Goal: Task Accomplishment & Management: Complete application form

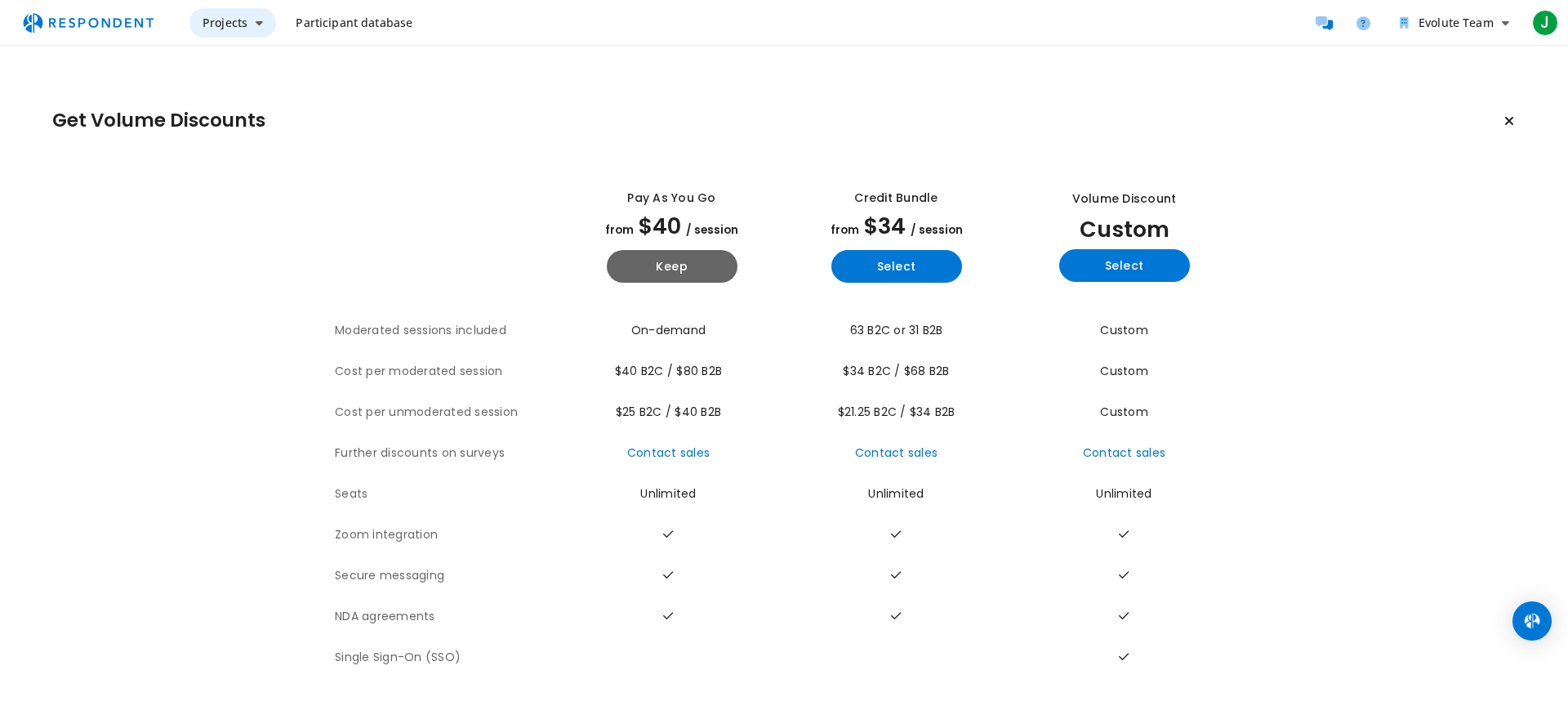
click at [216, 25] on span "Projects" at bounding box center [225, 22] width 45 height 16
click at [341, 16] on md-backdrop at bounding box center [784, 353] width 1568 height 706
click at [220, 22] on span "Projects" at bounding box center [225, 22] width 45 height 16
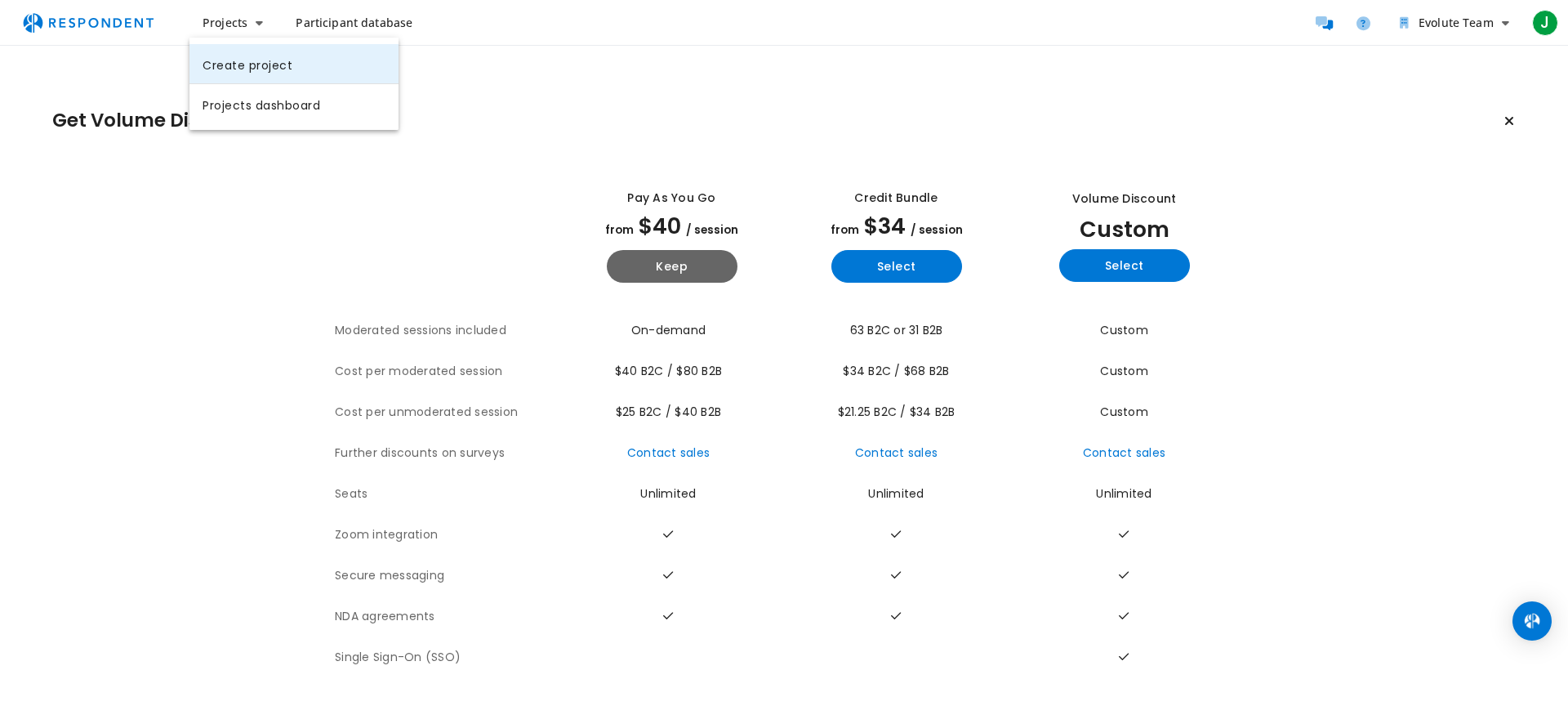
click at [245, 69] on link "Create project" at bounding box center [293, 64] width 209 height 39
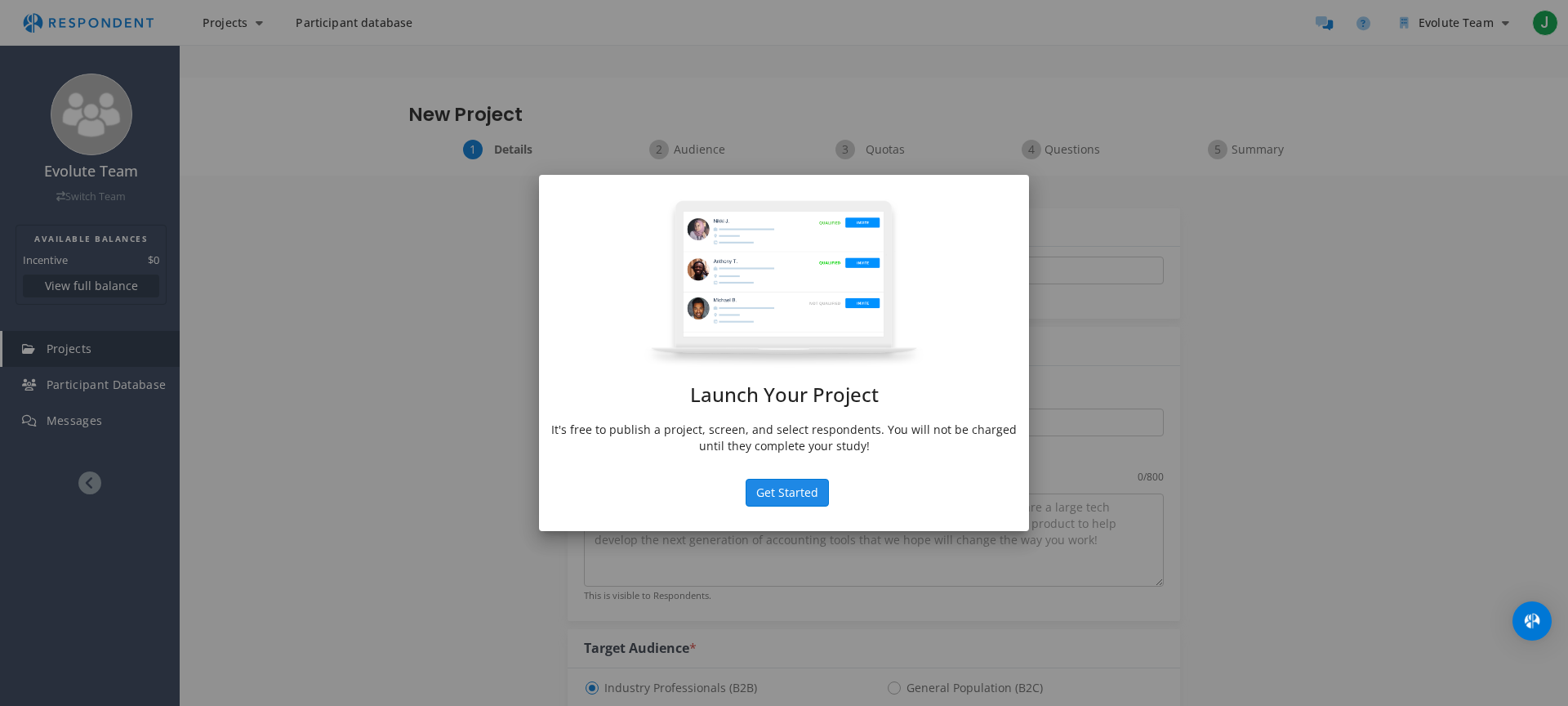
click at [783, 495] on button "Get Started" at bounding box center [786, 493] width 83 height 28
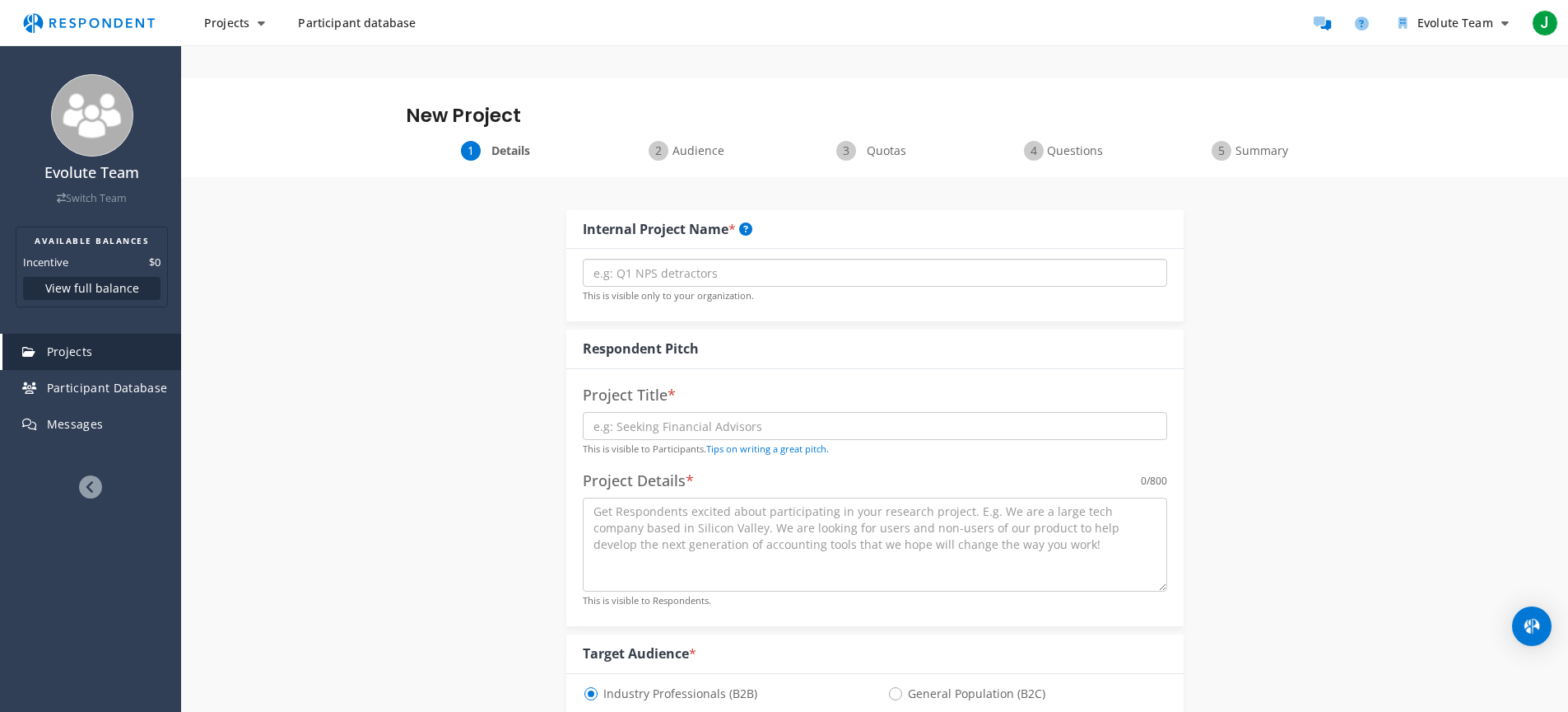
click at [680, 259] on input "text" at bounding box center [874, 273] width 584 height 28
click at [660, 412] on input "text" at bounding box center [874, 426] width 584 height 28
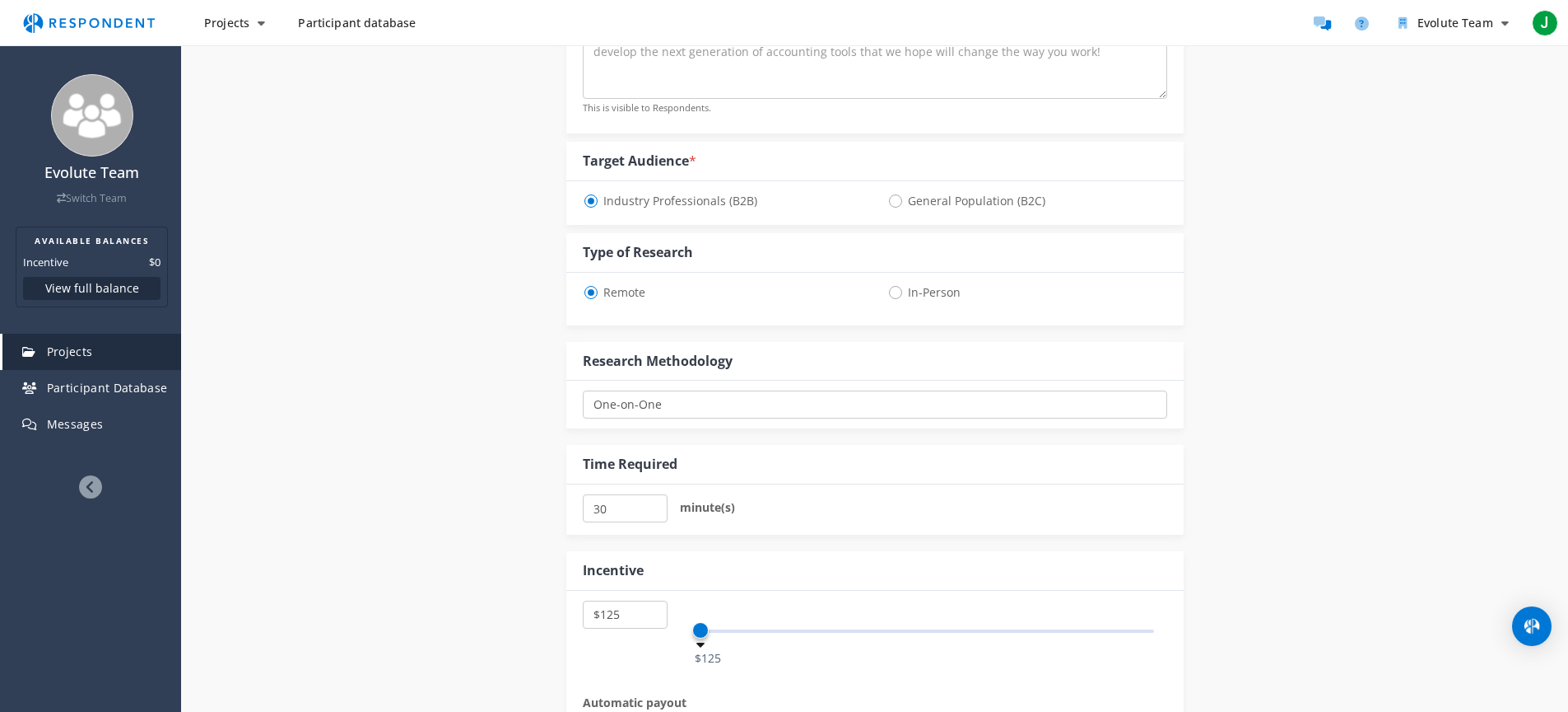
scroll to position [499, 0]
click at [650, 384] on select "One-on-One Focus Group Unmoderated Study Survey Diary Study" at bounding box center [874, 398] width 584 height 28
select select "number:9"
click at [582, 384] on select "One-on-One Focus Group Unmoderated Study Survey Diary Study" at bounding box center [874, 398] width 584 height 28
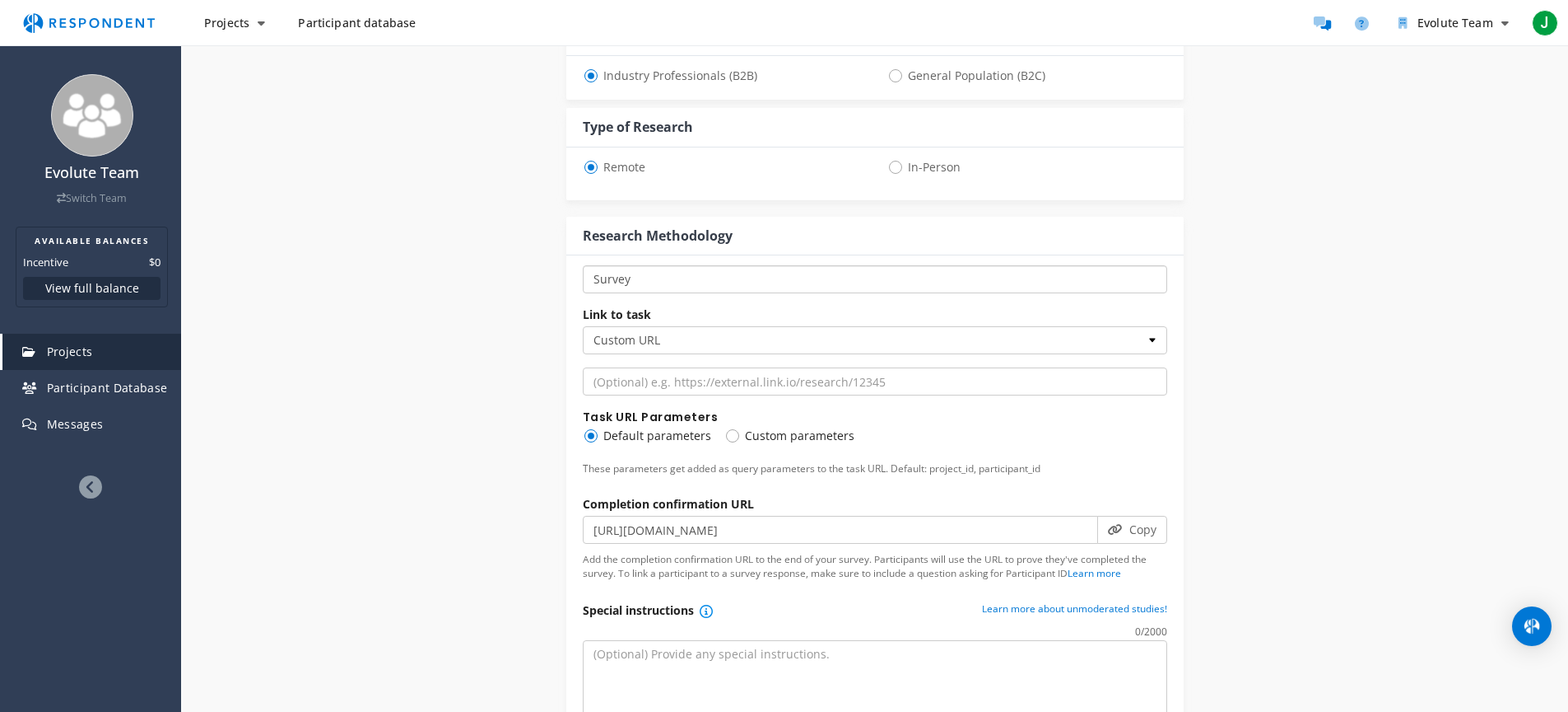
scroll to position [621, 0]
click at [747, 422] on span "Custom parameters" at bounding box center [789, 432] width 130 height 20
click at [735, 425] on input "Custom parameters" at bounding box center [729, 430] width 10 height 10
radio input "true"
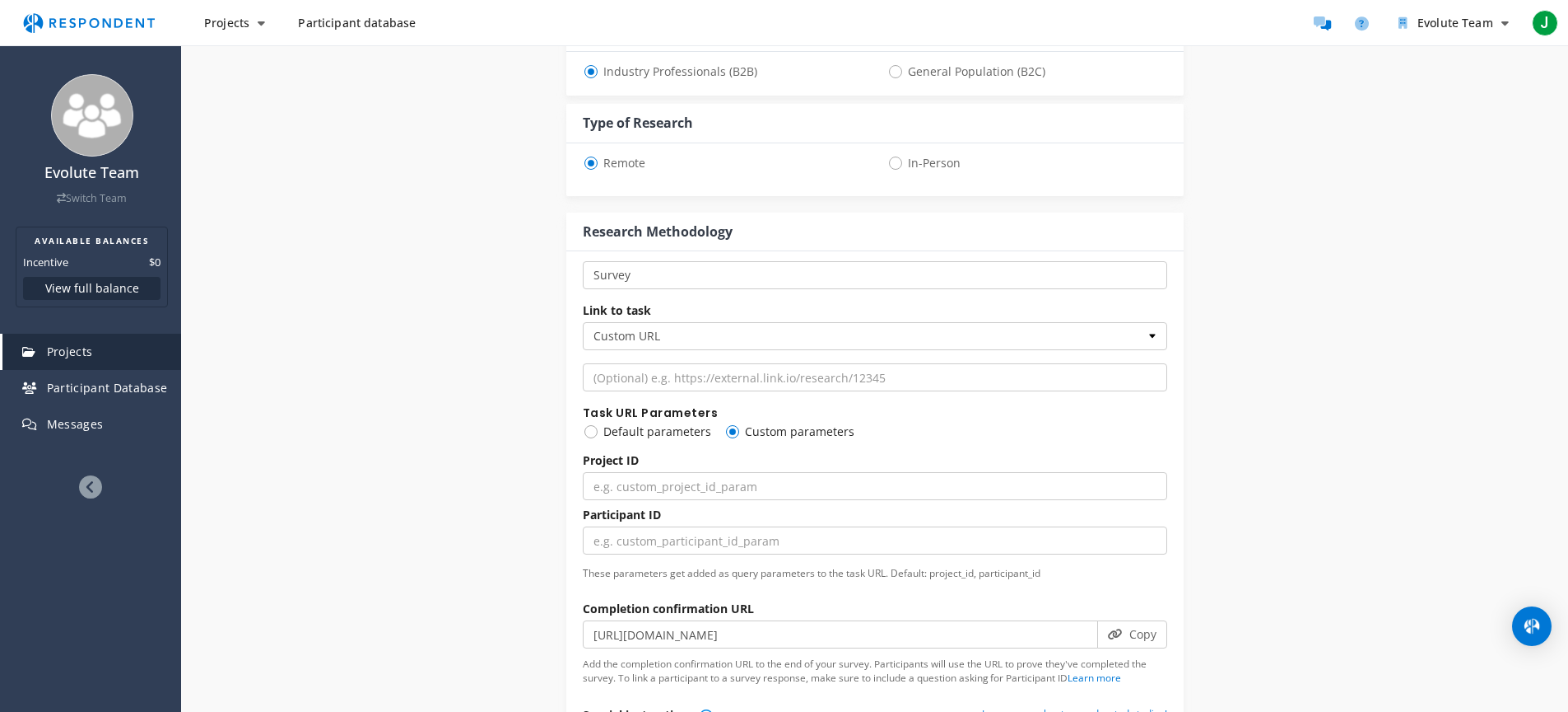
click at [617, 422] on span "Default parameters" at bounding box center [647, 432] width 128 height 20
click at [594, 425] on input "Default parameters" at bounding box center [587, 430] width 10 height 10
radio input "true"
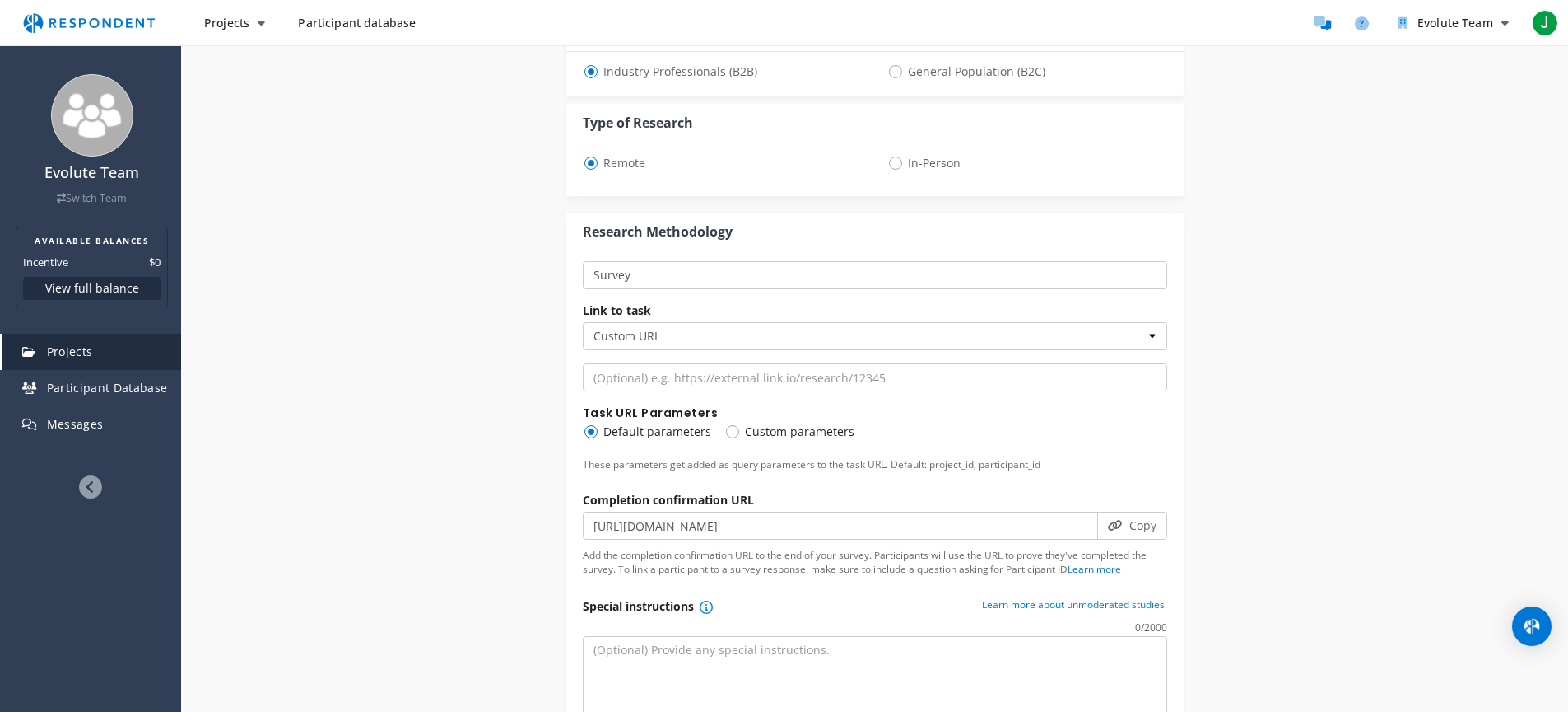
click at [659, 492] on label "Completion confirmation URL" at bounding box center [667, 500] width 171 height 16
click at [744, 492] on label "Completion confirmation URL" at bounding box center [667, 500] width 171 height 16
click at [712, 512] on input "[URL][DOMAIN_NAME]" at bounding box center [840, 526] width 515 height 28
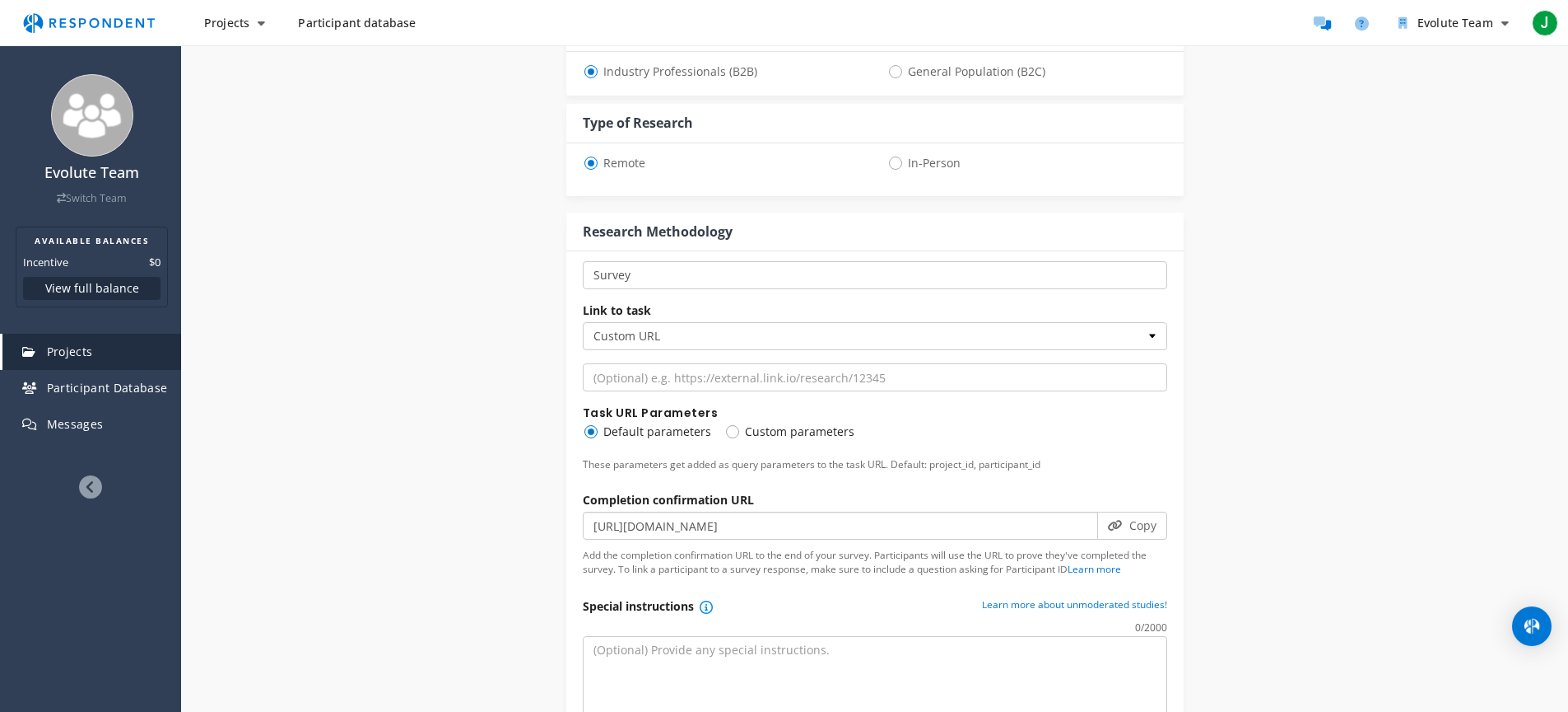
click at [713, 512] on input "[URL][DOMAIN_NAME]" at bounding box center [840, 526] width 515 height 28
click at [647, 457] on div "Link to task Custom URL SurveyMonkey Task URL Parameters Default parameters Cus…" at bounding box center [874, 543] width 584 height 508
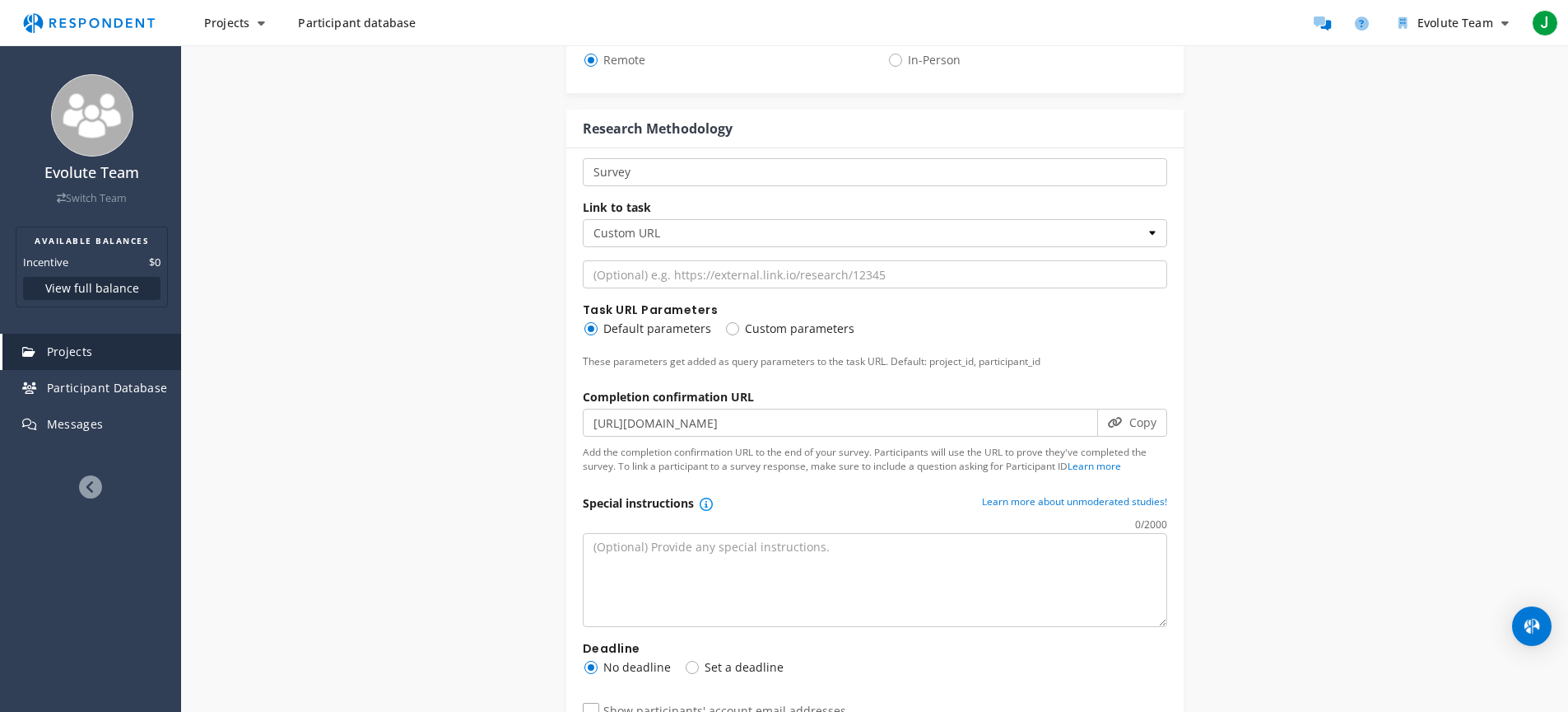
scroll to position [745, 0]
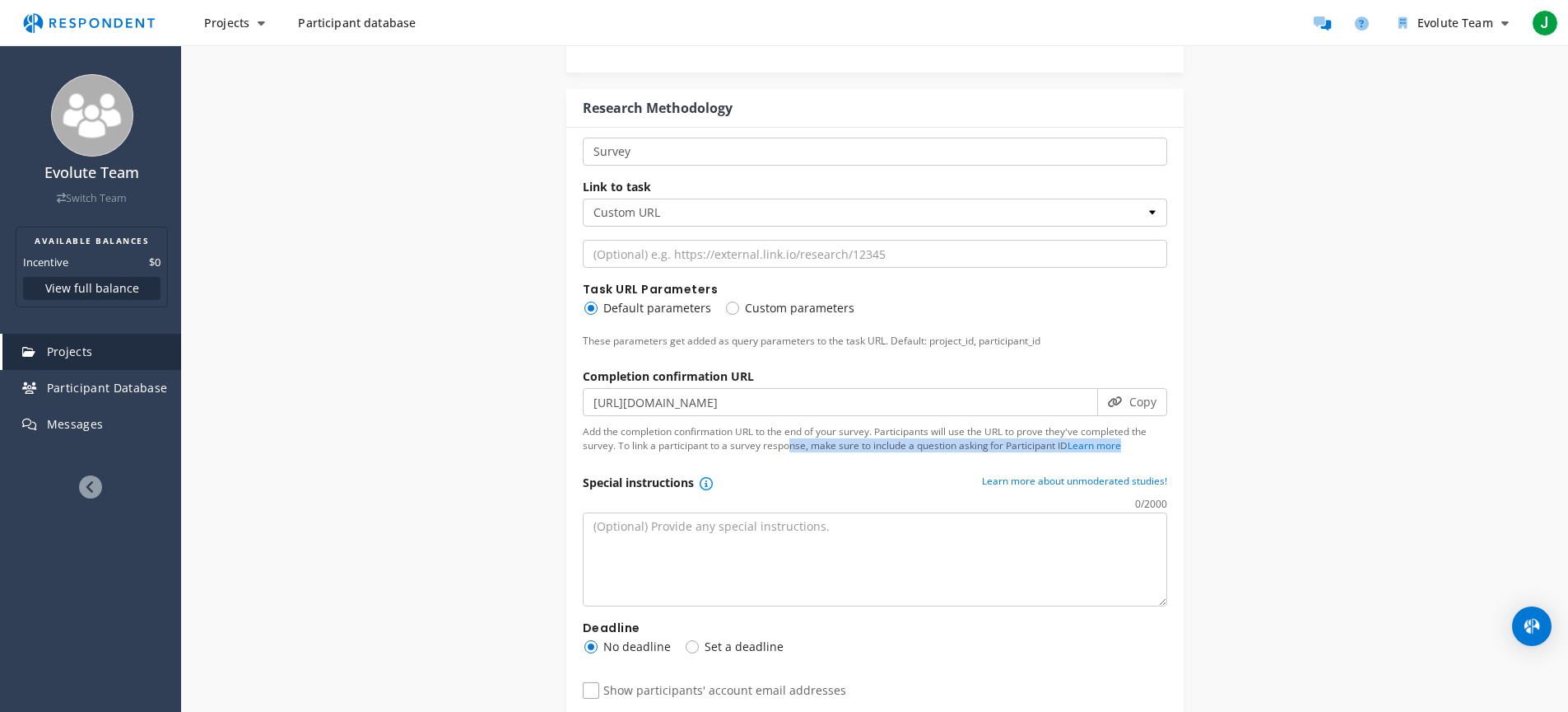
drag, startPoint x: 783, startPoint y: 411, endPoint x: 885, endPoint y: 420, distance: 102.4
click at [885, 420] on div "Completion confirmation URL [URL][DOMAIN_NAME] Copy Add the completion confirma…" at bounding box center [874, 415] width 584 height 93
drag, startPoint x: 885, startPoint y: 420, endPoint x: 772, endPoint y: 405, distance: 114.0
click at [777, 405] on div "Completion confirmation URL [URL][DOMAIN_NAME] Copy Add the completion confirma…" at bounding box center [874, 415] width 584 height 93
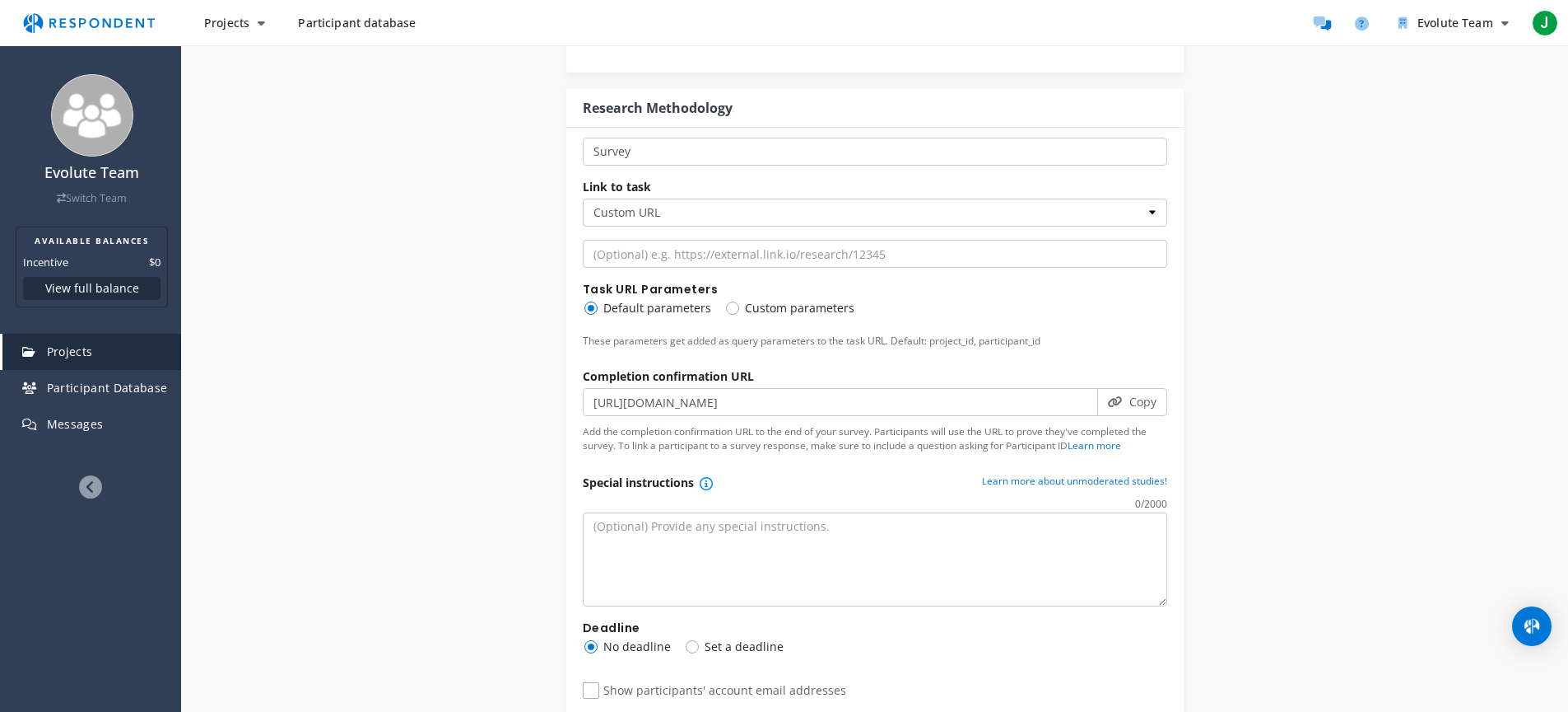
click at [759, 424] on p "Add the completion confirmation URL to the end of your survey. Participants wil…" at bounding box center [874, 438] width 584 height 28
drag, startPoint x: 759, startPoint y: 405, endPoint x: 888, endPoint y: 418, distance: 129.7
click at [886, 424] on p "Add the completion confirmation URL to the end of your survey. Participants wil…" at bounding box center [874, 438] width 584 height 28
click at [888, 424] on p "Add the completion confirmation URL to the end of your survey. Participants wil…" at bounding box center [874, 438] width 584 height 28
drag, startPoint x: 888, startPoint y: 418, endPoint x: 763, endPoint y: 404, distance: 125.8
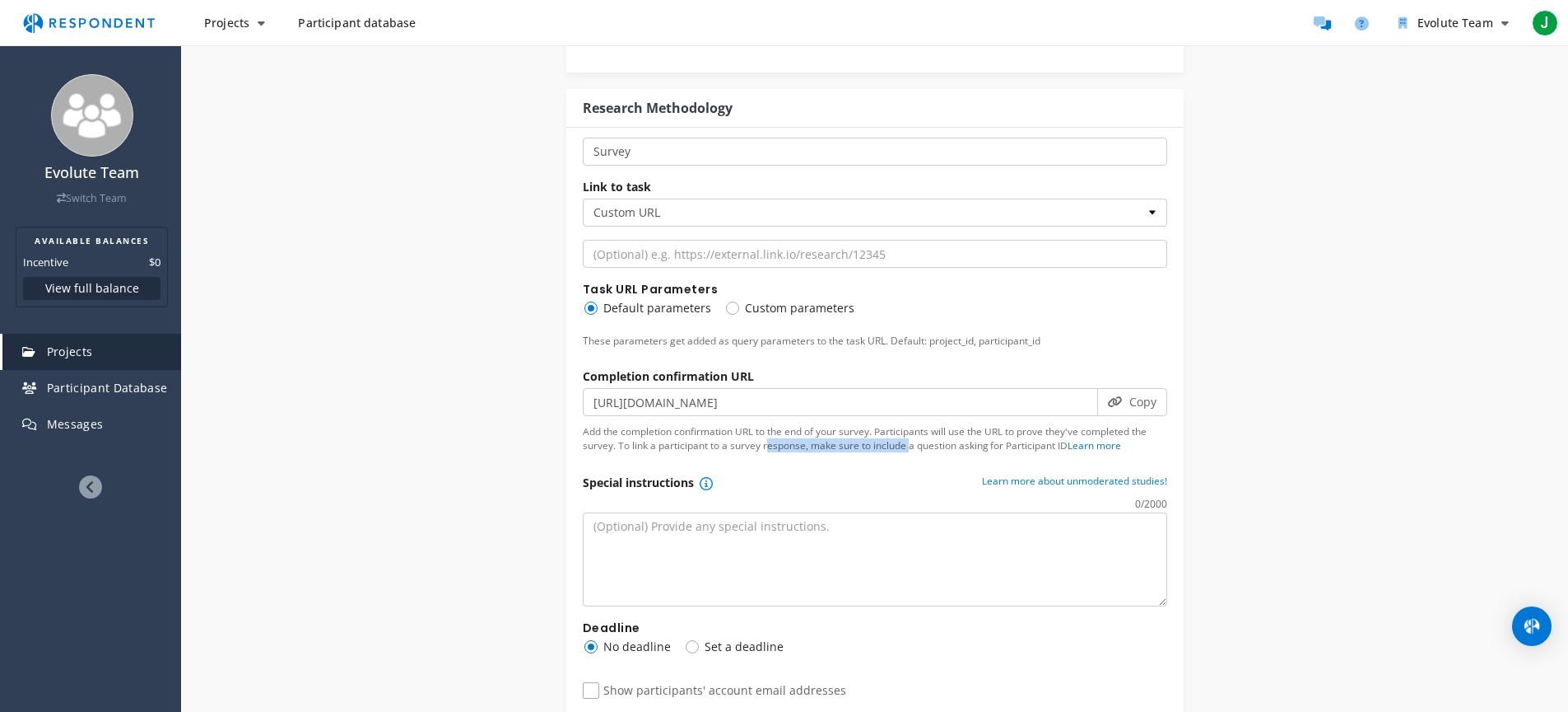
click at [776, 424] on p "Add the completion confirmation URL to the end of your survey. Participants wil…" at bounding box center [874, 438] width 584 height 28
click at [763, 424] on p "Add the completion confirmation URL to the end of your survey. Participants wil…" at bounding box center [874, 438] width 584 height 28
drag, startPoint x: 763, startPoint y: 403, endPoint x: 853, endPoint y: 414, distance: 90.7
click at [852, 424] on p "Add the completion confirmation URL to the end of your survey. Participants wil…" at bounding box center [874, 438] width 584 height 28
click at [853, 424] on p "Add the completion confirmation URL to the end of your survey. Participants wil…" at bounding box center [874, 438] width 584 height 28
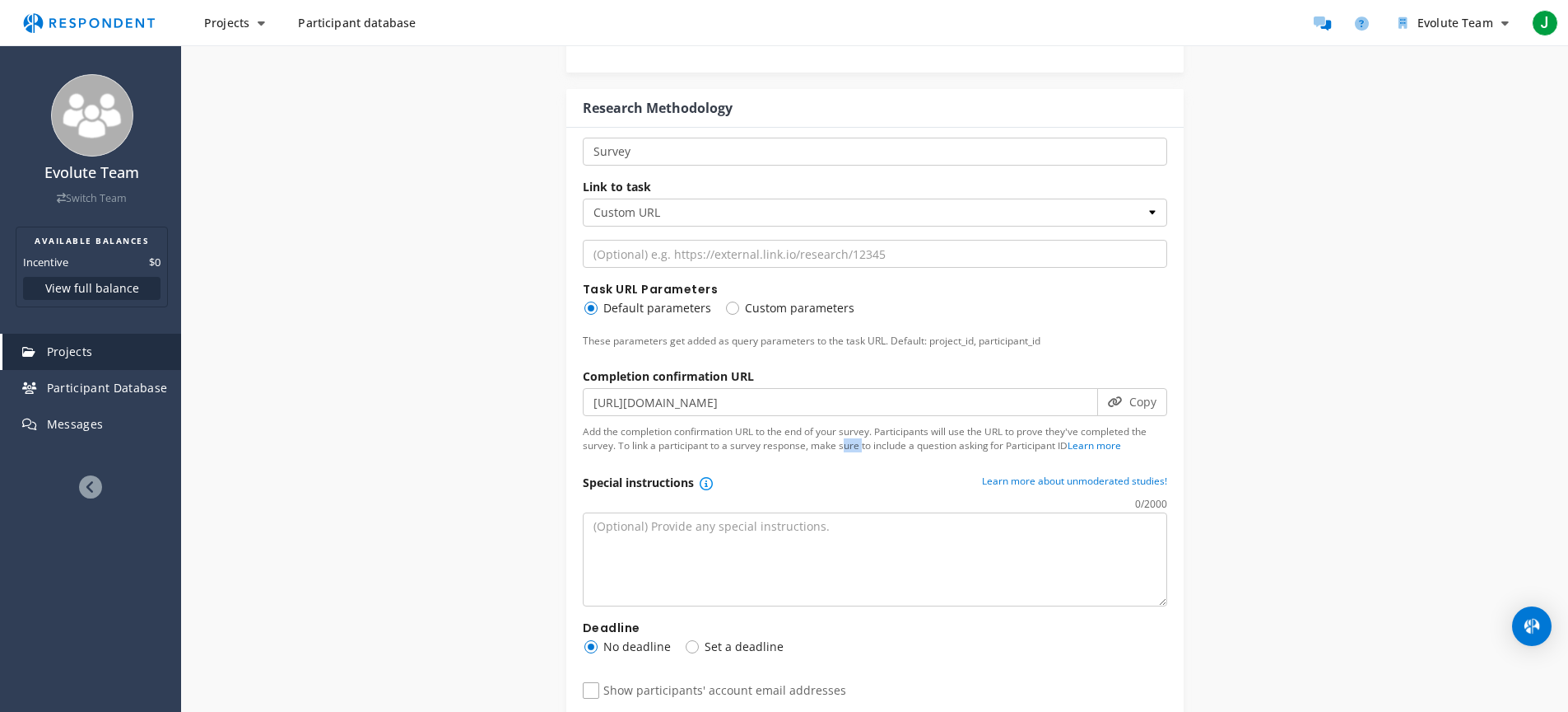
drag, startPoint x: 853, startPoint y: 414, endPoint x: 792, endPoint y: 402, distance: 62.2
click at [801, 424] on p "Add the completion confirmation URL to the end of your survey. Participants wil…" at bounding box center [874, 438] width 584 height 28
click at [792, 424] on p "Add the completion confirmation URL to the end of your survey. Participants wil…" at bounding box center [874, 438] width 584 height 28
drag, startPoint x: 792, startPoint y: 402, endPoint x: 856, endPoint y: 412, distance: 64.8
click at [855, 424] on p "Add the completion confirmation URL to the end of your survey. Participants wil…" at bounding box center [874, 438] width 584 height 28
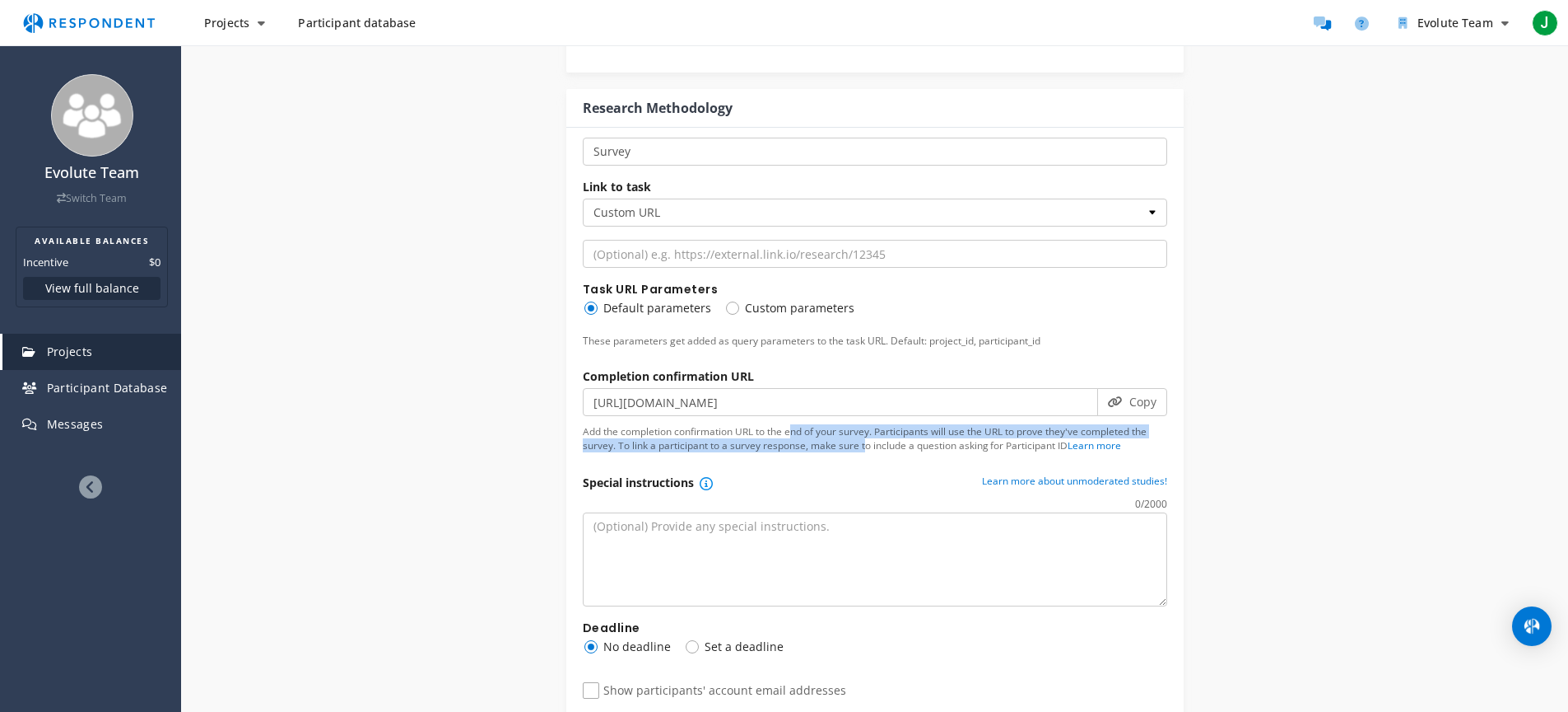
click at [856, 424] on p "Add the completion confirmation URL to the end of your survey. Participants wil…" at bounding box center [874, 438] width 584 height 28
drag, startPoint x: 858, startPoint y: 413, endPoint x: 767, endPoint y: 400, distance: 91.9
click at [776, 424] on p "Add the completion confirmation URL to the end of your survey. Participants wil…" at bounding box center [874, 438] width 584 height 28
click at [737, 424] on p "Add the completion confirmation URL to the end of your survey. Participants wil…" at bounding box center [874, 438] width 584 height 28
drag, startPoint x: 730, startPoint y: 398, endPoint x: 790, endPoint y: 416, distance: 62.6
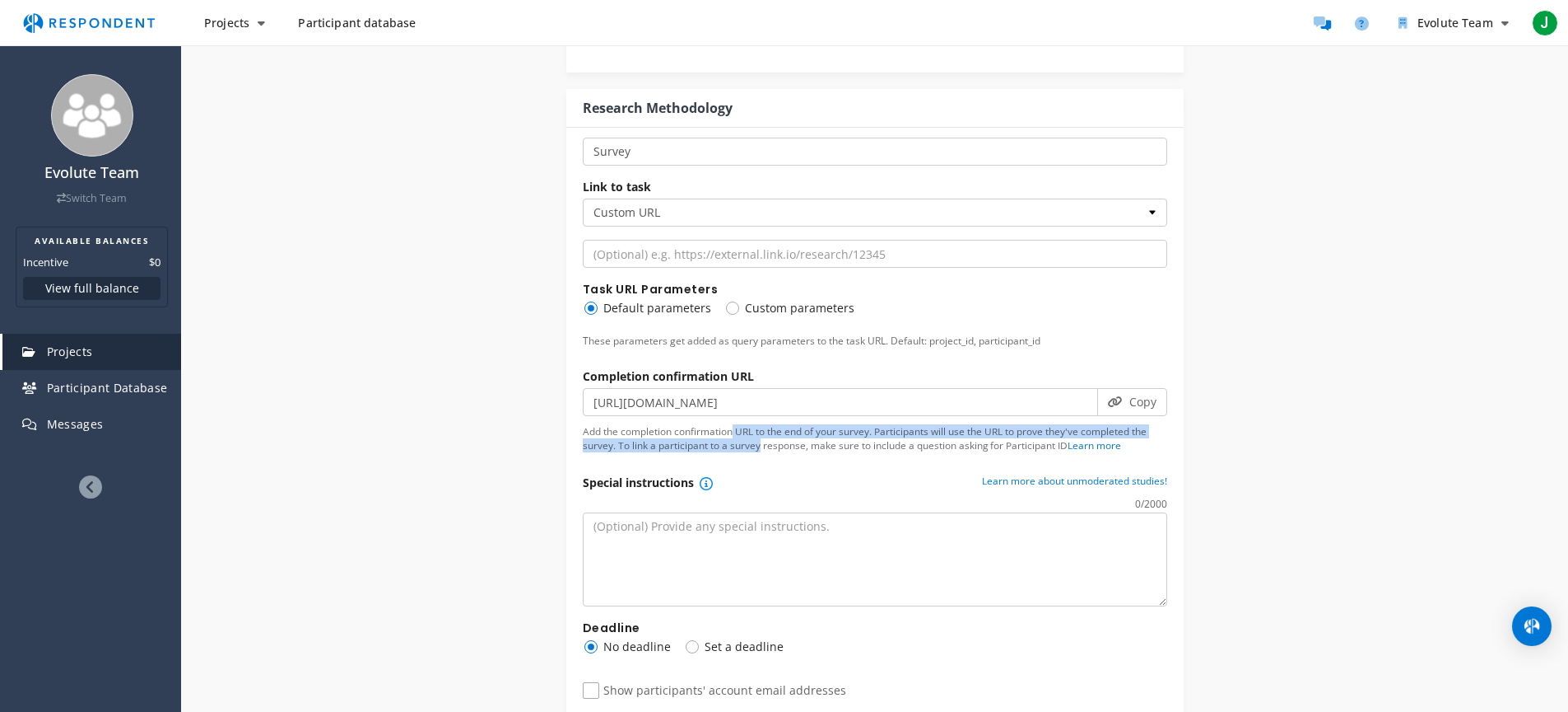
click at [786, 424] on p "Add the completion confirmation URL to the end of your survey. Participants wil…" at bounding box center [874, 438] width 584 height 28
click at [790, 424] on p "Add the completion confirmation URL to the end of your survey. Participants wil…" at bounding box center [874, 438] width 584 height 28
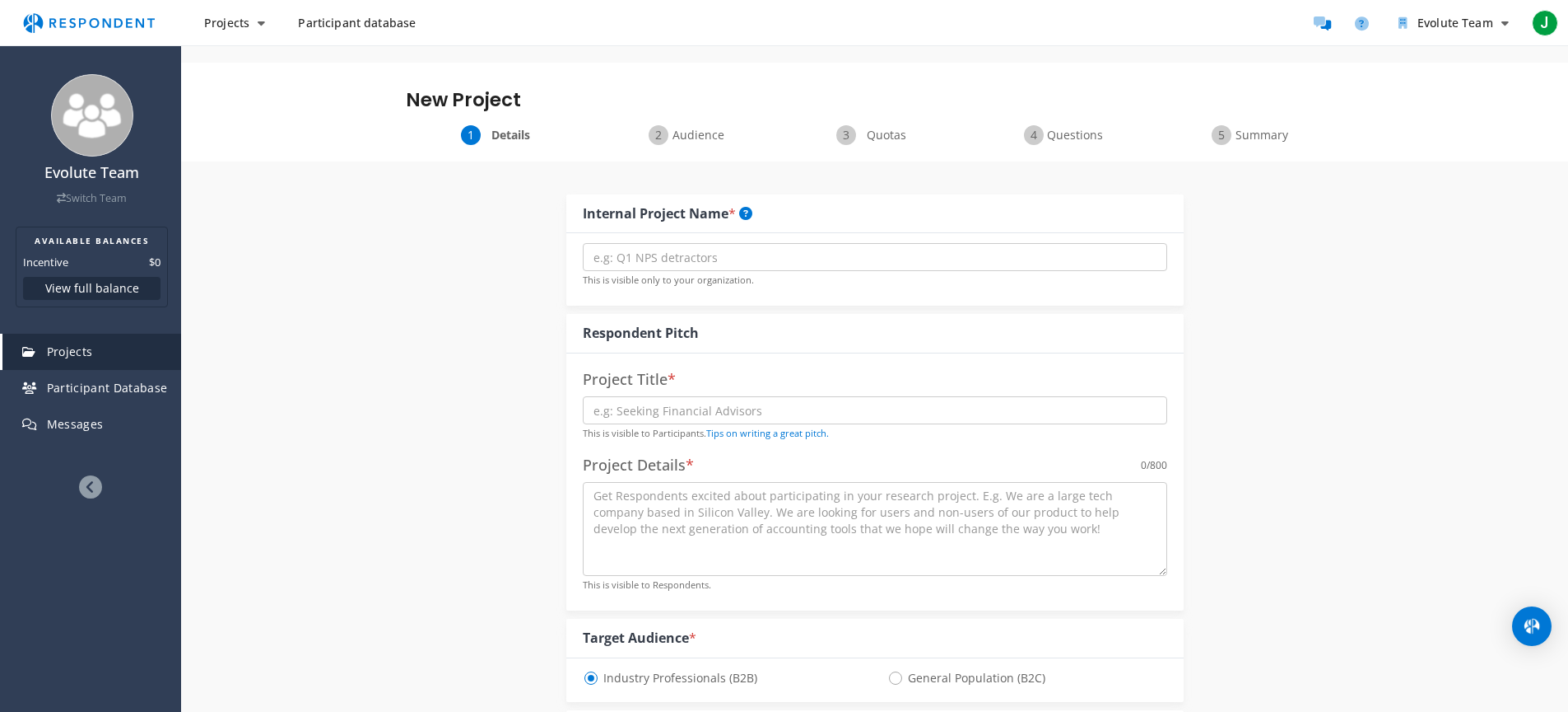
scroll to position [11, 0]
click at [673, 400] on input "text" at bounding box center [874, 415] width 584 height 28
click at [632, 400] on input "text" at bounding box center [874, 415] width 584 height 28
click at [631, 400] on input "text" at bounding box center [874, 415] width 584 height 28
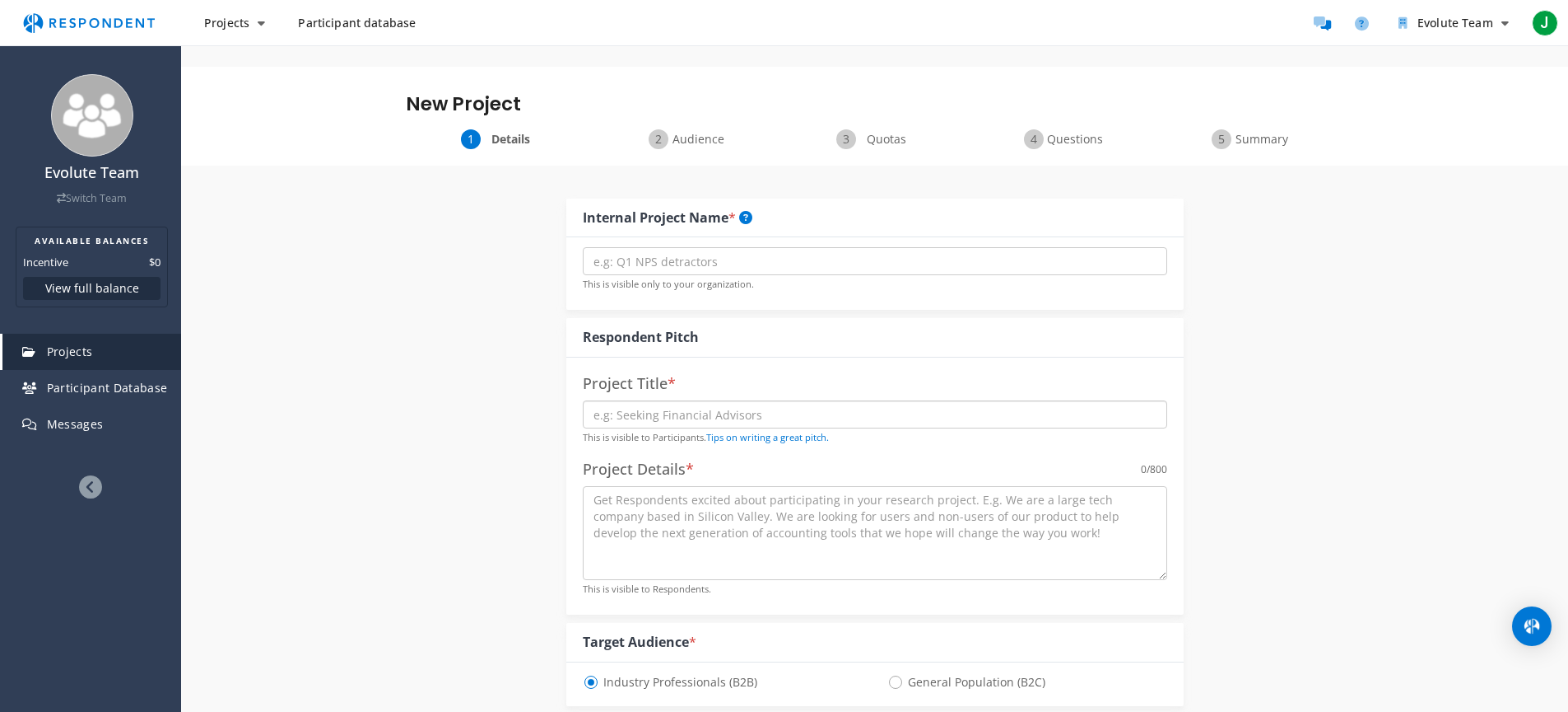
click at [631, 400] on input "text" at bounding box center [874, 415] width 584 height 28
type input "E"
click at [646, 247] on input "text" at bounding box center [874, 262] width 584 height 28
click at [641, 247] on input "text" at bounding box center [874, 262] width 584 height 28
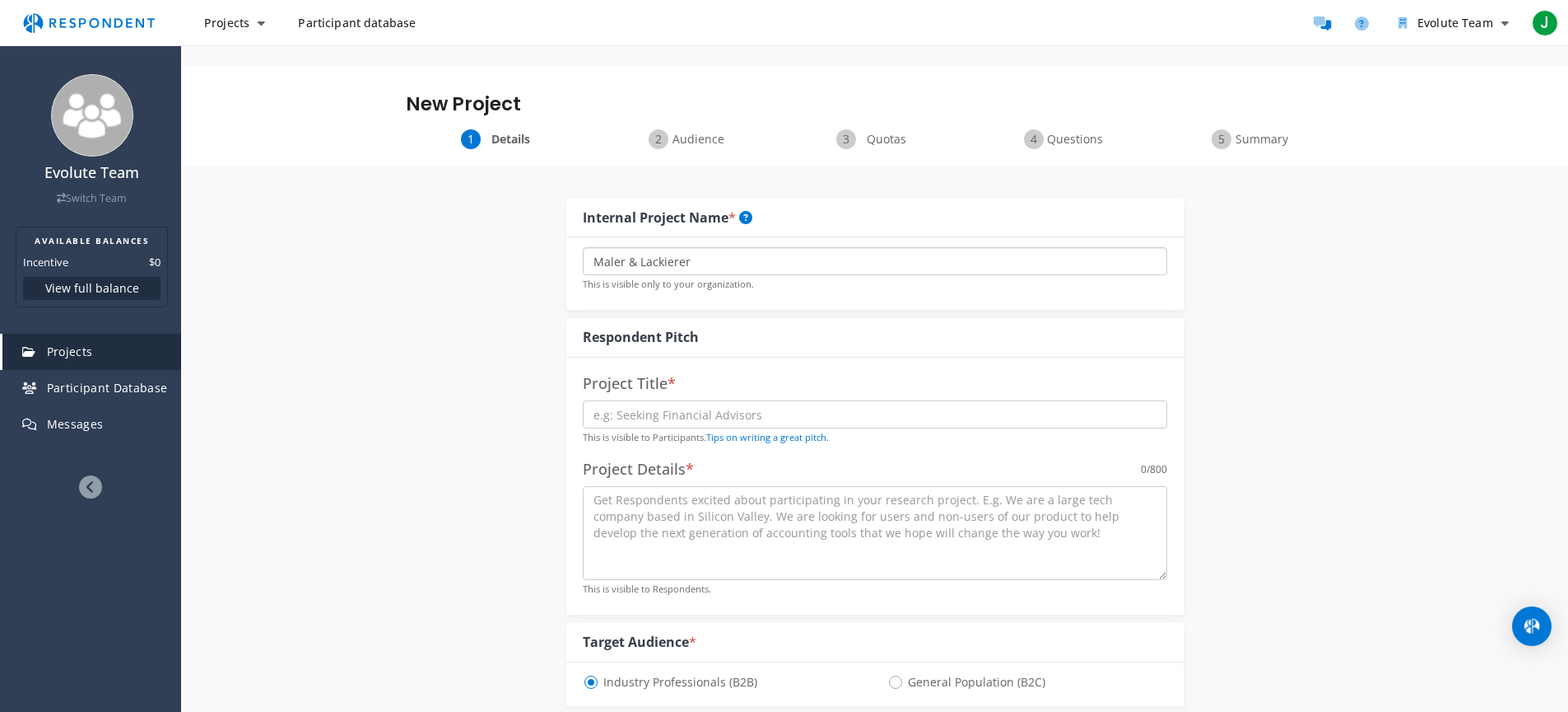
type input "Maler & Lackierer"
click at [649, 400] on input "text" at bounding box center [874, 415] width 584 height 28
type input "Zeig uns, was du bei Malerarbeiten dabei hast"
click at [752, 498] on textarea at bounding box center [874, 533] width 584 height 93
click at [648, 492] on textarea at bounding box center [874, 533] width 584 height 93
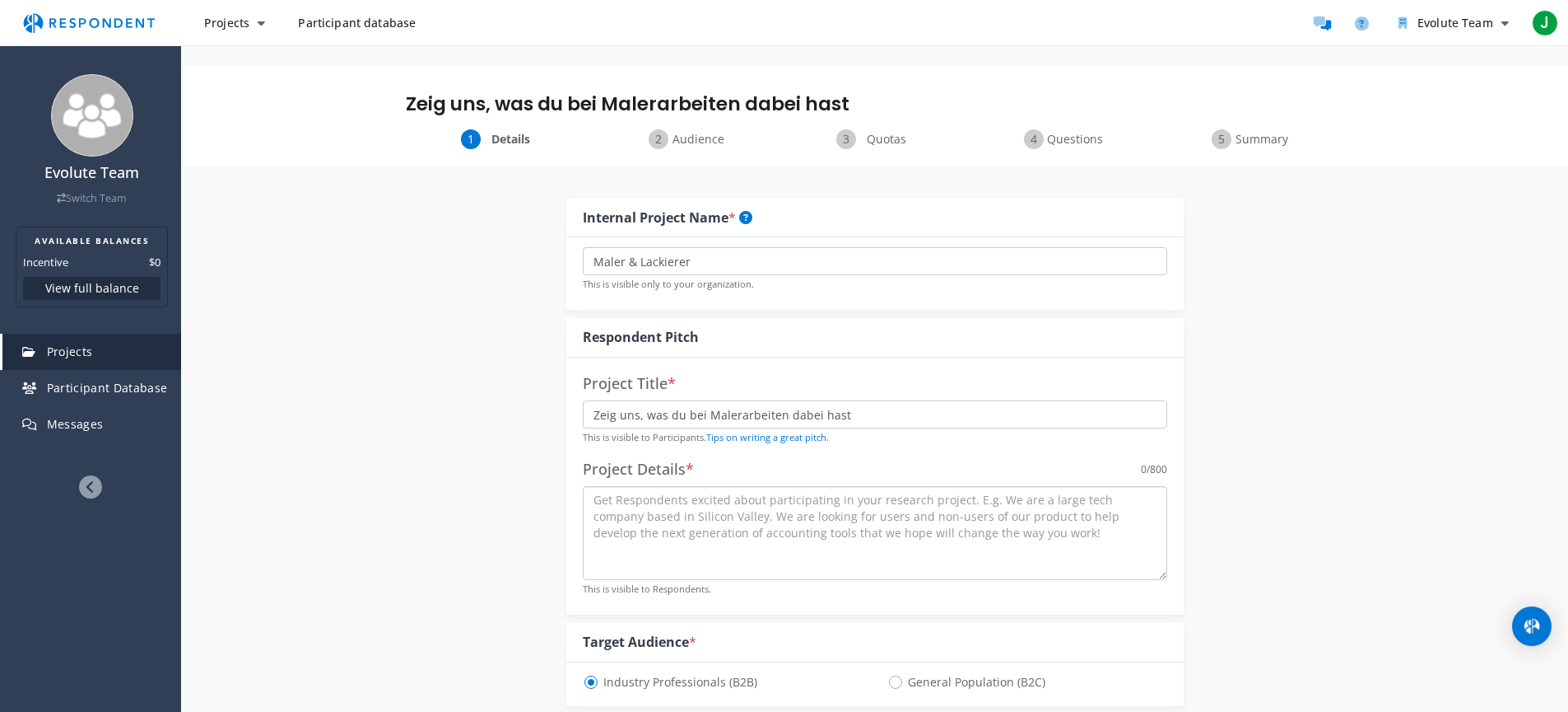
paste textarea "[PERSON_NAME], ich bin [PERSON_NAME] und bin Marketing Manager bei tesa. Mich i…"
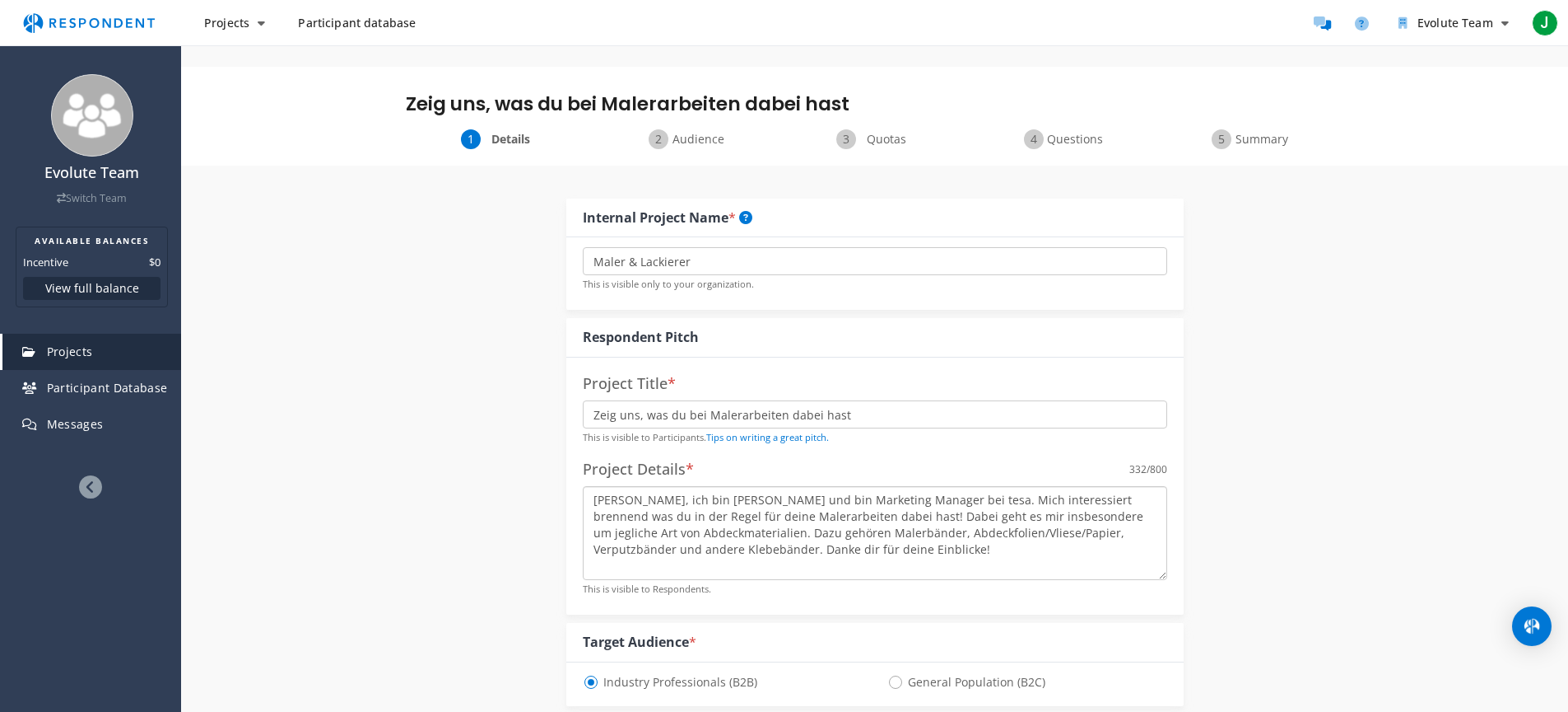
click at [890, 486] on textarea "[PERSON_NAME], ich bin [PERSON_NAME] und bin Marketing Manager bei tesa. Mich i…" at bounding box center [874, 533] width 584 height 93
click at [880, 486] on textarea "[PERSON_NAME], ich bin [PERSON_NAME] und bin Marketing Manager bei tesa. Mich i…" at bounding box center [874, 533] width 584 height 93
click at [874, 529] on textarea "[PERSON_NAME], ich bin [PERSON_NAME] und bin Marketing Manager bei tesa. Mich i…" at bounding box center [874, 533] width 584 height 93
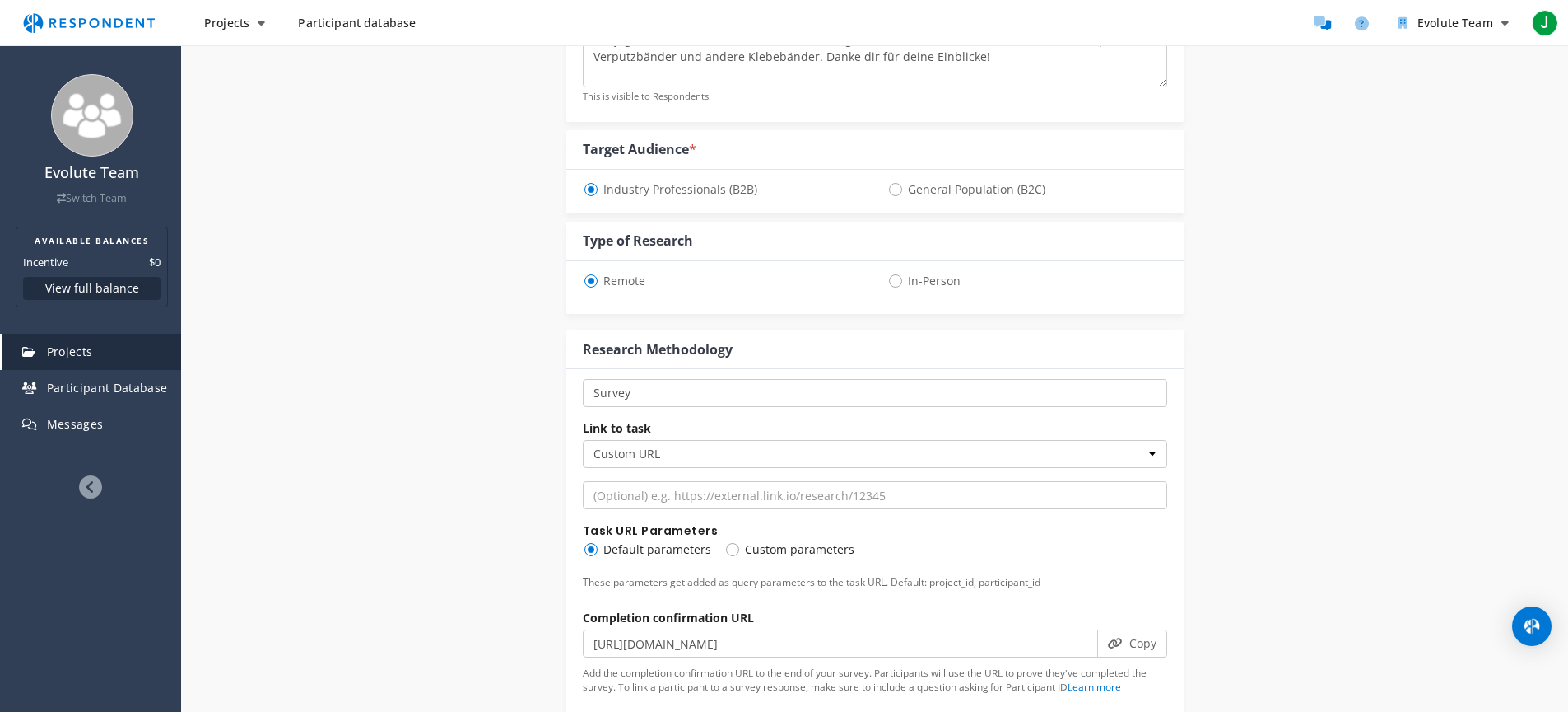
scroll to position [507, 0]
type textarea "[PERSON_NAME], ich bin [PERSON_NAME] und bin Marketing Manager bei tesa. Mich i…"
click at [688, 436] on select "Custom URL SurveyMonkey" at bounding box center [874, 450] width 584 height 28
click at [582, 436] on select "Custom URL SurveyMonkey" at bounding box center [874, 450] width 584 height 28
click at [699, 478] on input "url" at bounding box center [874, 492] width 584 height 28
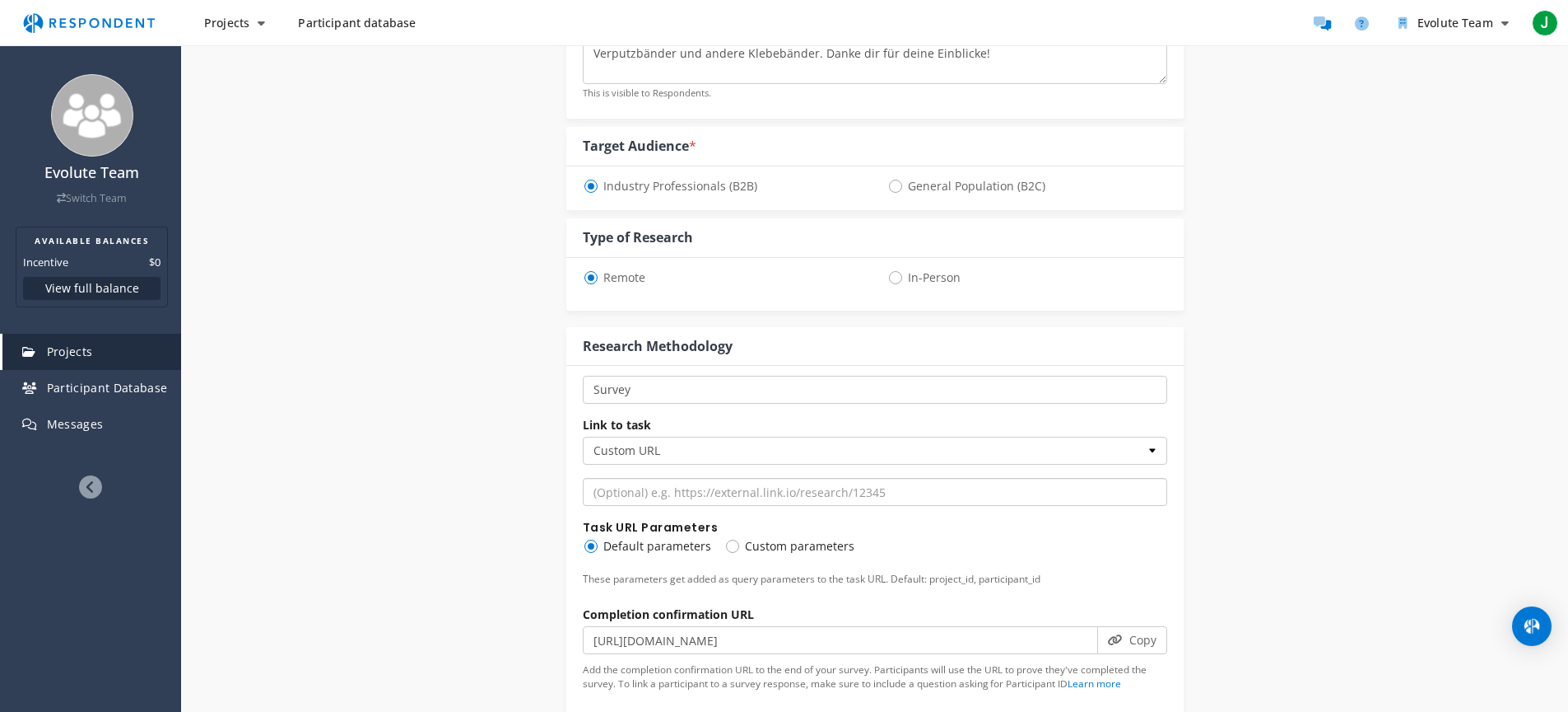
click at [752, 478] on input "url" at bounding box center [874, 492] width 584 height 28
drag, startPoint x: 680, startPoint y: 544, endPoint x: 749, endPoint y: 546, distance: 69.0
click at [747, 570] on p "These parameters get added as query parameters to the task URL. Default: projec…" at bounding box center [874, 578] width 584 height 16
drag, startPoint x: 774, startPoint y: 546, endPoint x: 870, endPoint y: 546, distance: 96.0
click at [866, 570] on p "These parameters get added as query parameters to the task URL. Default: projec…" at bounding box center [874, 578] width 584 height 16
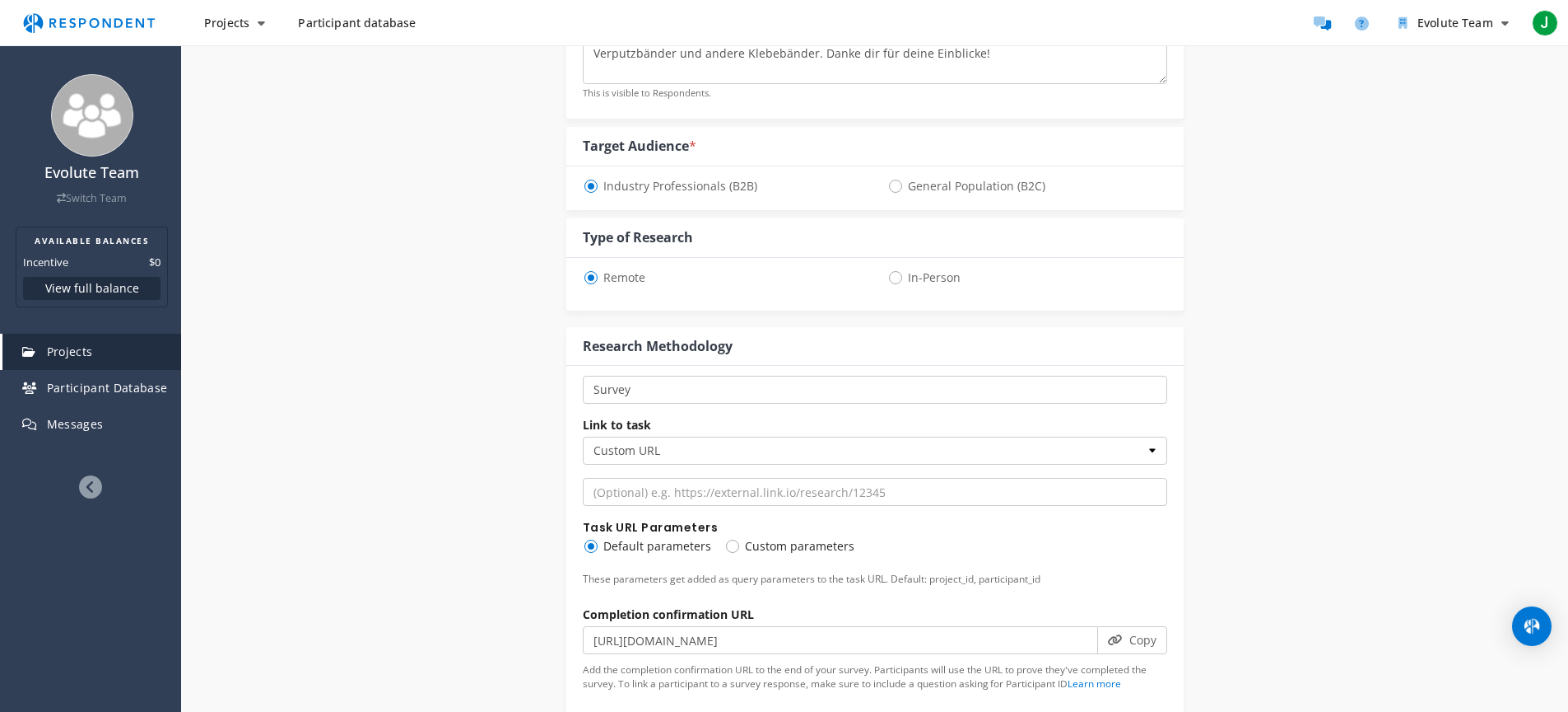
click at [870, 570] on p "These parameters get added as query parameters to the task URL. Default: projec…" at bounding box center [874, 578] width 584 height 16
drag, startPoint x: 903, startPoint y: 547, endPoint x: 943, endPoint y: 551, distance: 40.2
click at [943, 570] on p "These parameters get added as query parameters to the task URL. Default: projec…" at bounding box center [874, 578] width 584 height 16
drag, startPoint x: 943, startPoint y: 551, endPoint x: 988, endPoint y: 552, distance: 45.0
click at [944, 570] on p "These parameters get added as query parameters to the task URL. Default: projec…" at bounding box center [874, 578] width 584 height 16
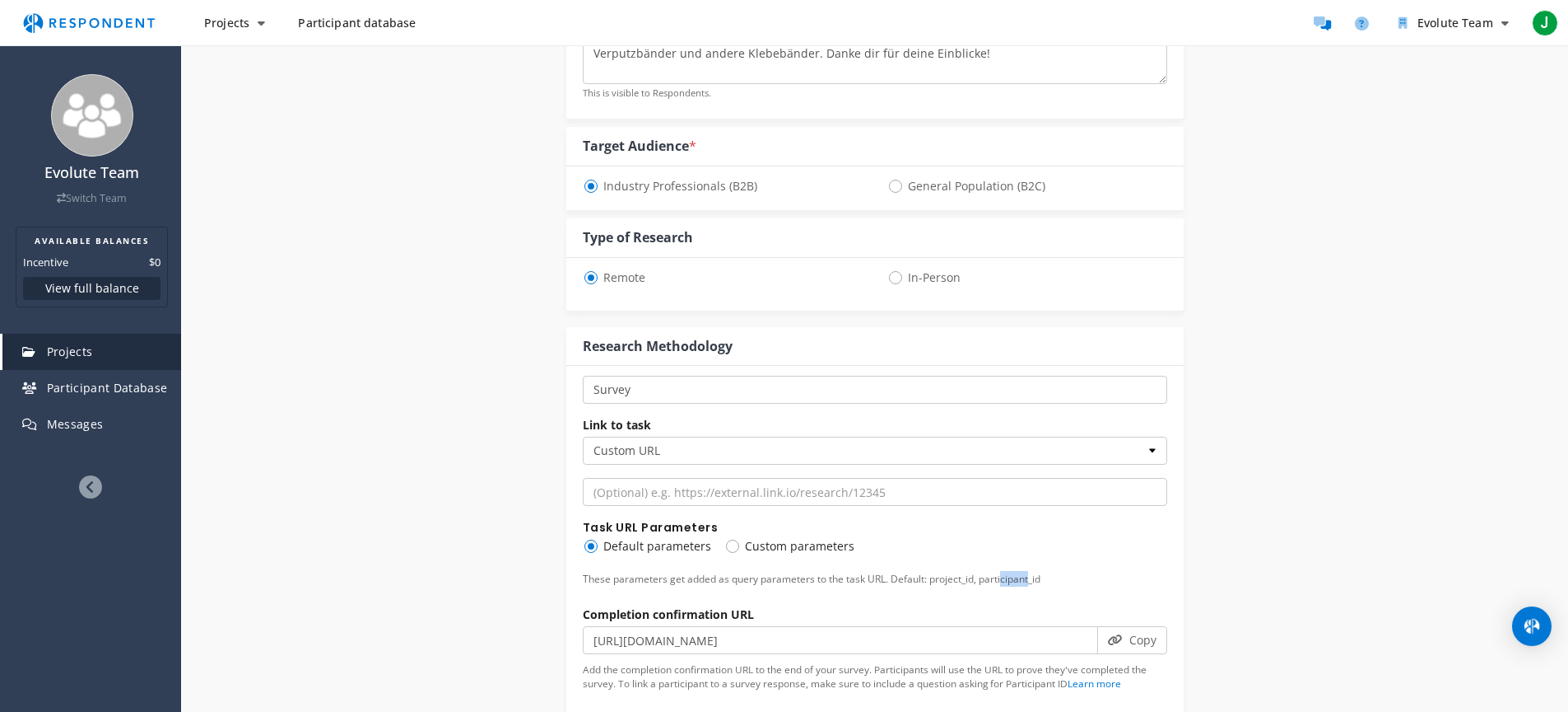
drag, startPoint x: 997, startPoint y: 552, endPoint x: 1041, endPoint y: 551, distance: 44.0
click at [1040, 570] on p "These parameters get added as query parameters to the task URL. Default: projec…" at bounding box center [874, 578] width 584 height 16
click at [1041, 570] on p "These parameters get added as query parameters to the task URL. Default: projec…" at bounding box center [874, 578] width 584 height 16
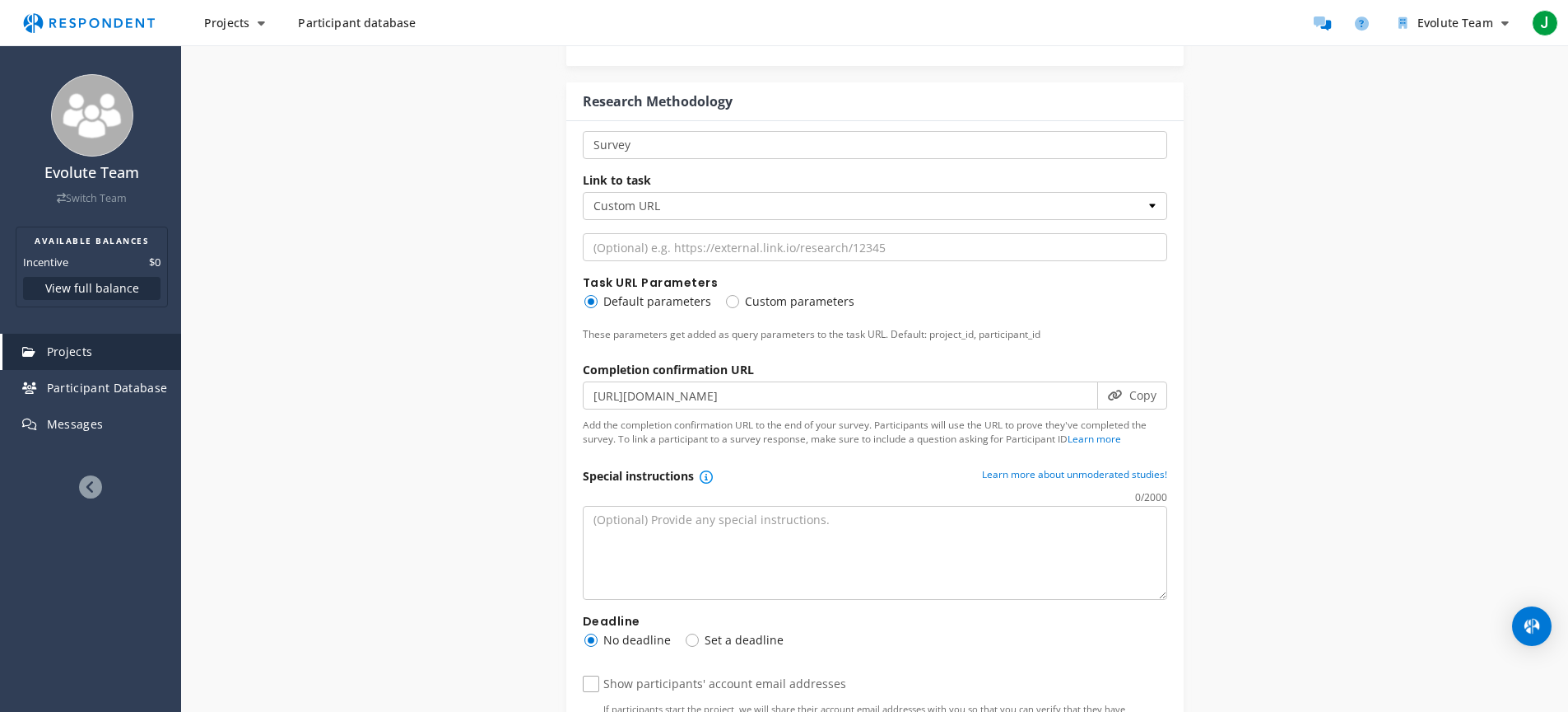
scroll to position [758, 0]
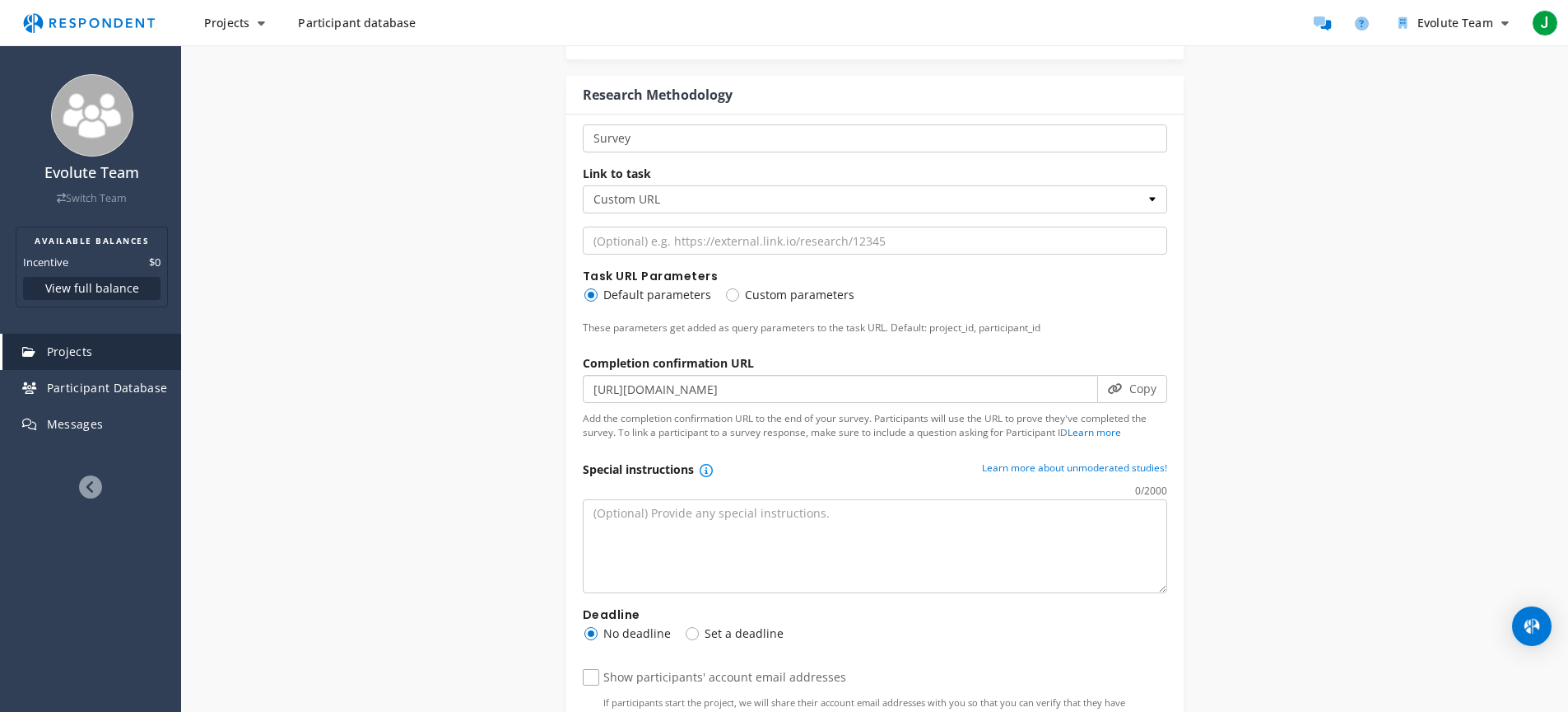
click at [670, 375] on input "[URL][DOMAIN_NAME]" at bounding box center [840, 389] width 515 height 28
click at [1136, 375] on button "Copy" at bounding box center [1133, 389] width 70 height 28
click at [699, 500] on textarea at bounding box center [874, 546] width 584 height 93
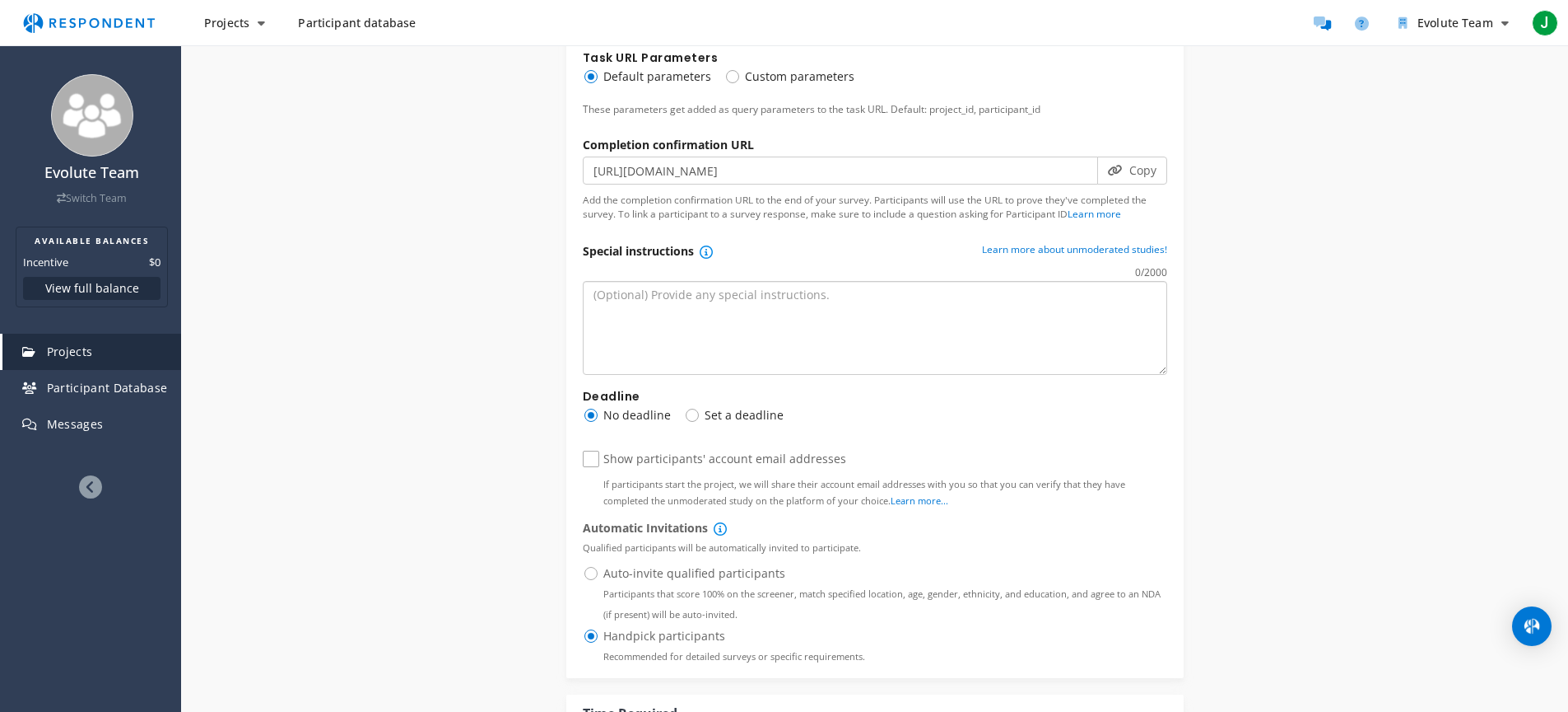
scroll to position [1006, 0]
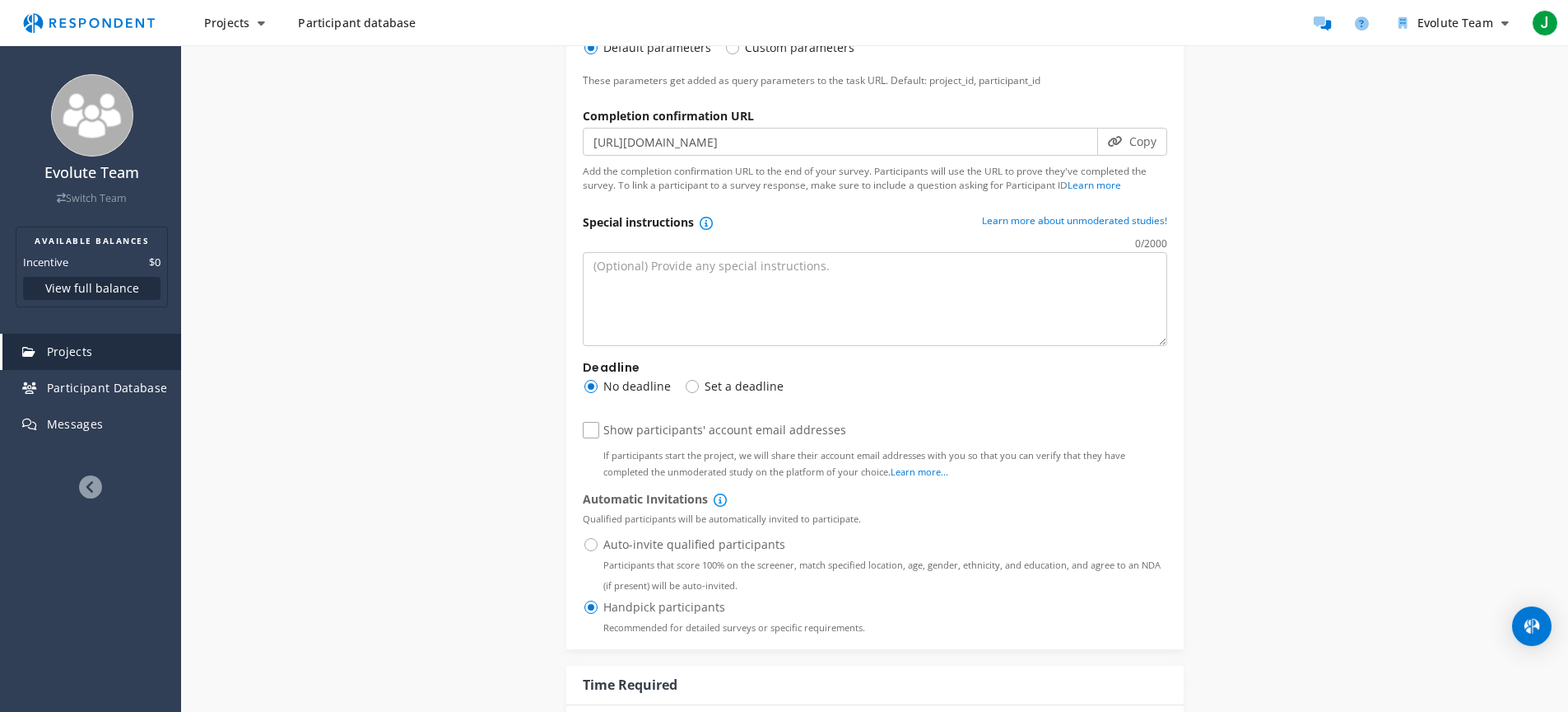
click at [592, 422] on span "Show participants' account email addresses If participants start the project, w…" at bounding box center [874, 432] width 584 height 20
click at [592, 425] on input "Show participants' account email addresses If participants start the project, w…" at bounding box center [587, 430] width 10 height 10
checkbox input "true"
click at [899, 466] on link "Learn more..." at bounding box center [919, 471] width 58 height 12
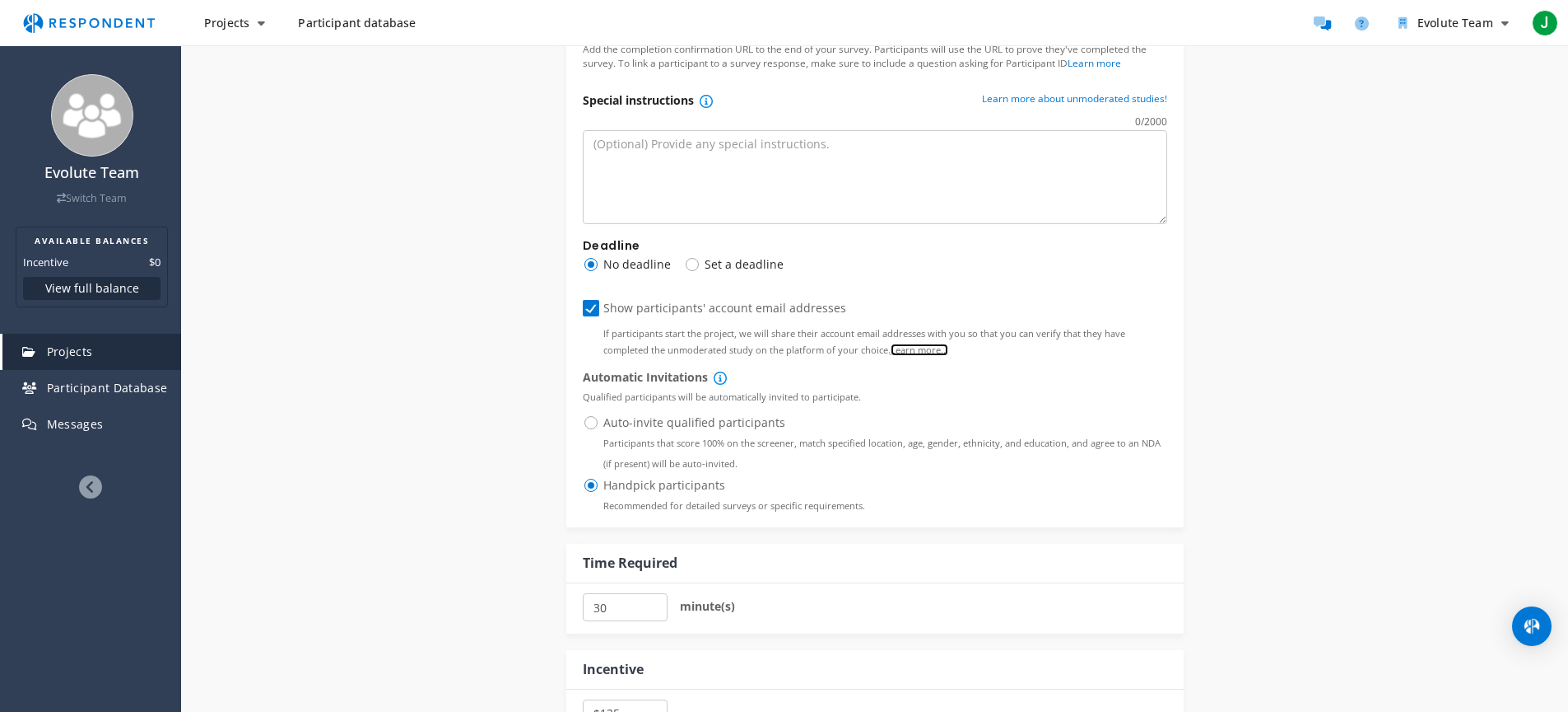
scroll to position [1129, 0]
click at [598, 411] on span "Auto-invite qualified participants Participants that score 100% on the screener…" at bounding box center [874, 420] width 584 height 20
click at [594, 415] on input "Auto-invite qualified participants Participants that score 100% on the screener…" at bounding box center [587, 419] width 10 height 10
radio input "true"
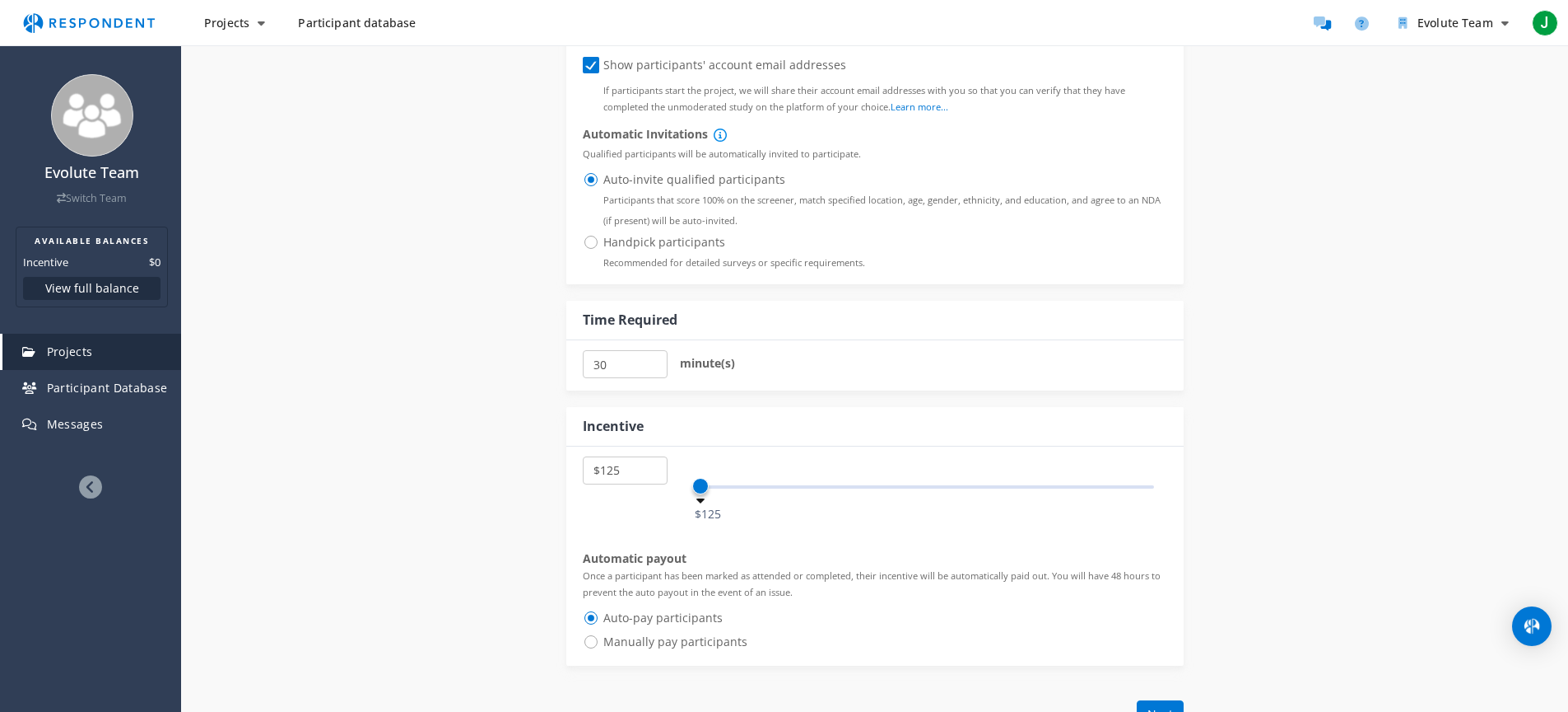
scroll to position [1378, 0]
drag, startPoint x: 633, startPoint y: 328, endPoint x: 585, endPoint y: 325, distance: 48.1
click at [585, 343] on input "30" at bounding box center [625, 357] width 85 height 28
click at [653, 343] on input "25" at bounding box center [625, 357] width 85 height 28
click at [651, 343] on input "20" at bounding box center [625, 357] width 85 height 28
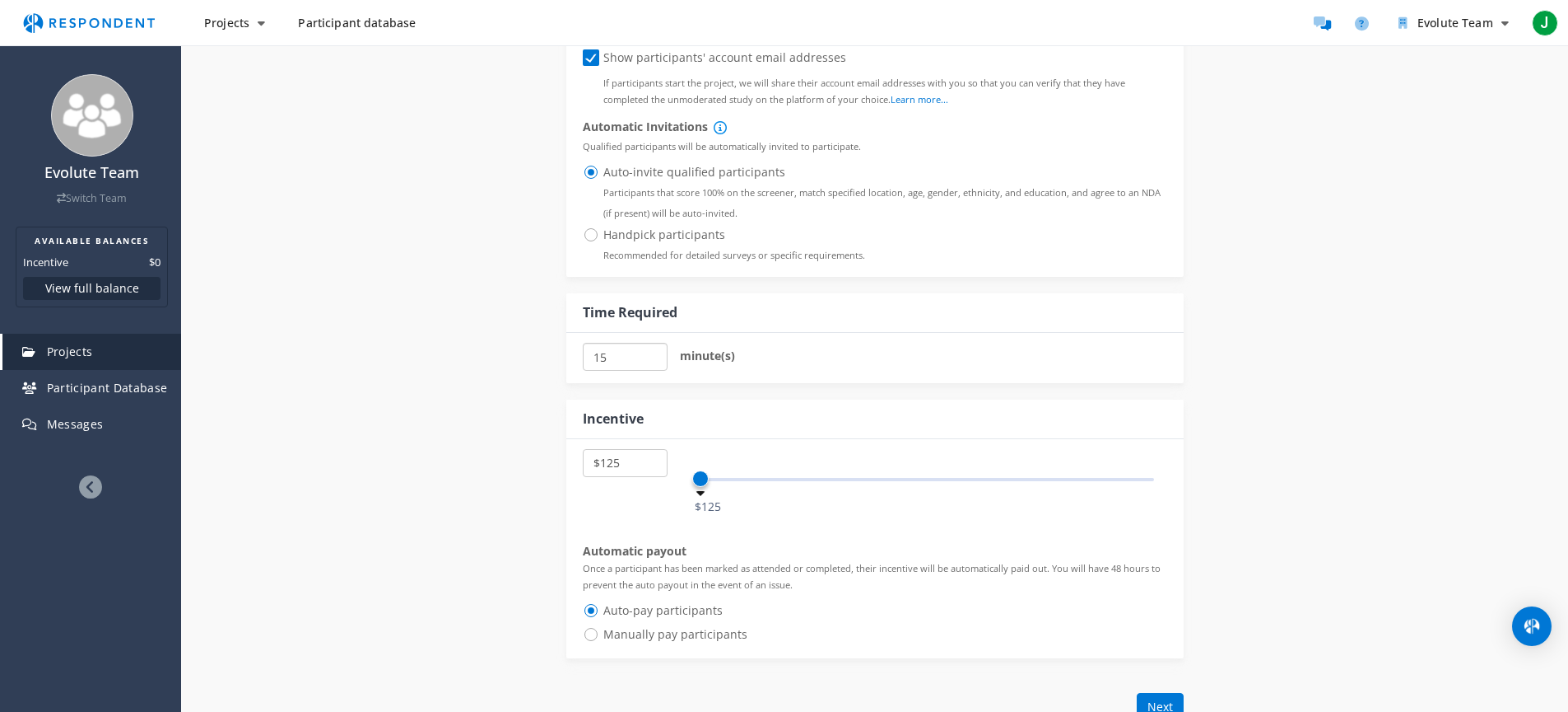
click at [651, 343] on input "15" at bounding box center [625, 357] width 85 height 28
click at [651, 343] on input "10" at bounding box center [625, 357] width 85 height 28
type input "5"
click at [651, 343] on input "5" at bounding box center [625, 357] width 85 height 28
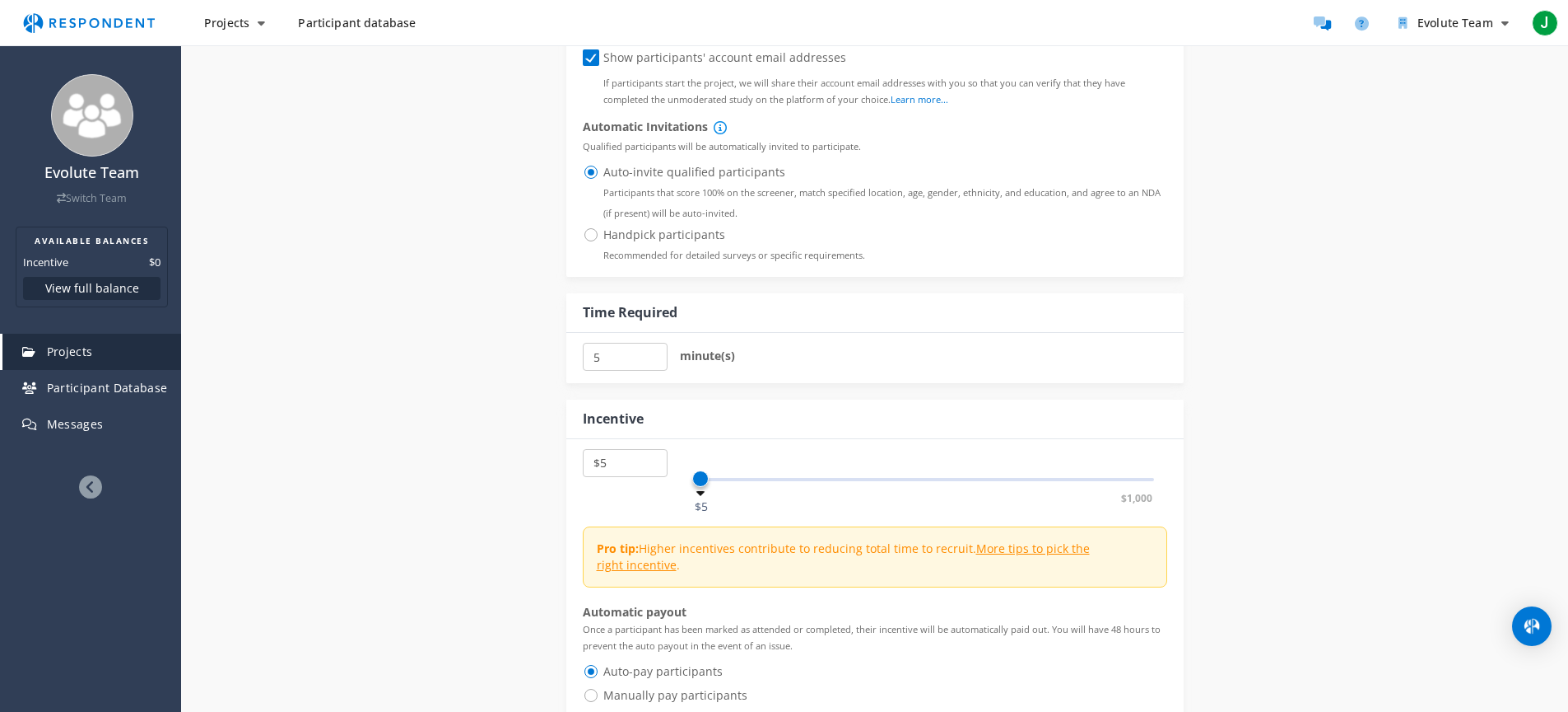
drag, startPoint x: 704, startPoint y: 448, endPoint x: 668, endPoint y: 448, distance: 36.0
click at [668, 449] on div "$5 $10 $15 $20 $25 $30 $35 $40 $45 $50 $55 $60 $65 $70 $75 $80 $85 $90 $95 $100…" at bounding box center [874, 470] width 584 height 44
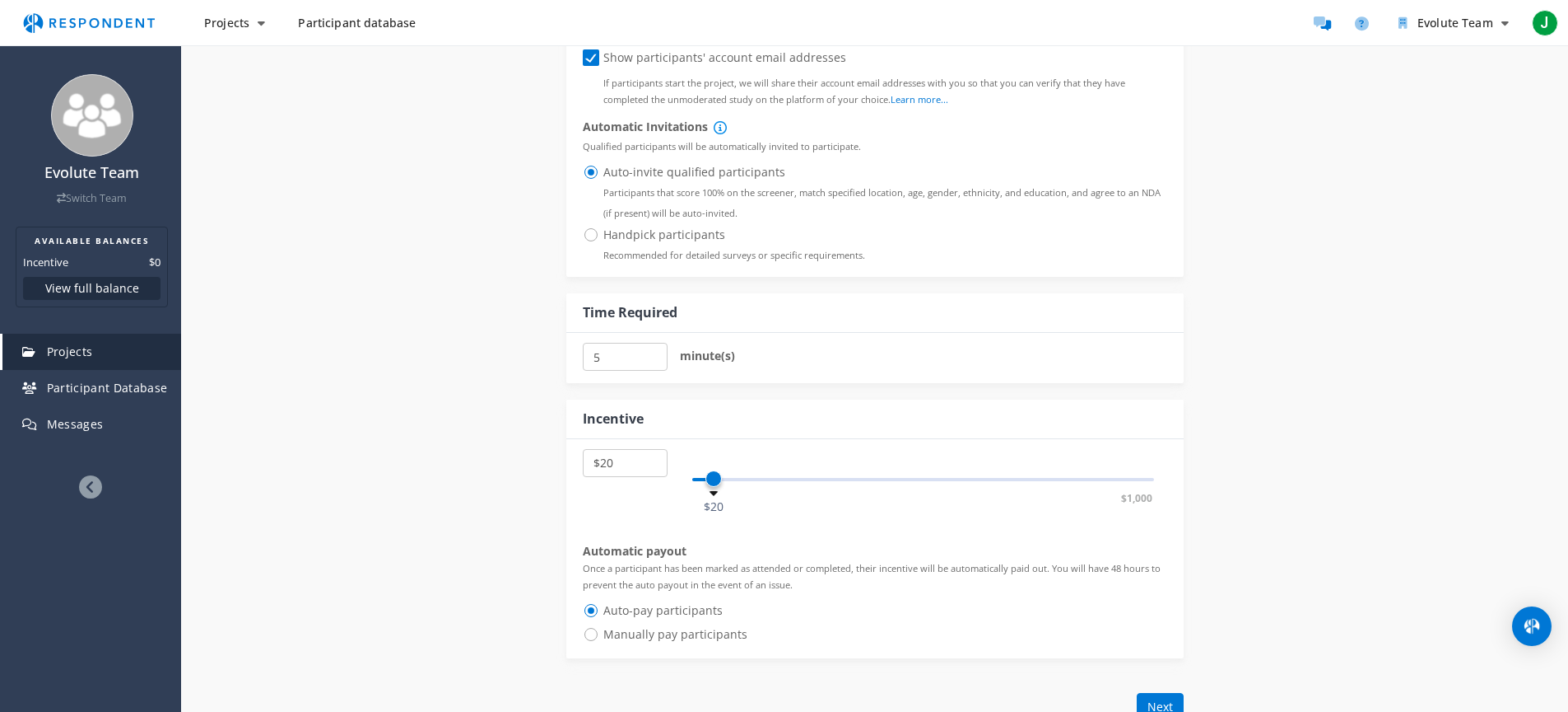
drag, startPoint x: 703, startPoint y: 448, endPoint x: 716, endPoint y: 449, distance: 13.0
click at [716, 470] on span at bounding box center [713, 478] width 16 height 16
drag, startPoint x: 577, startPoint y: 537, endPoint x: 822, endPoint y: 549, distance: 245.3
click at [810, 548] on div "$5 $10 $15 $20 $25 $30 $35 $40 $45 $50 $55 $60 $65 $70 $75 $80 $85 $90 $95 $100…" at bounding box center [875, 549] width 617 height 219
click at [826, 559] on p "Once a participant has been marked as attended or completed, their incentive wi…" at bounding box center [874, 575] width 584 height 33
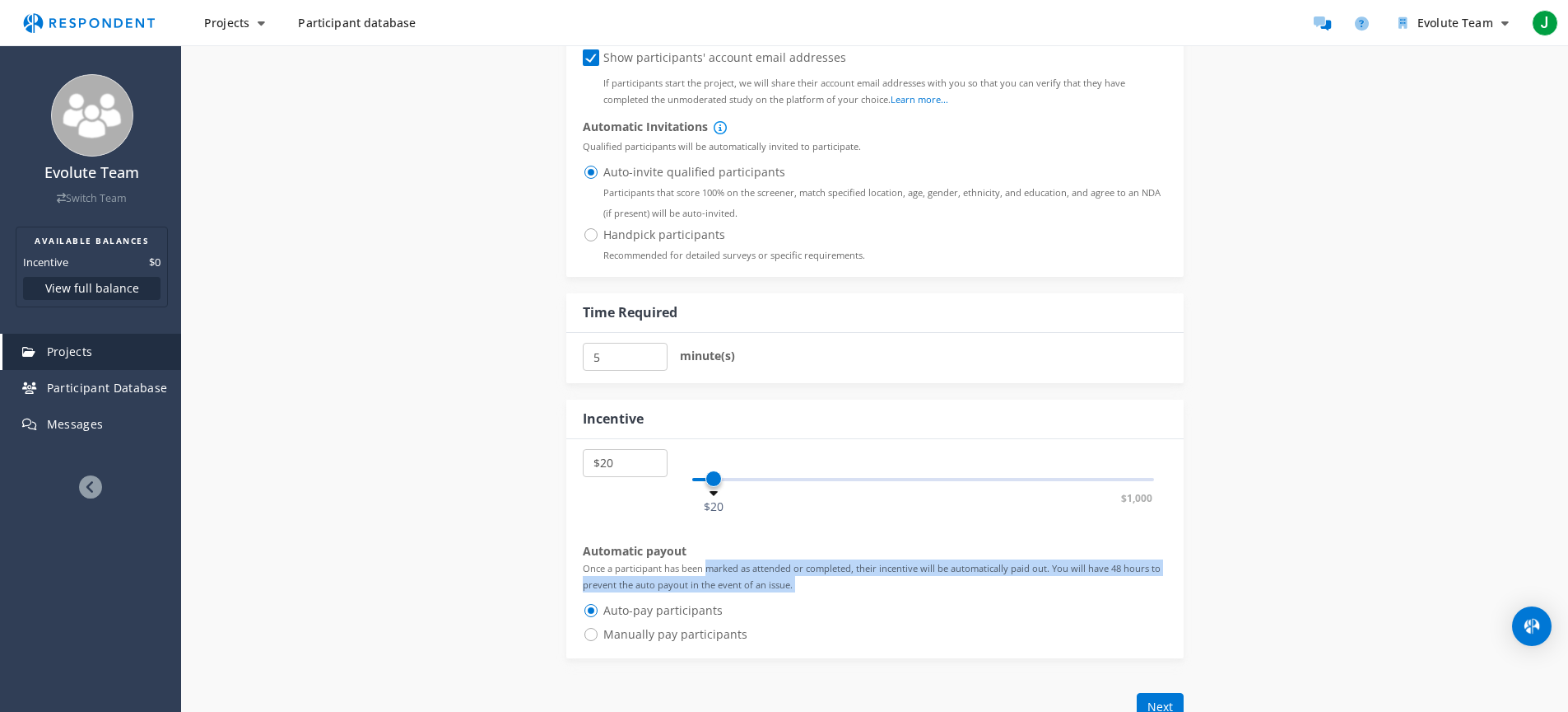
drag, startPoint x: 827, startPoint y: 551, endPoint x: 672, endPoint y: 533, distance: 156.0
click at [691, 559] on p "Once a participant has been marked as attended or completed, their incentive wi…" at bounding box center [874, 575] width 584 height 33
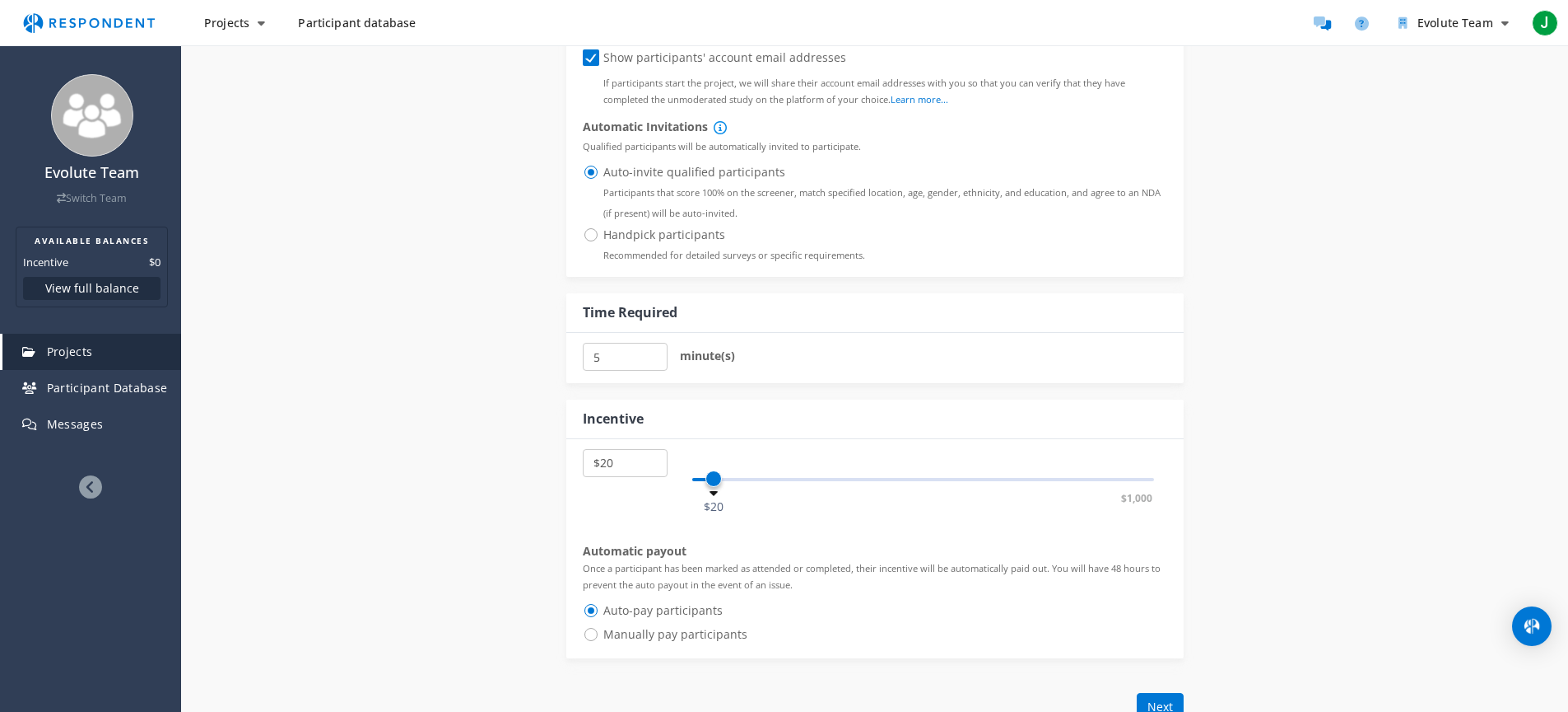
click at [619, 562] on small "Once a participant has been marked as attended or completed, their incentive wi…" at bounding box center [871, 576] width 578 height 29
drag, startPoint x: 609, startPoint y: 532, endPoint x: 808, endPoint y: 551, distance: 199.9
click at [801, 559] on p "Once a participant has been marked as attended or completed, their incentive wi…" at bounding box center [874, 575] width 584 height 33
click at [819, 559] on p "Once a participant has been marked as attended or completed, their incentive wi…" at bounding box center [874, 575] width 584 height 33
drag, startPoint x: 824, startPoint y: 551, endPoint x: 710, endPoint y: 523, distance: 117.4
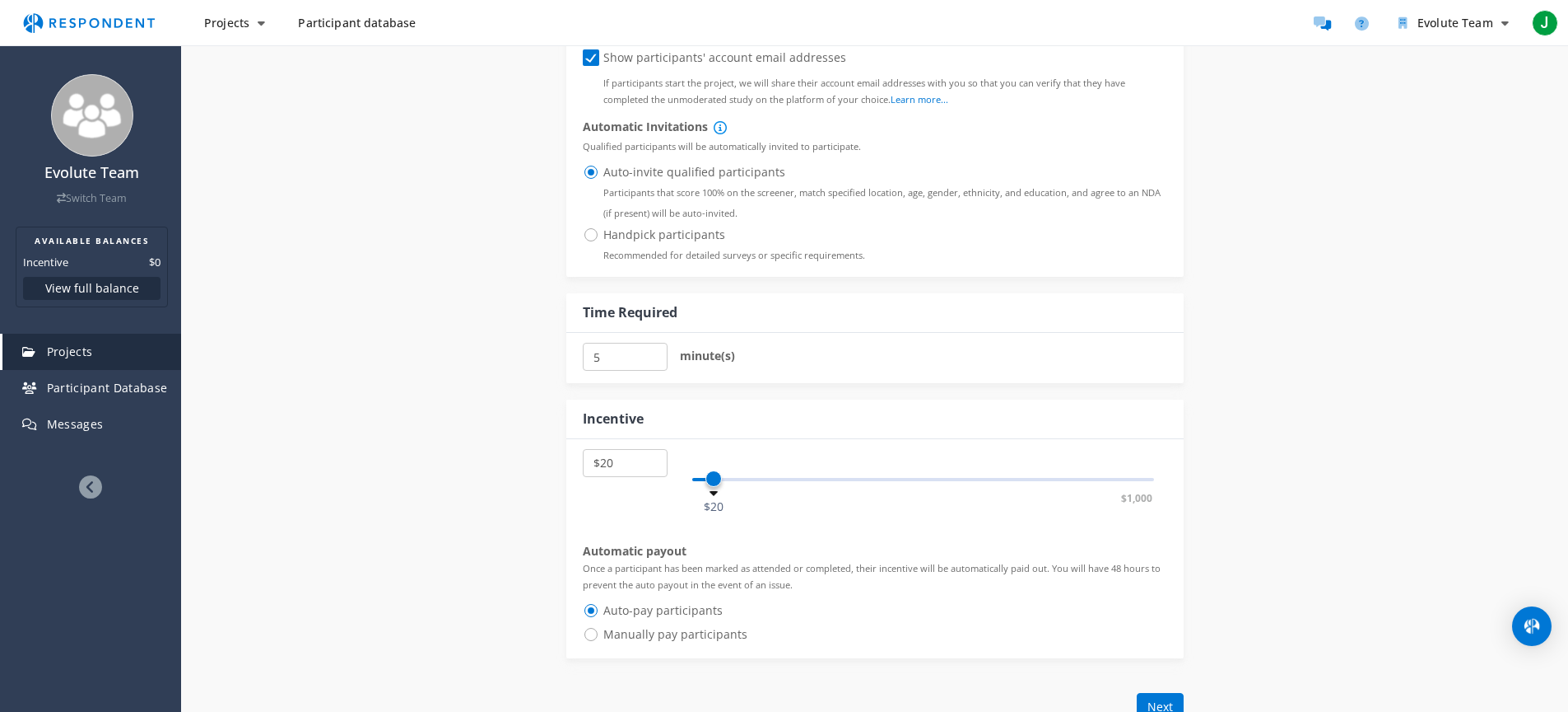
click at [719, 543] on div "Automatic payout Once a participant has been marked as attended or completed, t…" at bounding box center [874, 596] width 584 height 106
click at [675, 543] on strong "Automatic payout" at bounding box center [634, 551] width 104 height 16
drag, startPoint x: 671, startPoint y: 522, endPoint x: 843, endPoint y: 548, distance: 174.0
click at [820, 544] on div "Automatic payout Once a participant has been marked as attended or completed, t…" at bounding box center [874, 596] width 584 height 106
click at [856, 559] on p "Once a participant has been marked as attended or completed, their incentive wi…" at bounding box center [874, 575] width 584 height 33
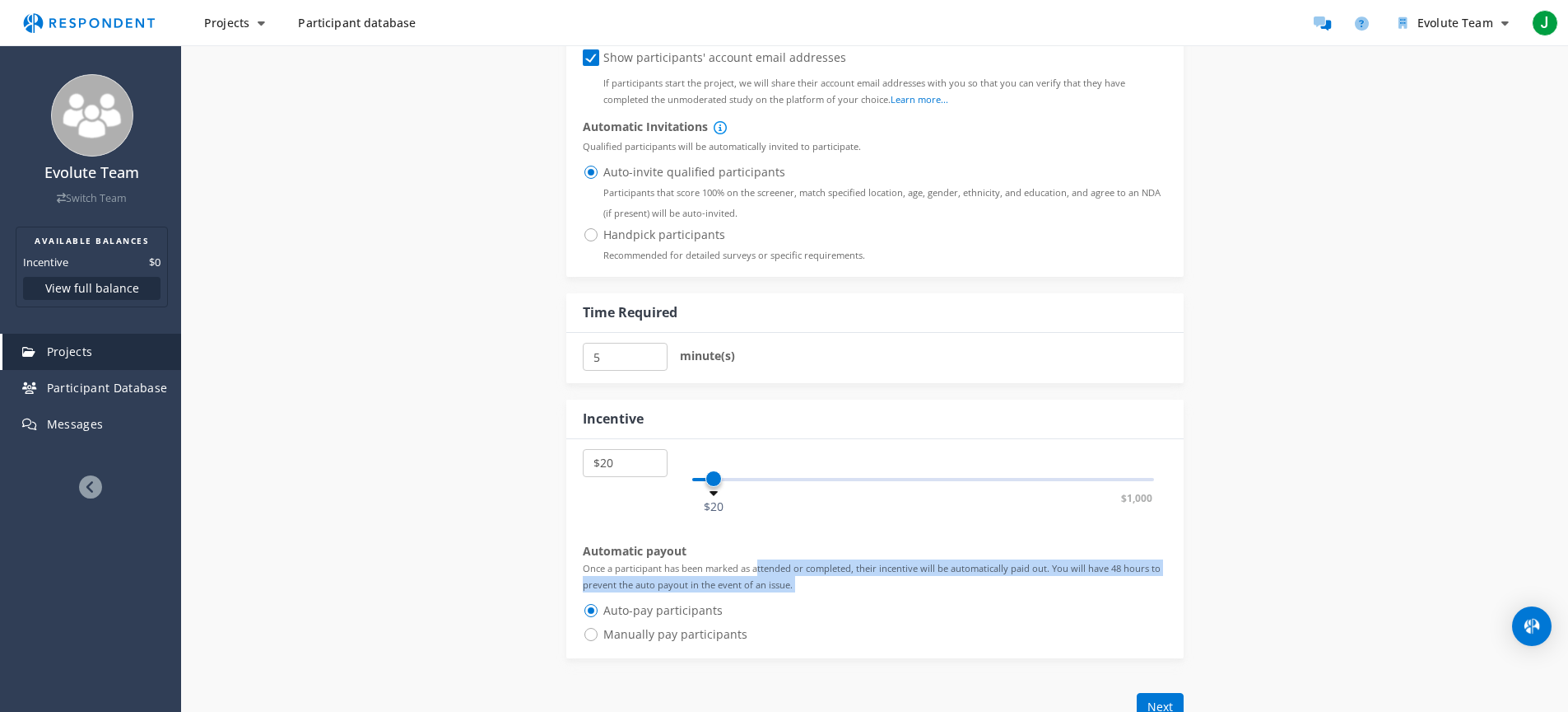
drag, startPoint x: 857, startPoint y: 551, endPoint x: 761, endPoint y: 526, distance: 99.2
click at [770, 559] on p "Once a participant has been marked as attended or completed, their incentive wi…" at bounding box center [874, 575] width 584 height 33
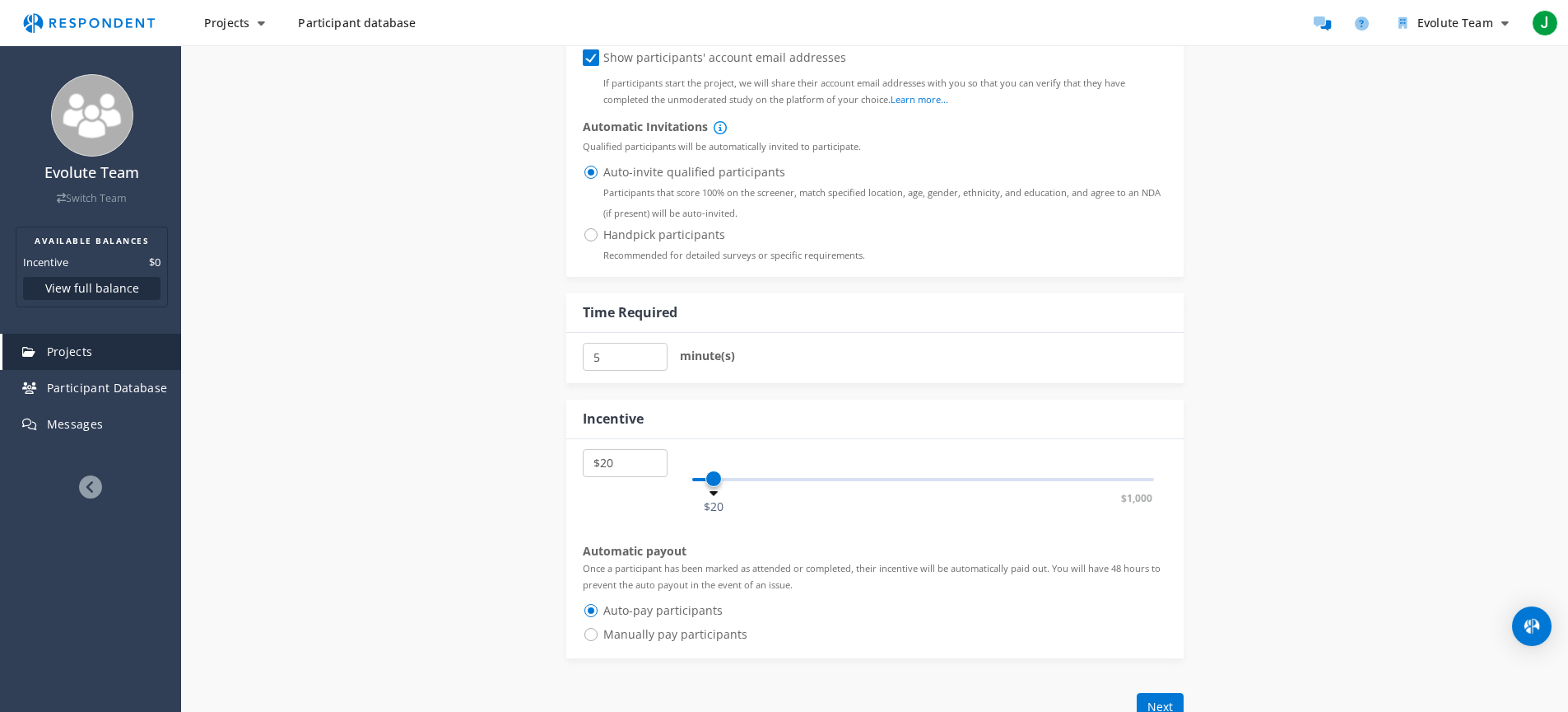
click at [757, 559] on p "Once a participant has been marked as attended or completed, their incentive wi…" at bounding box center [874, 575] width 584 height 33
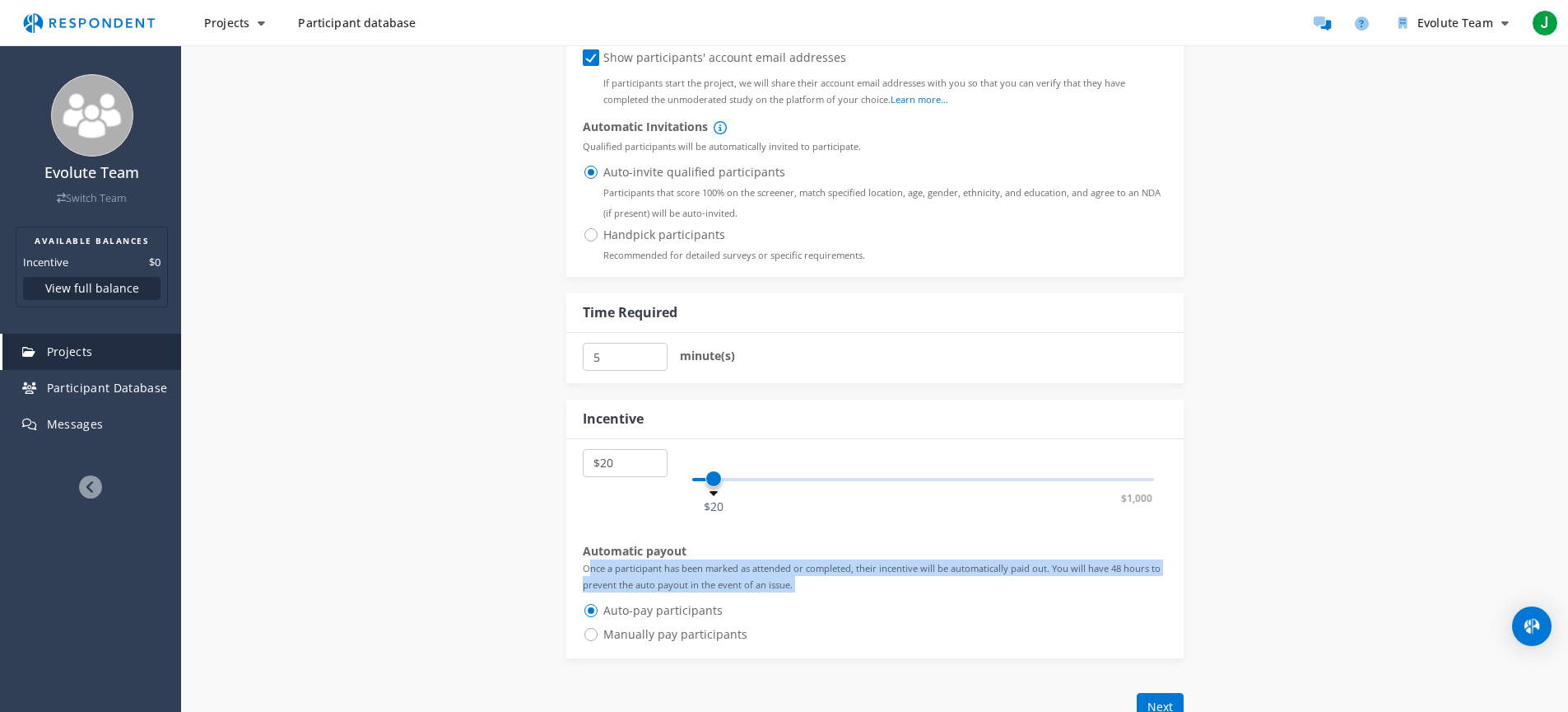
drag, startPoint x: 757, startPoint y: 525, endPoint x: 890, endPoint y: 555, distance: 136.3
click at [885, 559] on p "Once a participant has been marked as attended or completed, their incentive wi…" at bounding box center [874, 575] width 584 height 33
click at [893, 559] on p "Once a participant has been marked as attended or completed, their incentive wi…" at bounding box center [874, 575] width 584 height 33
drag, startPoint x: 866, startPoint y: 554, endPoint x: 628, endPoint y: 536, distance: 238.7
click at [629, 559] on p "Once a participant has been marked as attended or completed, their incentive wi…" at bounding box center [874, 575] width 584 height 33
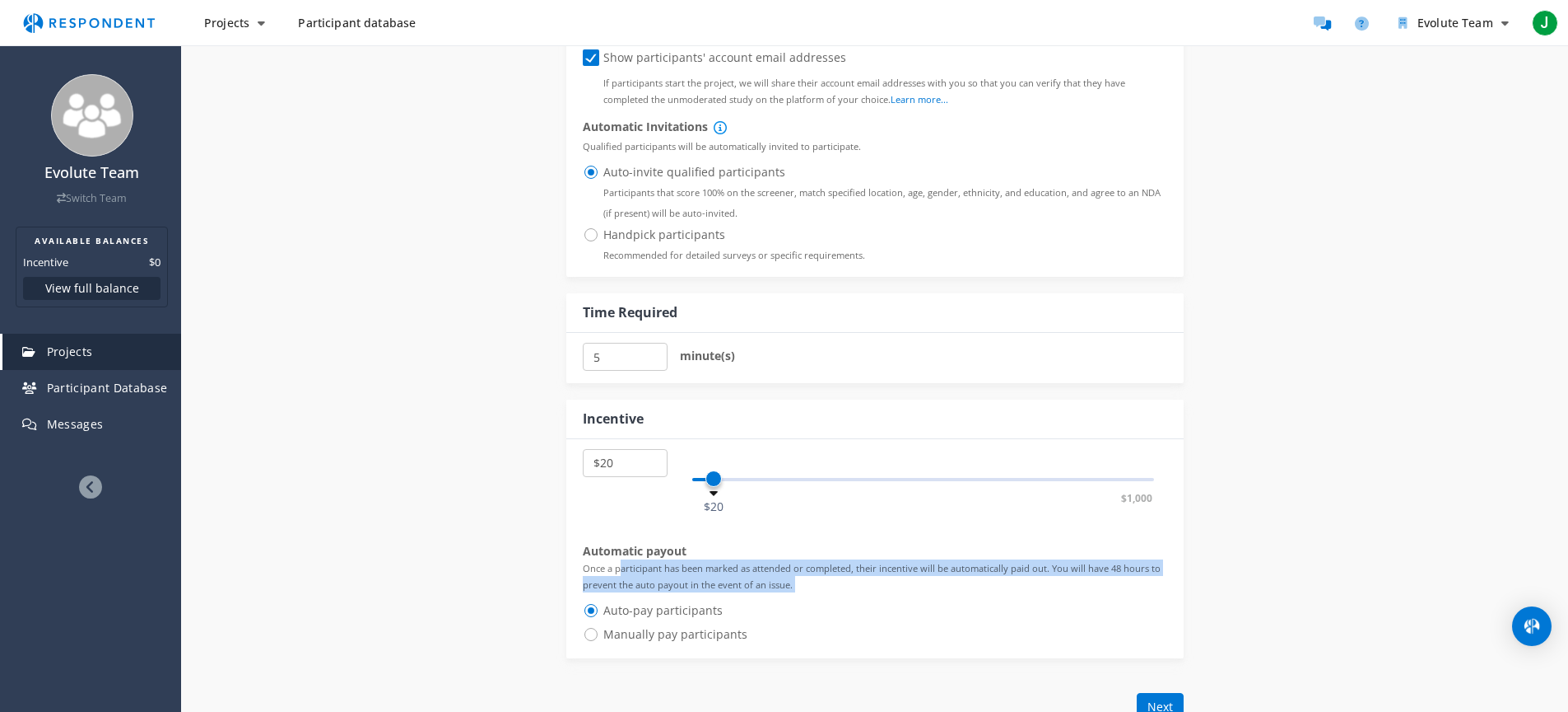
click at [628, 562] on small "Once a participant has been marked as attended or completed, their incentive wi…" at bounding box center [871, 576] width 578 height 29
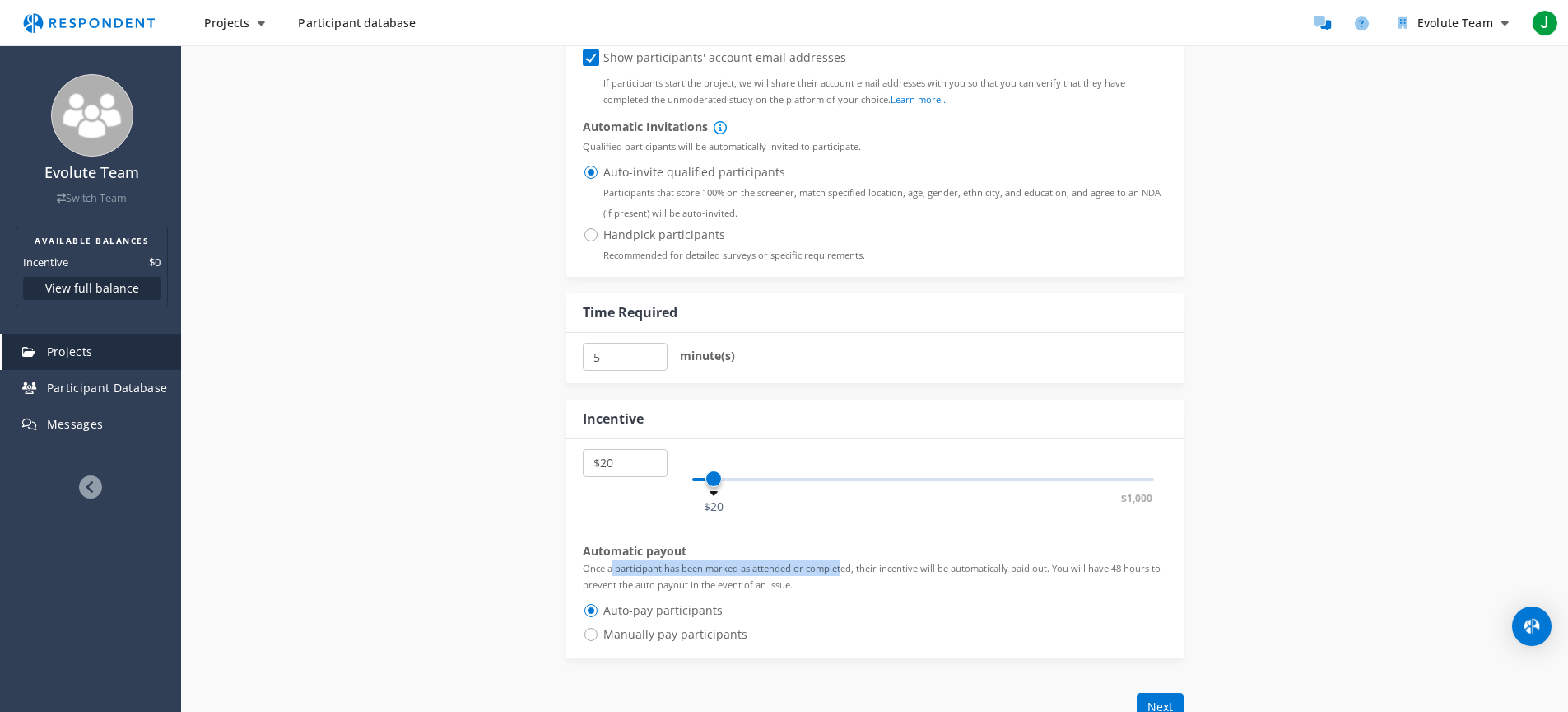
drag, startPoint x: 608, startPoint y: 535, endPoint x: 875, endPoint y: 538, distance: 267.0
click at [863, 562] on small "Once a participant has been marked as attended or completed, their incentive wi…" at bounding box center [871, 576] width 578 height 29
click at [876, 562] on small "Once a participant has been marked as attended or completed, their incentive wi…" at bounding box center [871, 576] width 578 height 29
drag, startPoint x: 845, startPoint y: 551, endPoint x: 745, endPoint y: 519, distance: 105.0
click at [754, 543] on div "Automatic payout Once a participant has been marked as attended or completed, t…" at bounding box center [874, 596] width 584 height 106
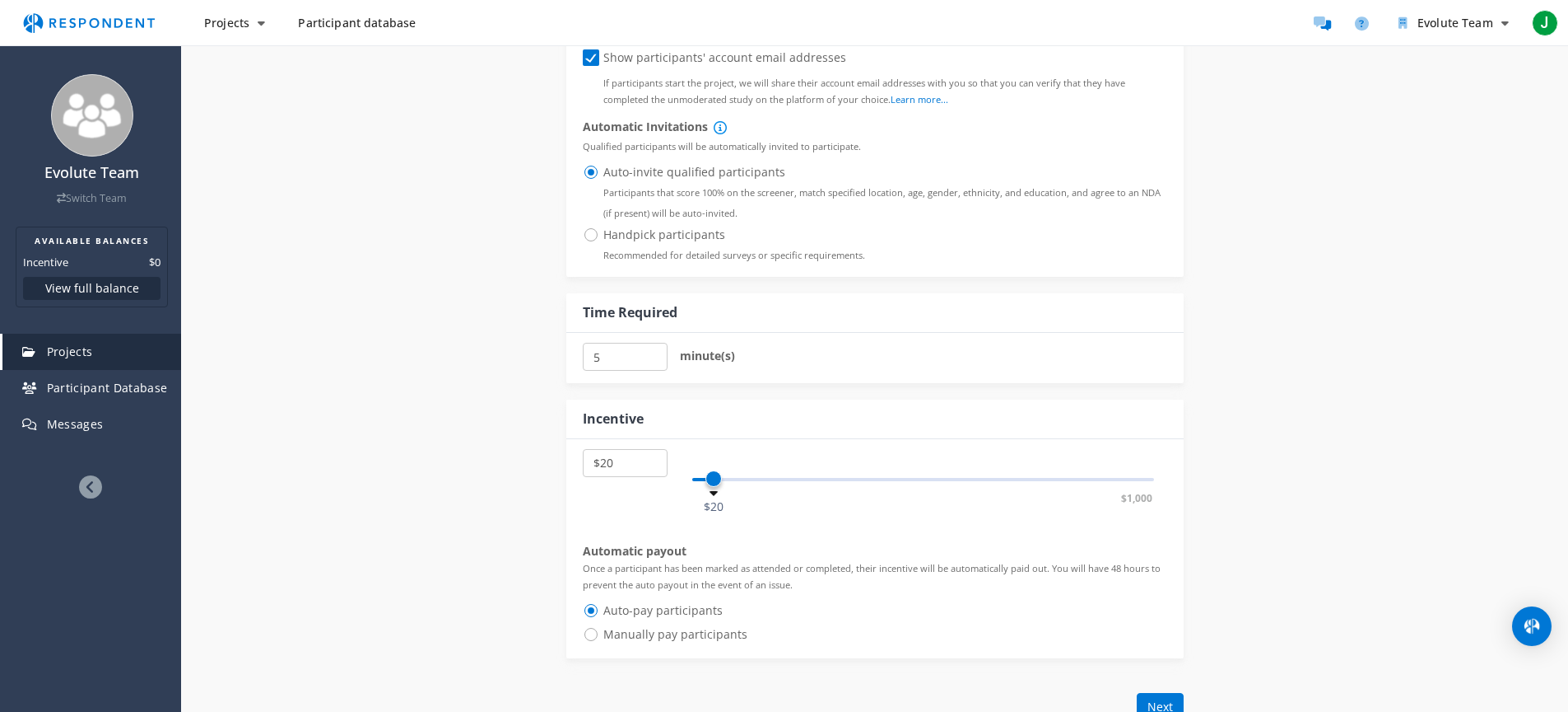
click at [745, 543] on header "Automatic payout" at bounding box center [874, 551] width 584 height 16
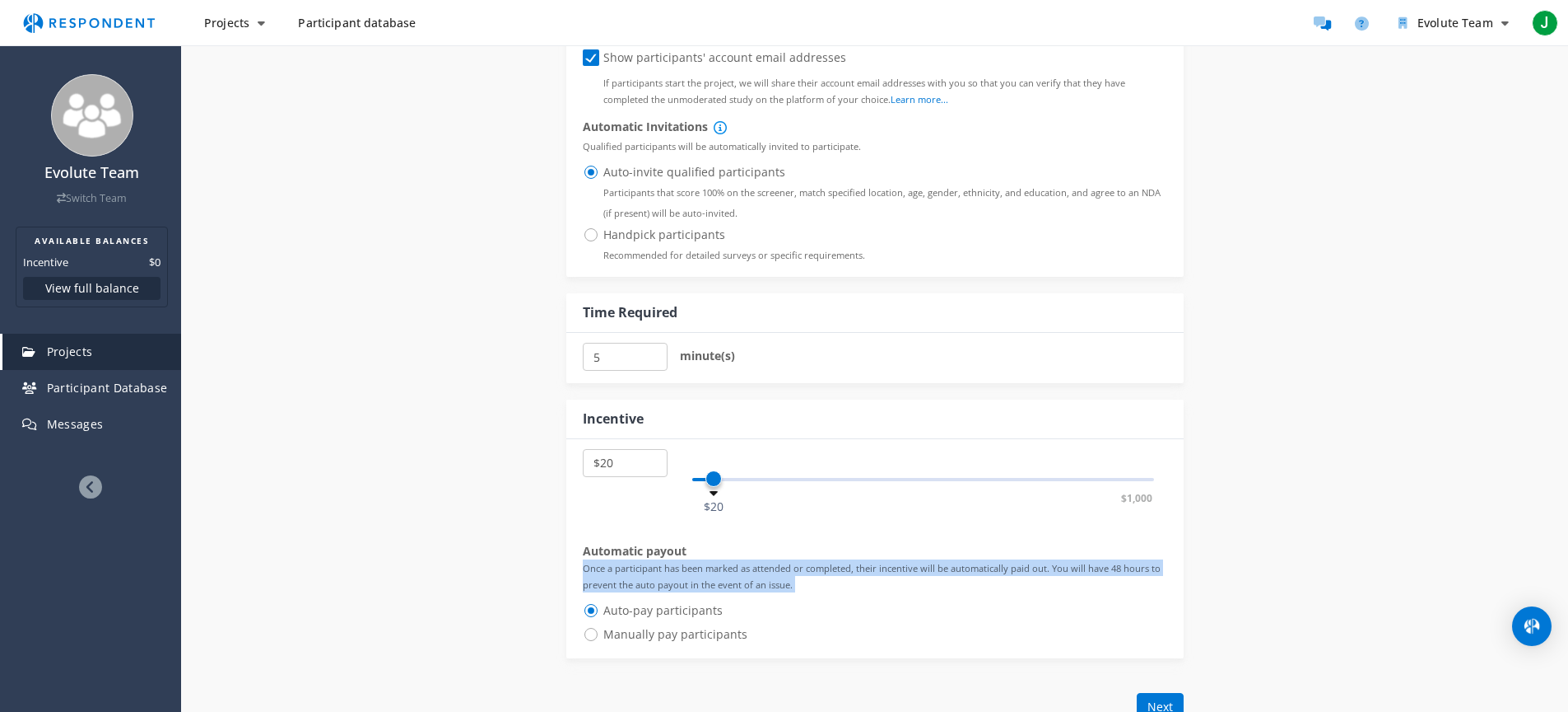
drag, startPoint x: 745, startPoint y: 519, endPoint x: 842, endPoint y: 553, distance: 102.8
click at [840, 552] on div "Automatic payout Once a participant has been marked as attended or completed, t…" at bounding box center [874, 596] width 584 height 106
click at [842, 559] on p "Once a participant has been marked as attended or completed, their incentive wi…" at bounding box center [874, 575] width 584 height 33
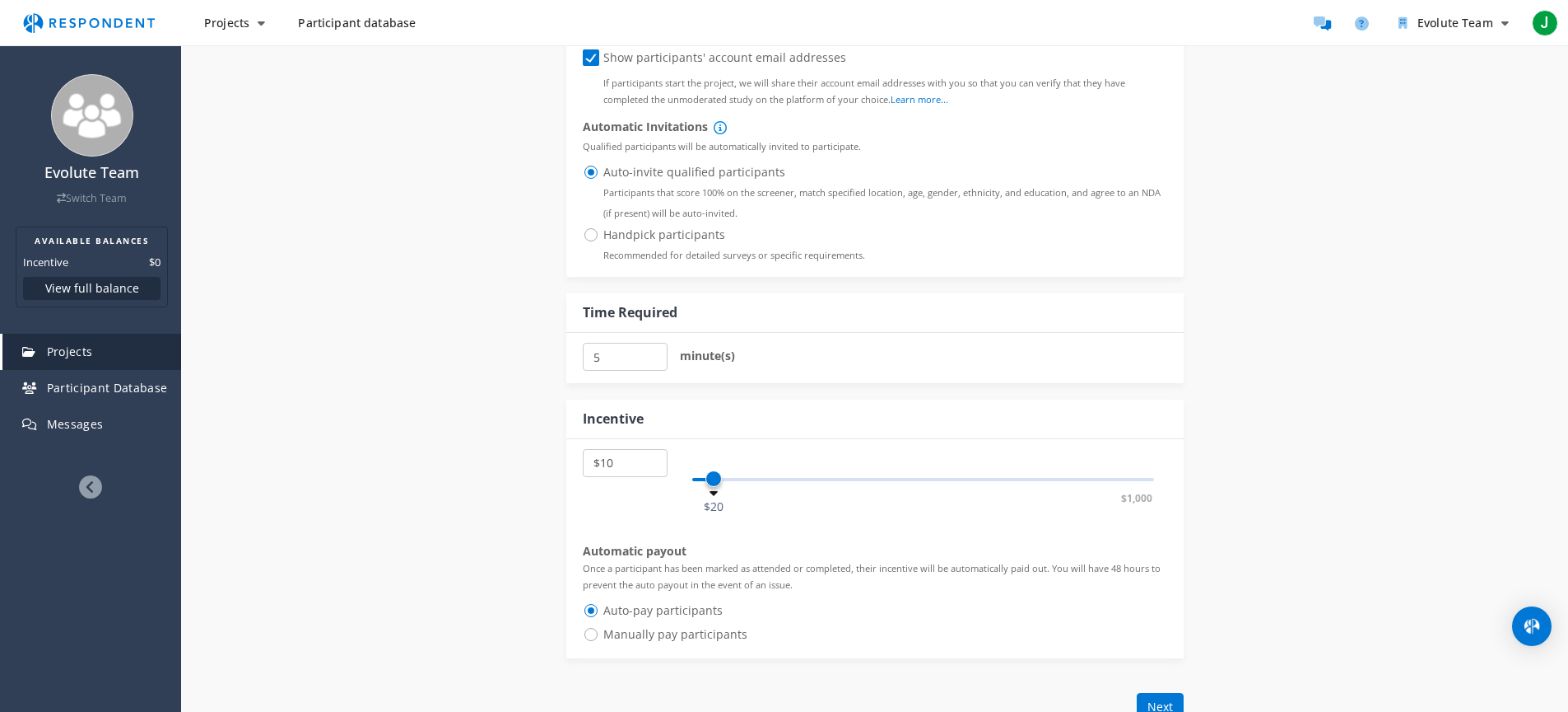
select select "number:5"
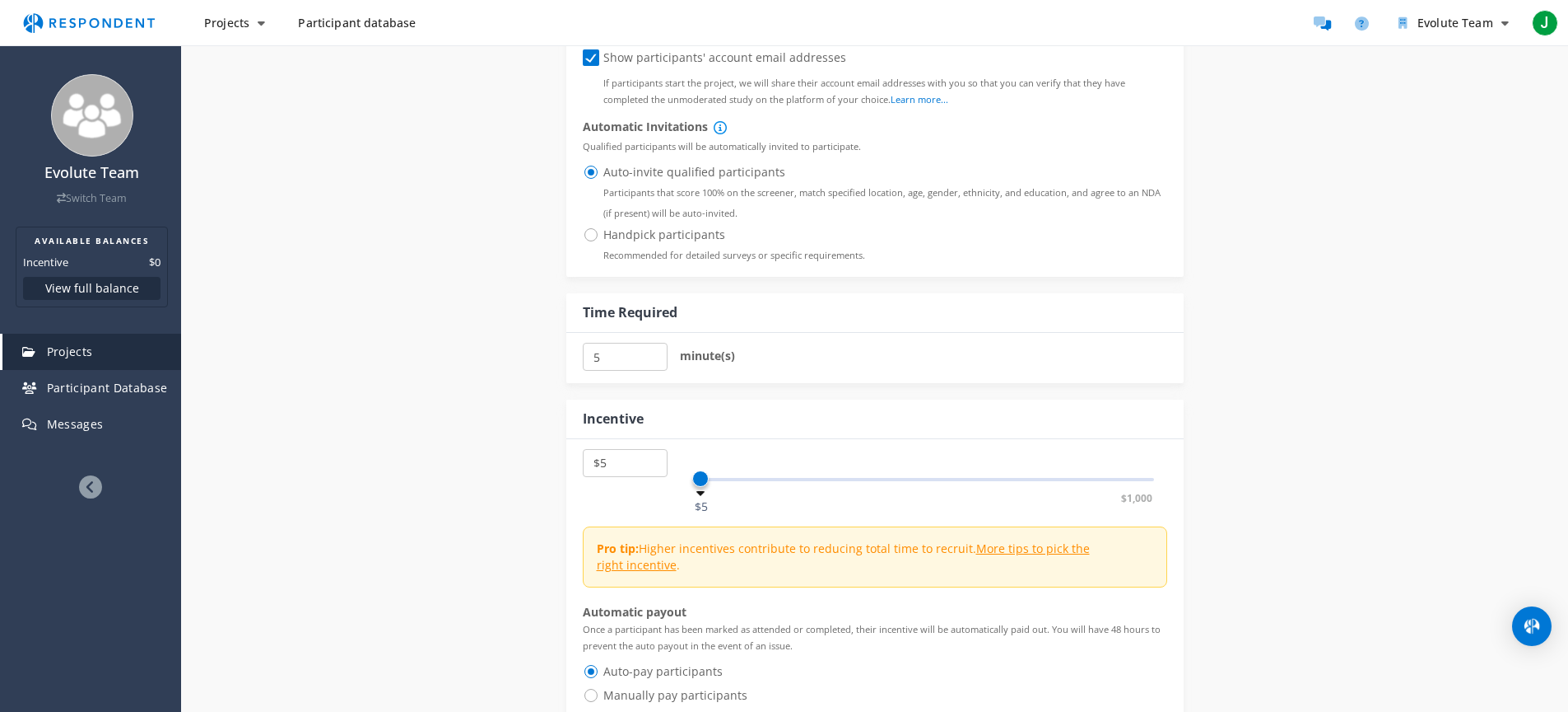
drag, startPoint x: 713, startPoint y: 441, endPoint x: 662, endPoint y: 440, distance: 51.0
click at [662, 449] on div "$5 $10 $15 $20 $25 $30 $35 $40 $45 $50 $55 $60 $65 $70 $75 $80 $85 $90 $95 $100…" at bounding box center [874, 470] width 584 height 44
click at [622, 686] on span "Manually pay participants" at bounding box center [665, 695] width 164 height 20
click at [594, 688] on input "Manually pay participants" at bounding box center [587, 693] width 10 height 10
radio input "true"
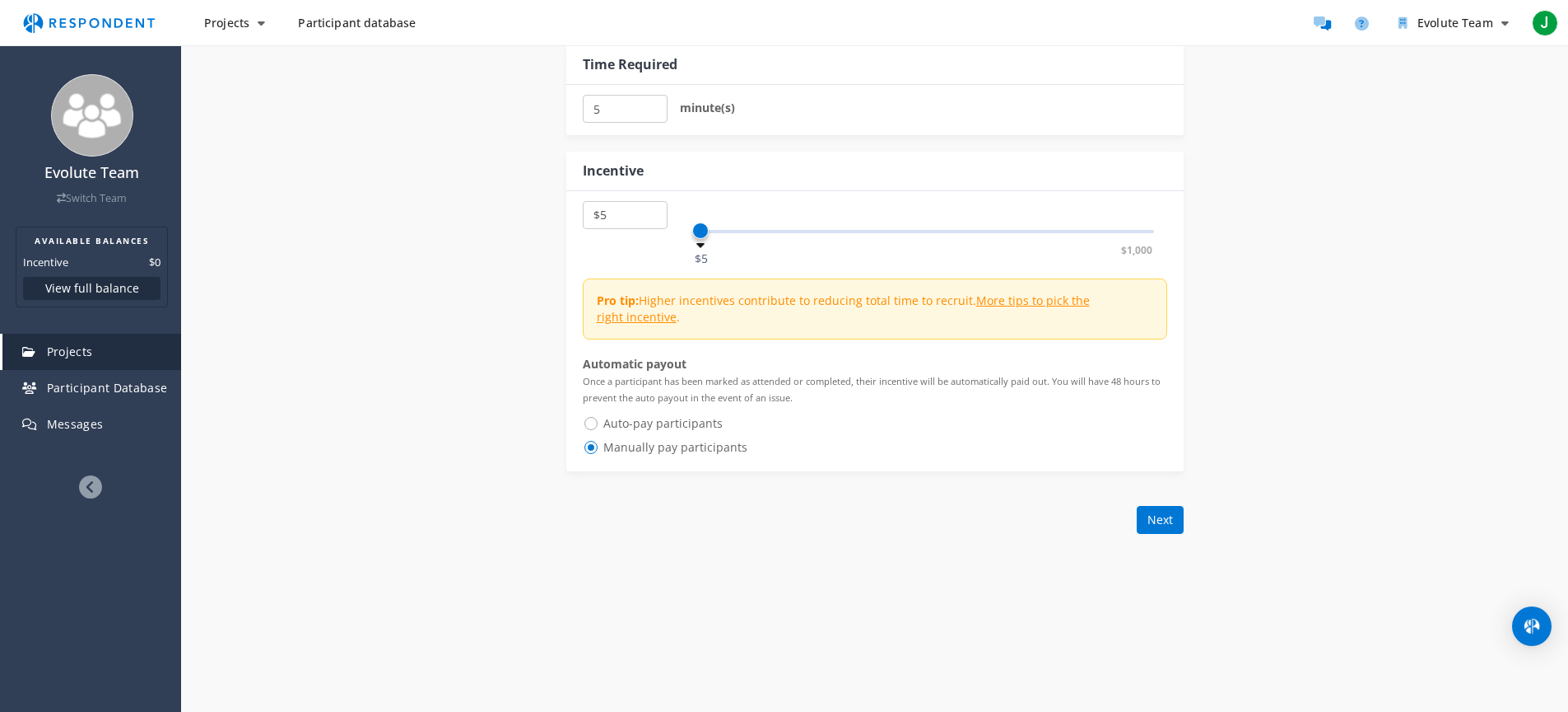
scroll to position [1630, 0]
click at [1168, 501] on button "Next" at bounding box center [1160, 516] width 47 height 28
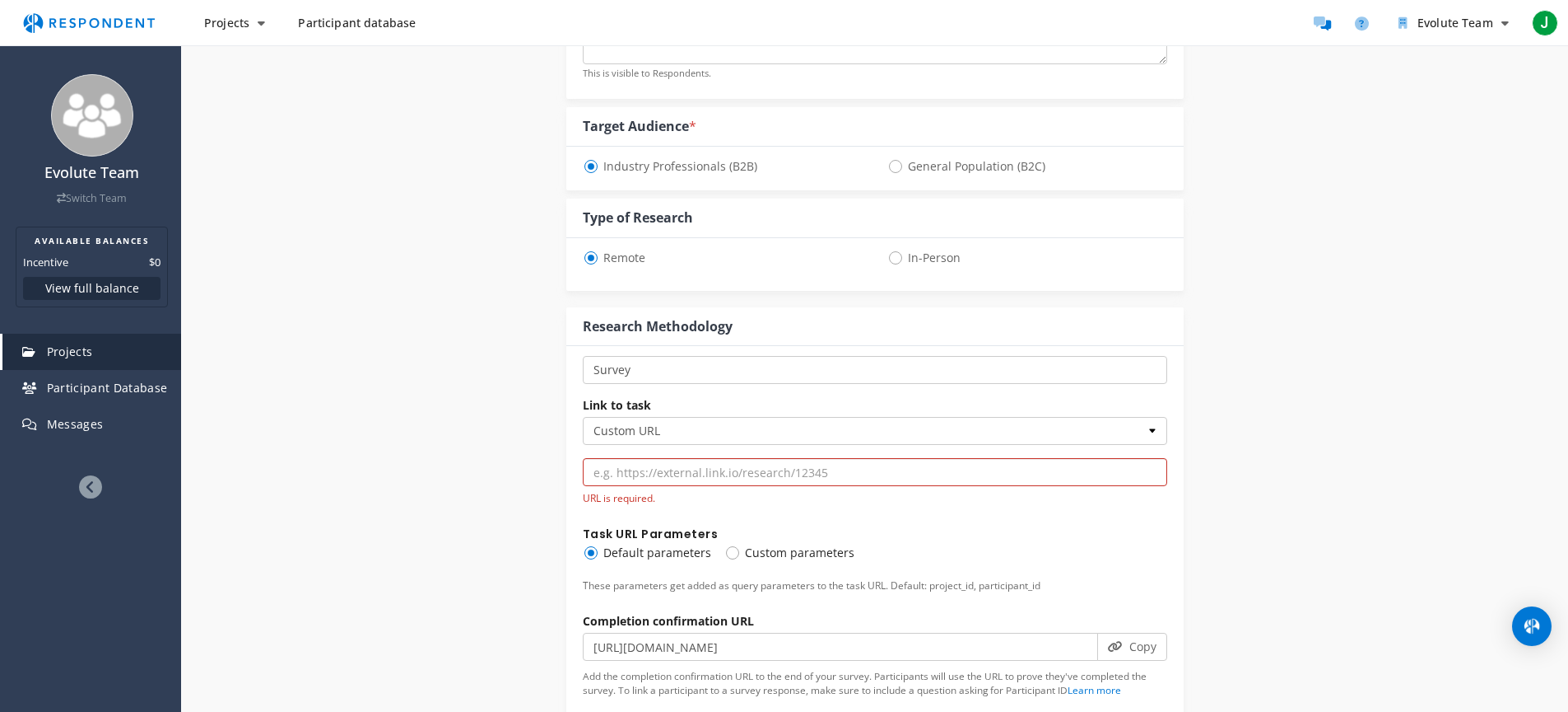
scroll to position [525, 0]
click at [646, 419] on select "Custom URL SurveyMonkey" at bounding box center [874, 433] width 584 height 28
click at [582, 419] on select "Custom URL SurveyMonkey" at bounding box center [874, 433] width 584 height 28
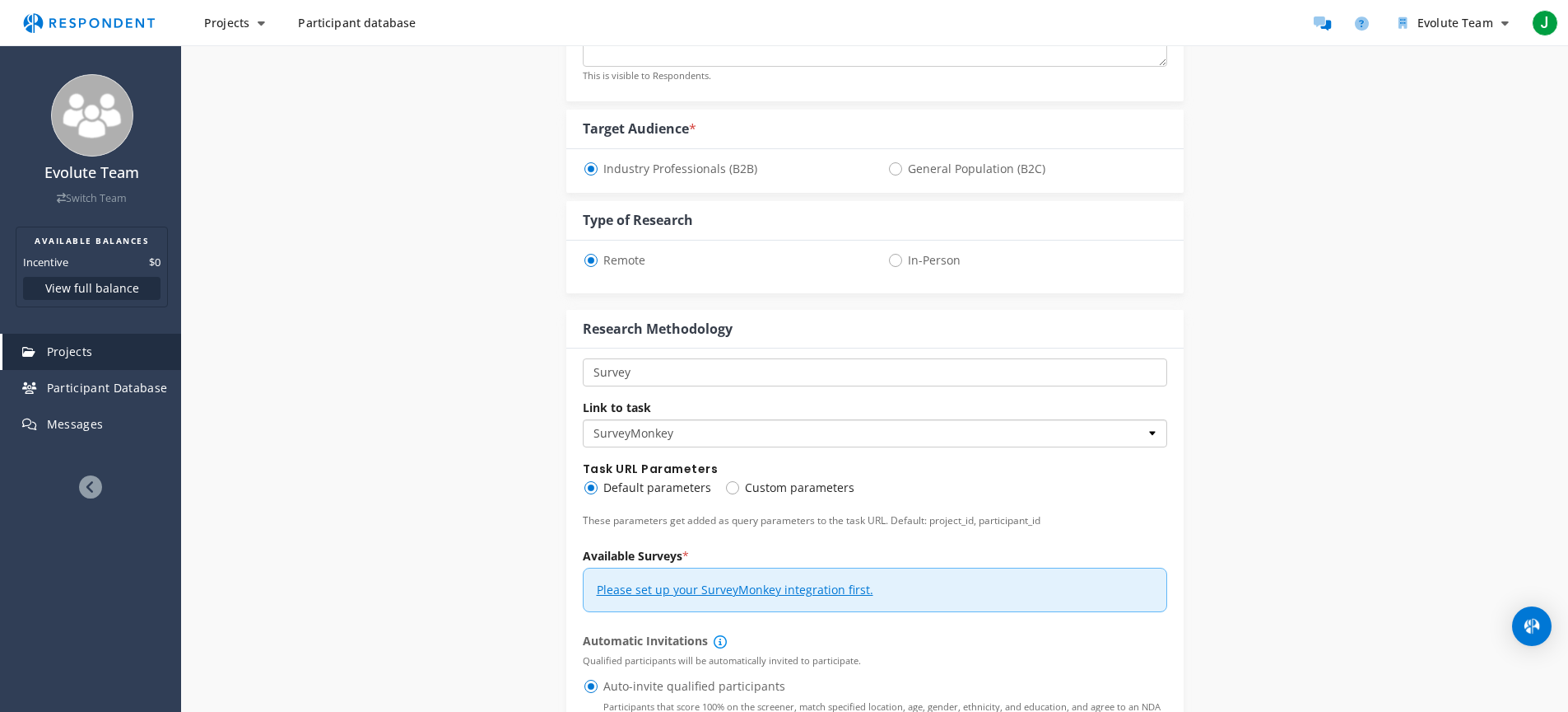
click at [665, 419] on select "Custom URL SurveyMonkey" at bounding box center [874, 433] width 584 height 28
click at [582, 419] on select "Custom URL SurveyMonkey" at bounding box center [874, 433] width 584 height 28
click at [649, 419] on select "Custom URL SurveyMonkey" at bounding box center [874, 433] width 584 height 28
select select "string:custom_url"
click at [582, 419] on select "Custom URL SurveyMonkey" at bounding box center [874, 433] width 584 height 28
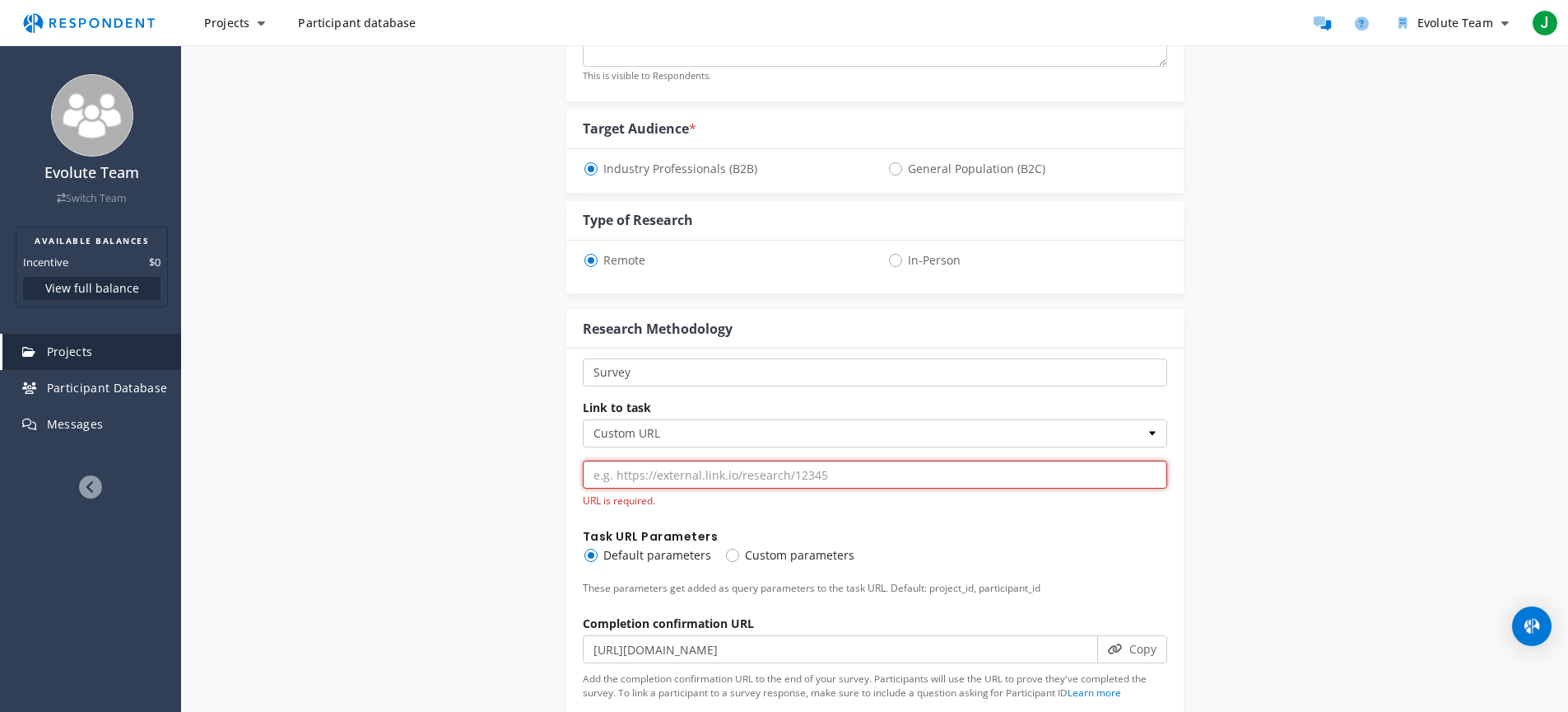
click at [652, 461] on input "url" at bounding box center [874, 475] width 584 height 28
paste input "[URL][DOMAIN_NAME]"
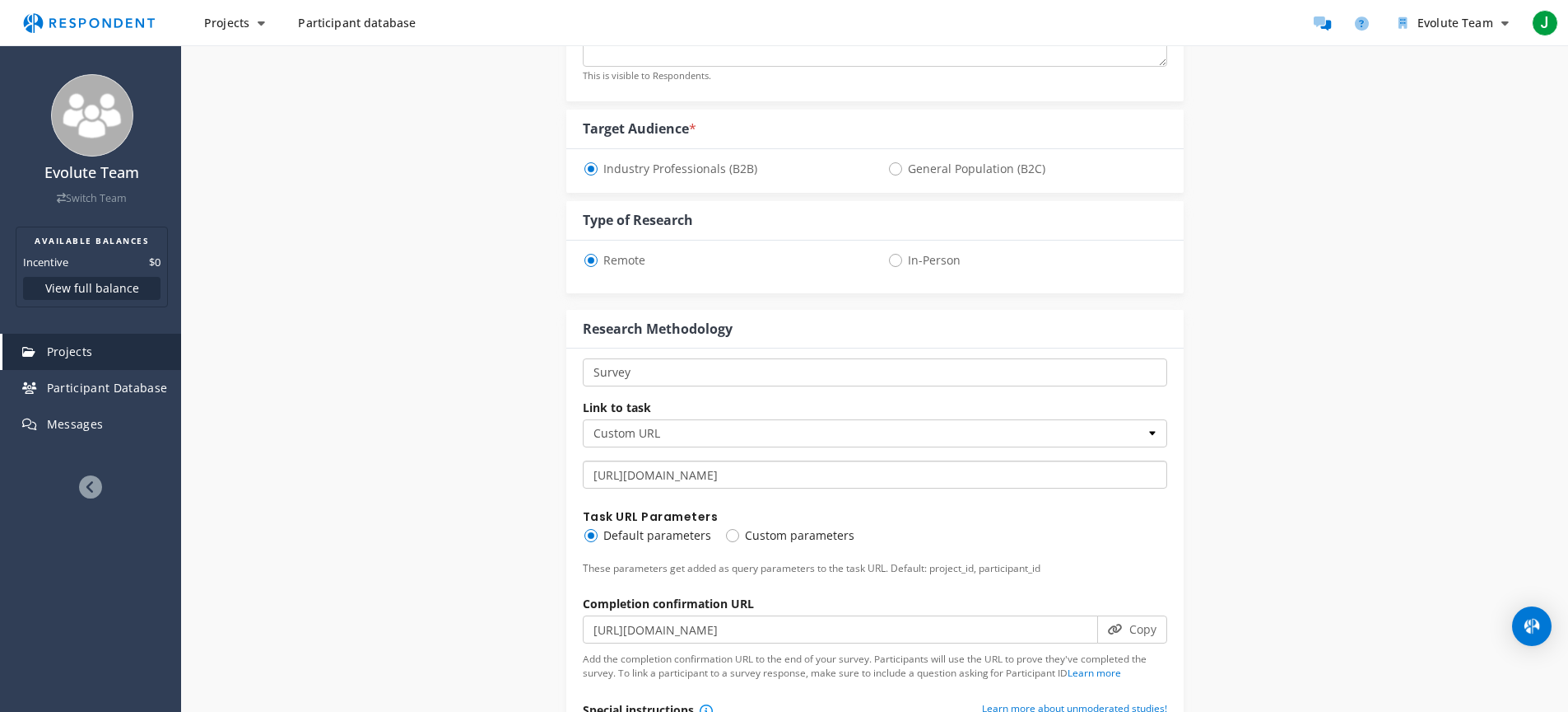
type input "[URL][DOMAIN_NAME]"
click at [510, 433] on div "Internal Project Name * Maler & Lackierer This is visible only to your organiza…" at bounding box center [875, 660] width 963 height 2016
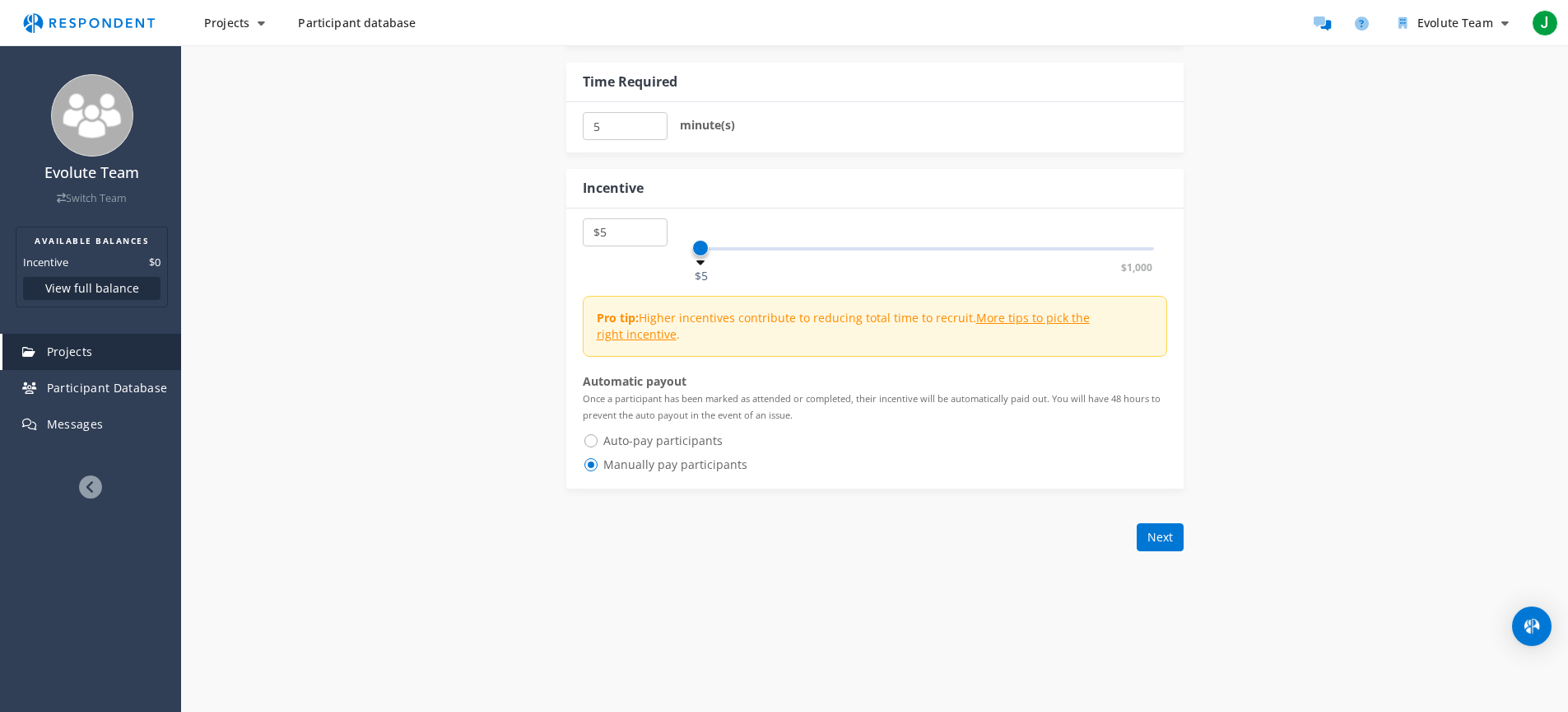
scroll to position [1630, 0]
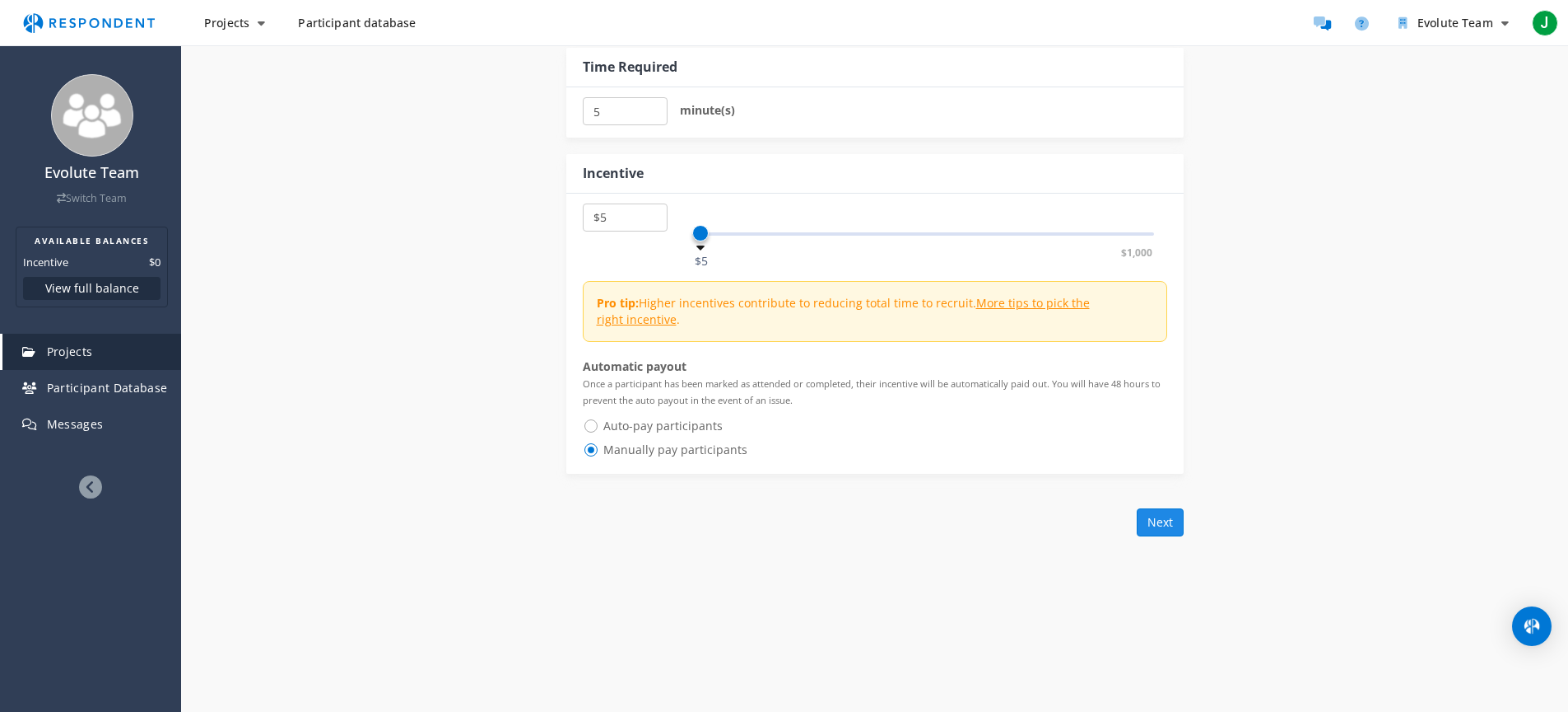
click at [1172, 508] on button "Next" at bounding box center [1160, 522] width 47 height 28
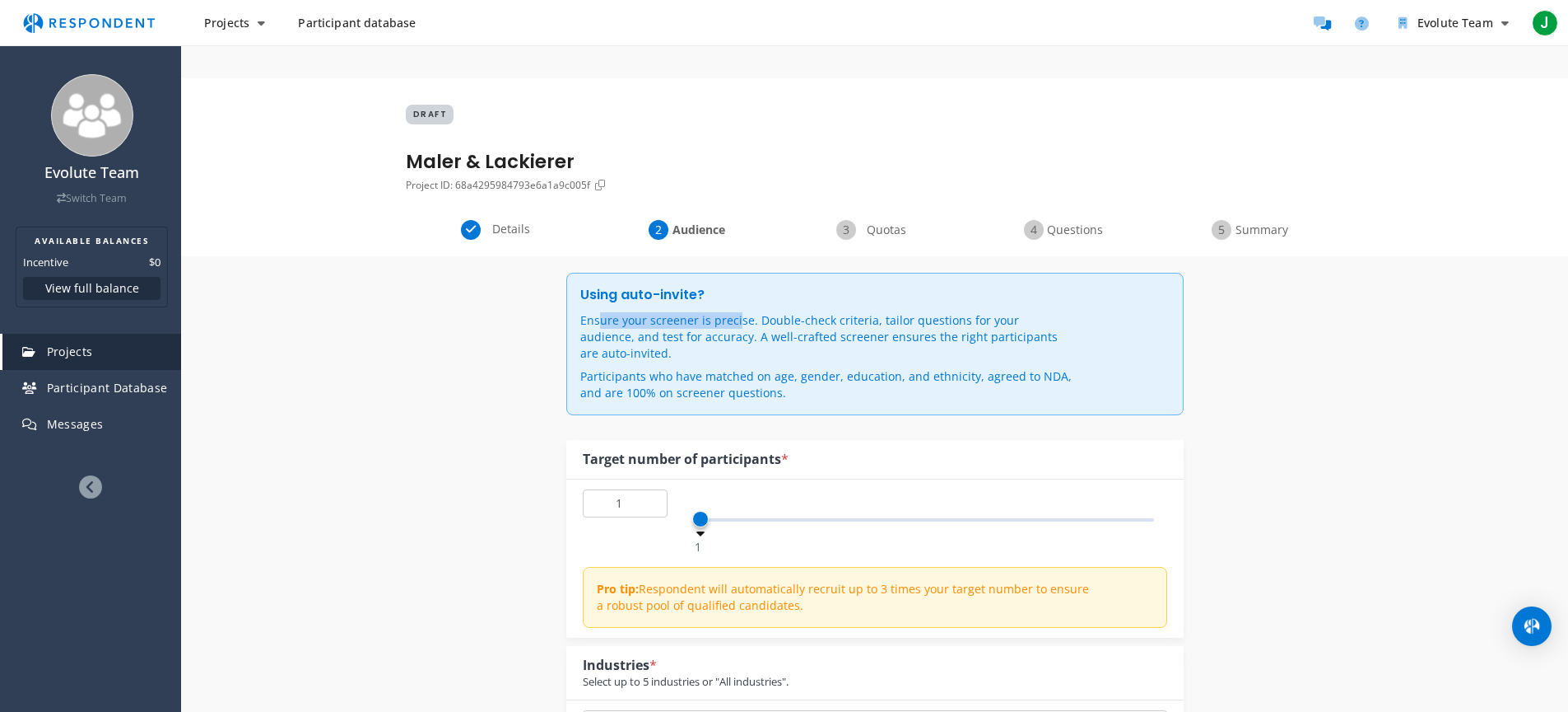
drag, startPoint x: 594, startPoint y: 289, endPoint x: 755, endPoint y: 294, distance: 161.1
click at [754, 313] on p "Ensure your screener is precise. Double-check criteria, tailor questions for yo…" at bounding box center [827, 337] width 494 height 49
click at [825, 313] on p "Ensure your screener is precise. Double-check criteria, tailor questions for yo…" at bounding box center [827, 337] width 494 height 49
drag, startPoint x: 850, startPoint y: 309, endPoint x: 814, endPoint y: 301, distance: 36.9
click at [814, 313] on p "Ensure your screener is precise. Double-check criteria, tailor questions for yo…" at bounding box center [827, 337] width 494 height 49
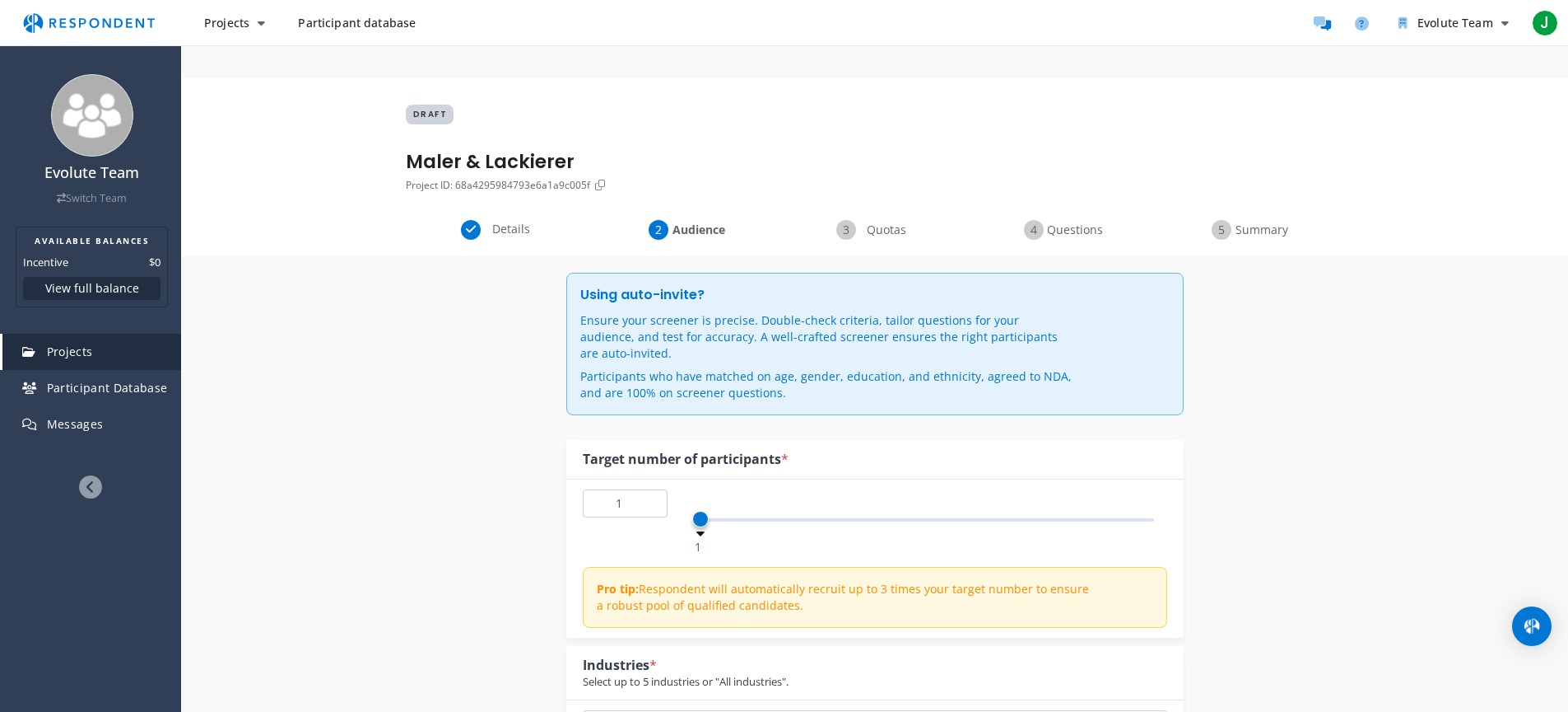
click at [814, 313] on p "Ensure your screener is precise. Double-check criteria, tailor questions for yo…" at bounding box center [827, 337] width 494 height 49
drag, startPoint x: 692, startPoint y: 469, endPoint x: 736, endPoint y: 471, distance: 44.0
click at [736, 518] on div "1 100 2" at bounding box center [923, 519] width 463 height 3
type input "40"
drag, startPoint x: 740, startPoint y: 472, endPoint x: 876, endPoint y: 475, distance: 136.0
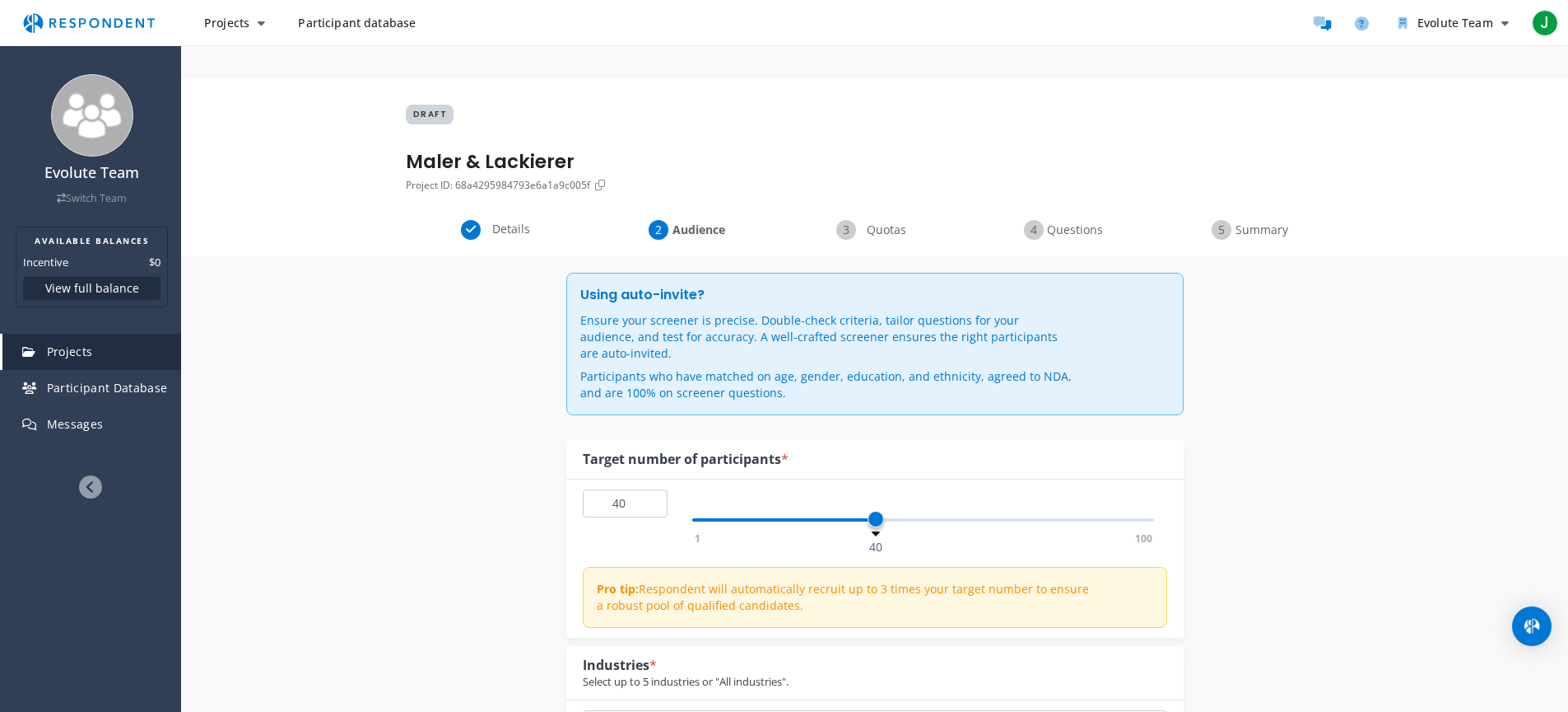
click at [876, 511] on span at bounding box center [875, 518] width 16 height 16
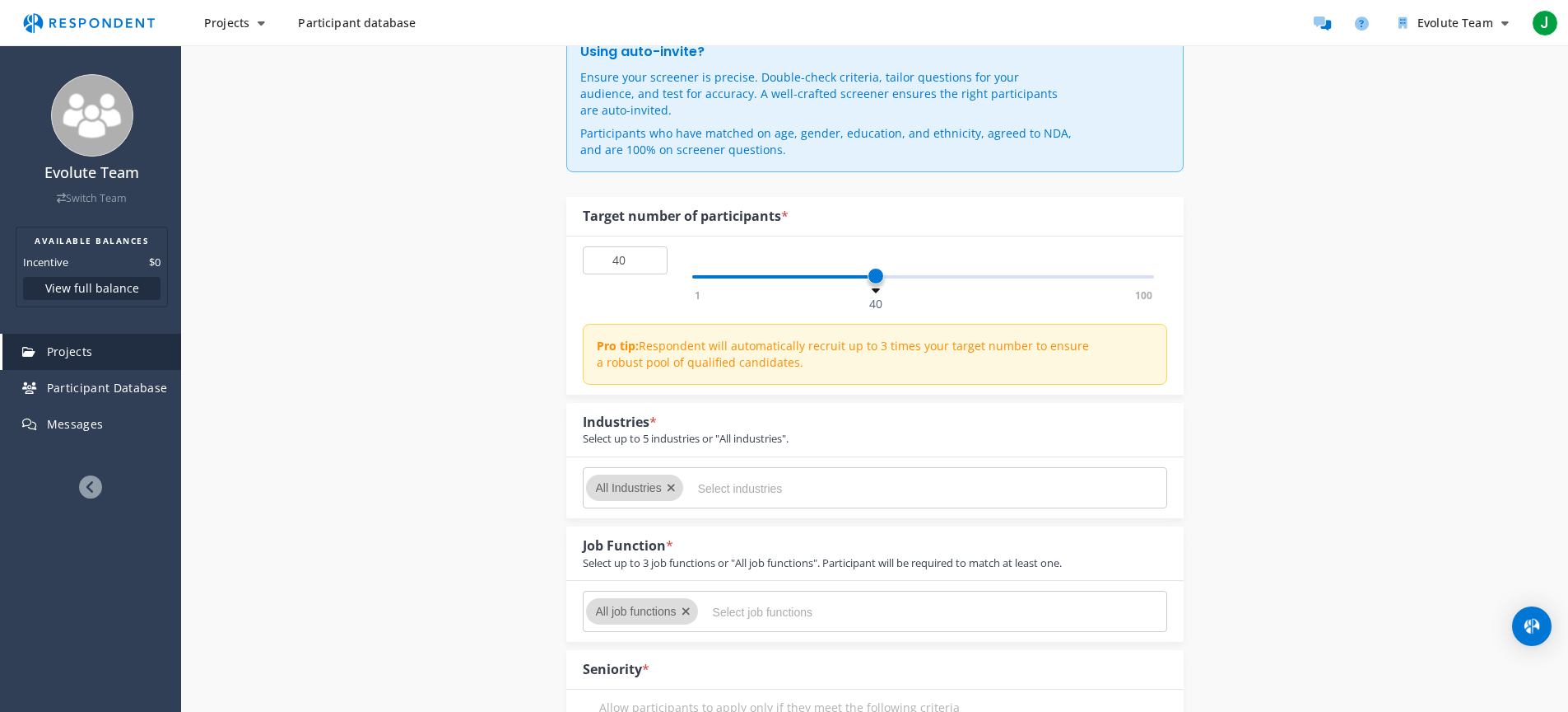
scroll to position [247, 0]
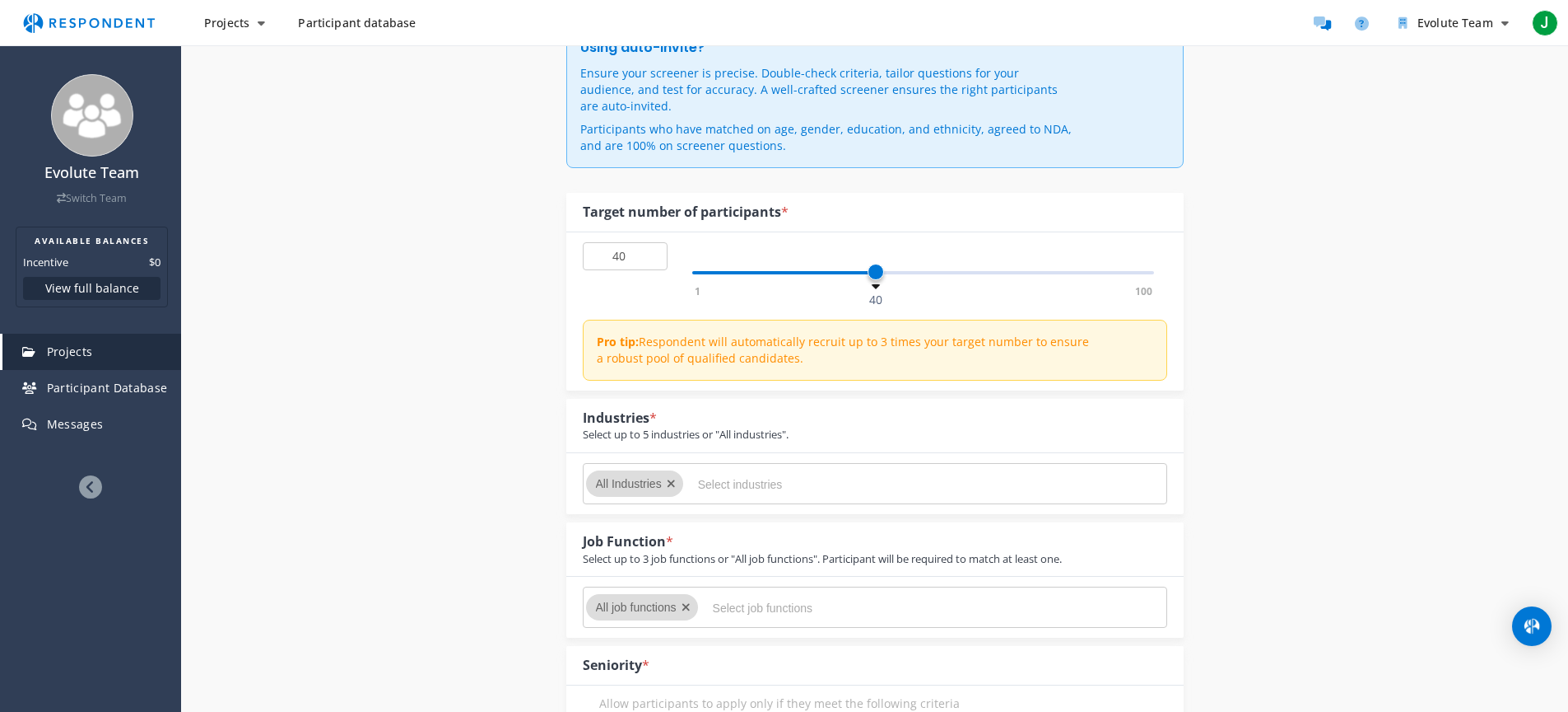
click at [749, 470] on input "Select industries" at bounding box center [822, 484] width 247 height 28
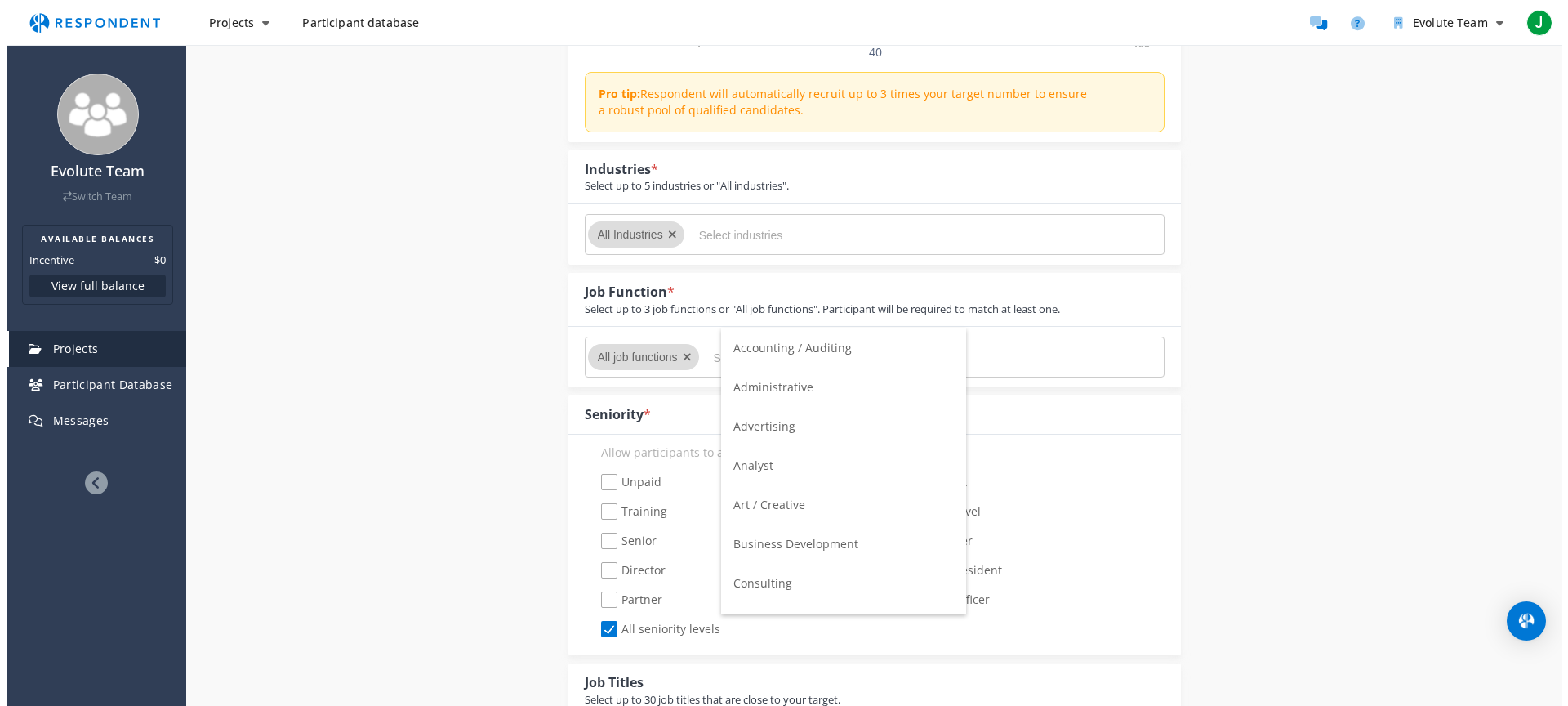
scroll to position [0, 0]
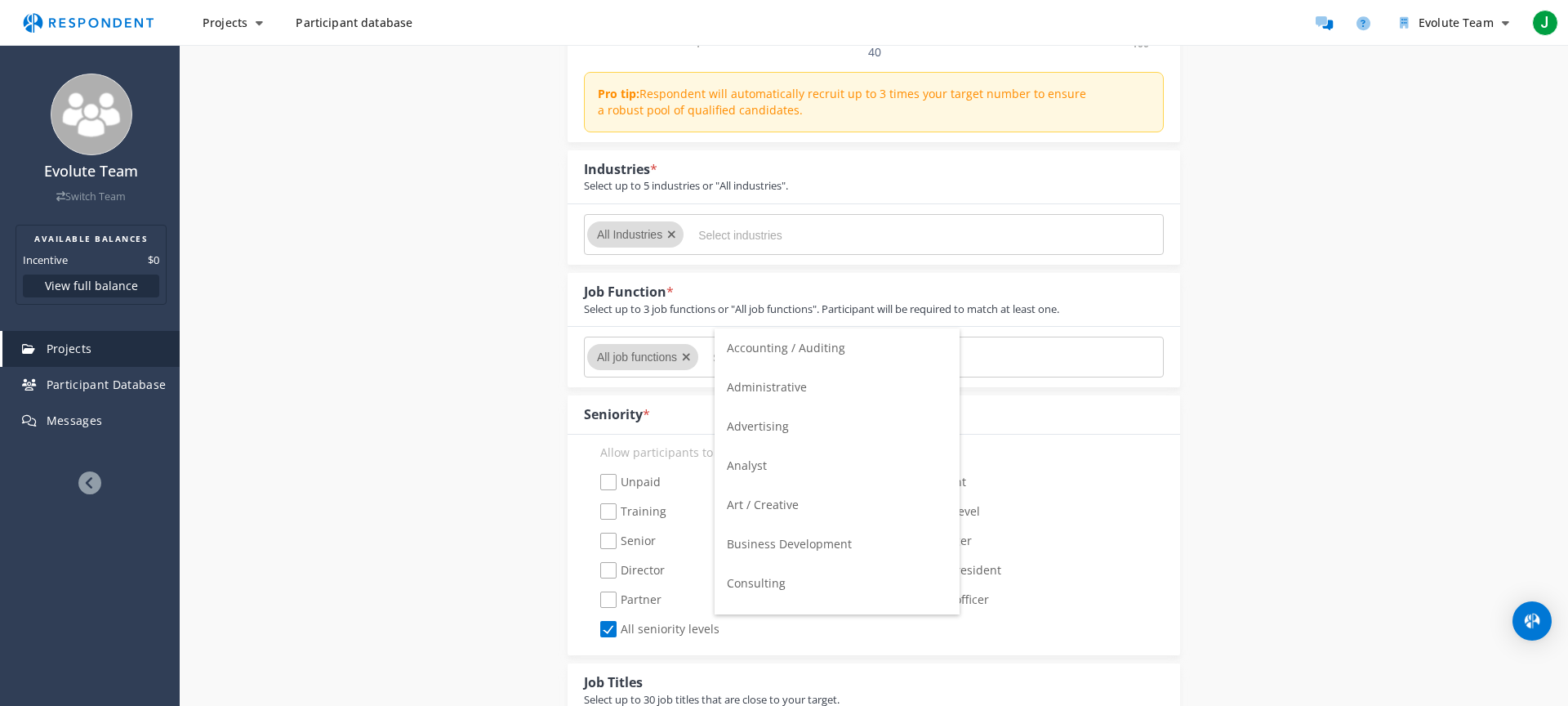
click at [762, 344] on input "Select job functions" at bounding box center [835, 358] width 245 height 28
click at [804, 536] on li "Other" at bounding box center [837, 541] width 245 height 39
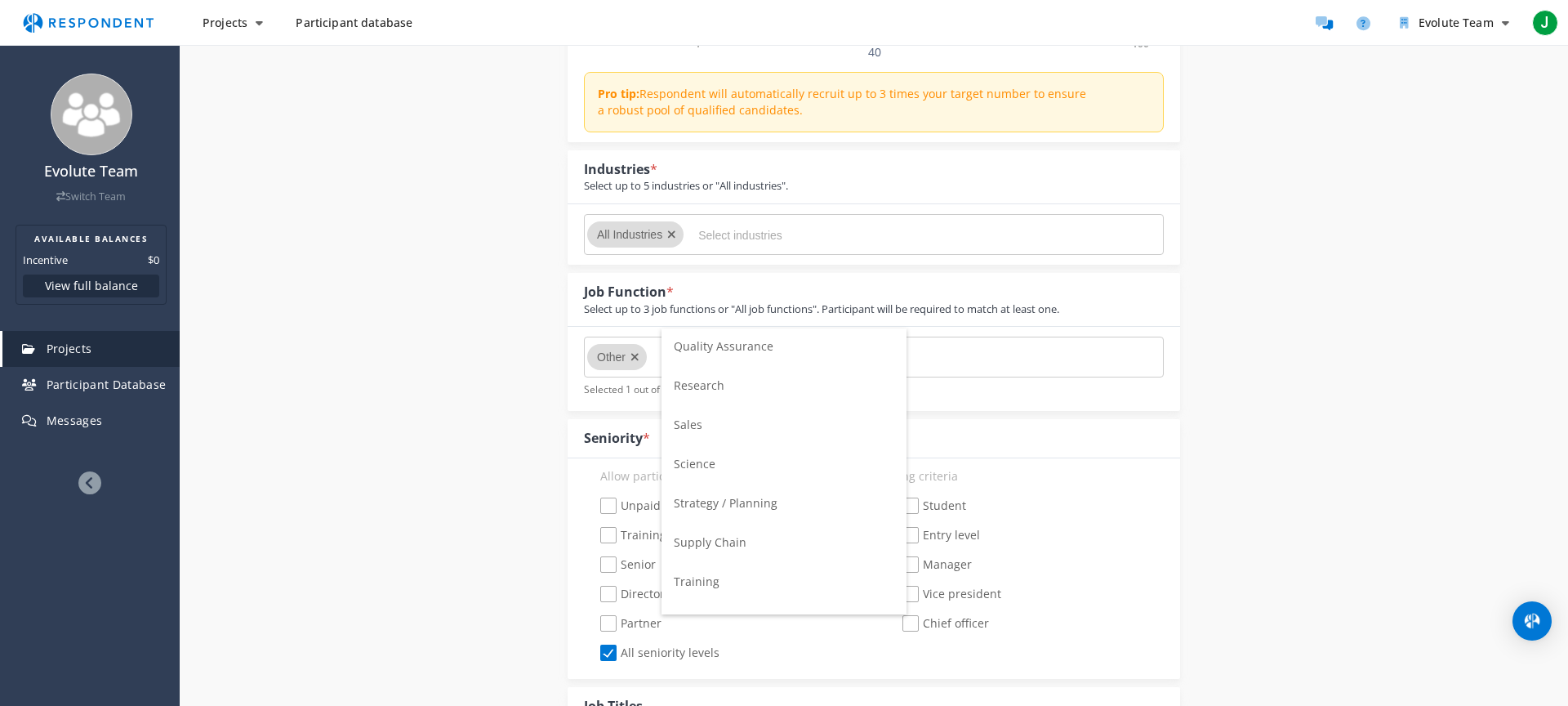
scroll to position [1047, 0]
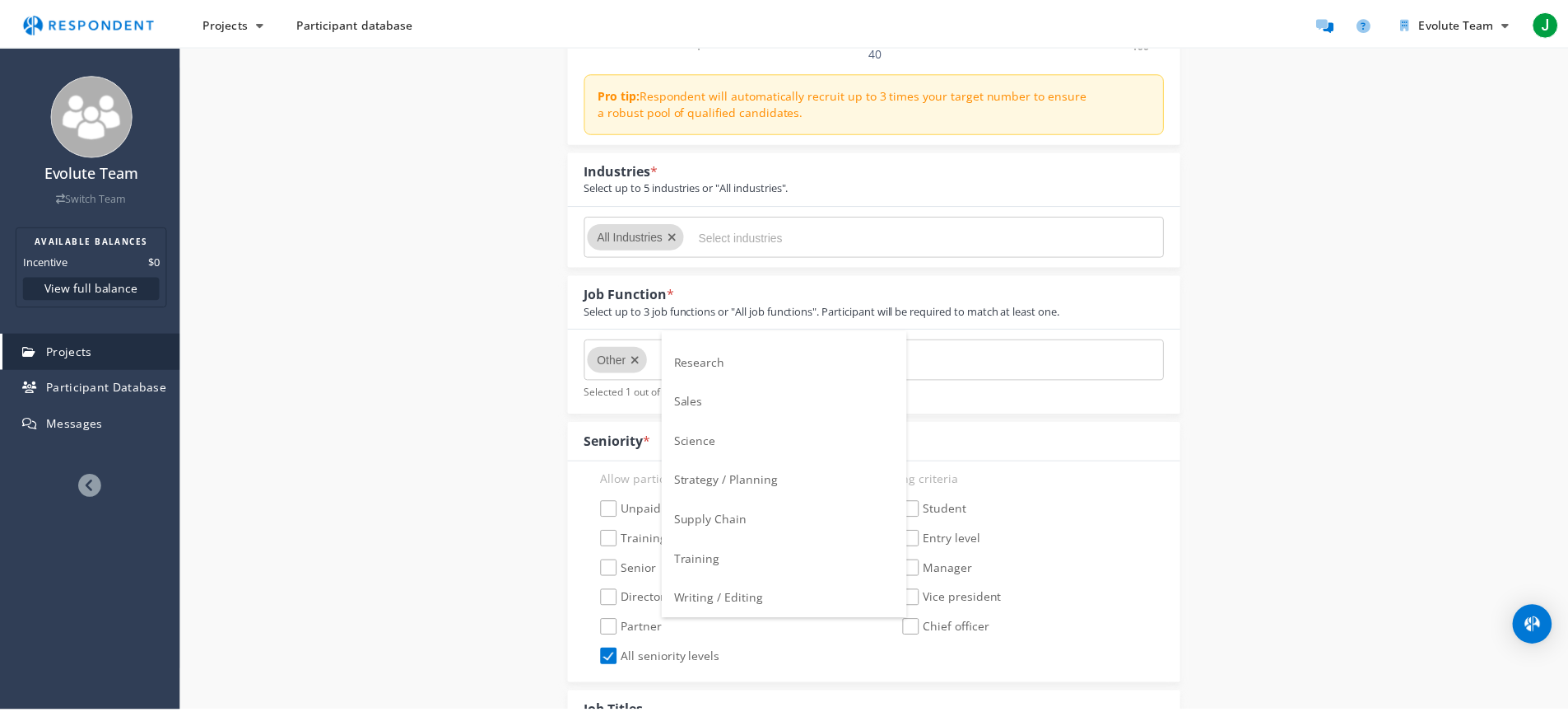
scroll to position [494, 0]
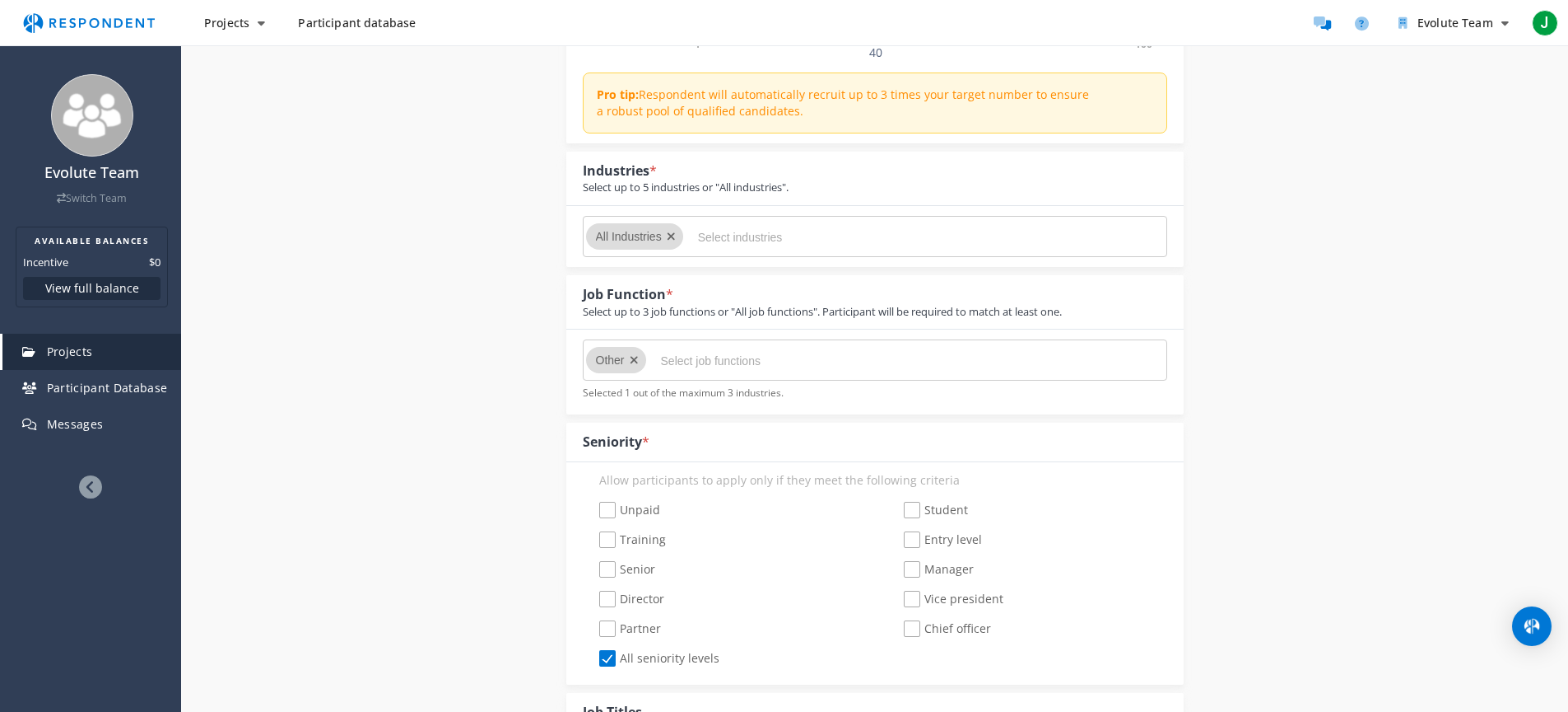
click at [694, 223] on div at bounding box center [818, 236] width 255 height 26
click at [716, 223] on input "Select industries" at bounding box center [822, 237] width 247 height 28
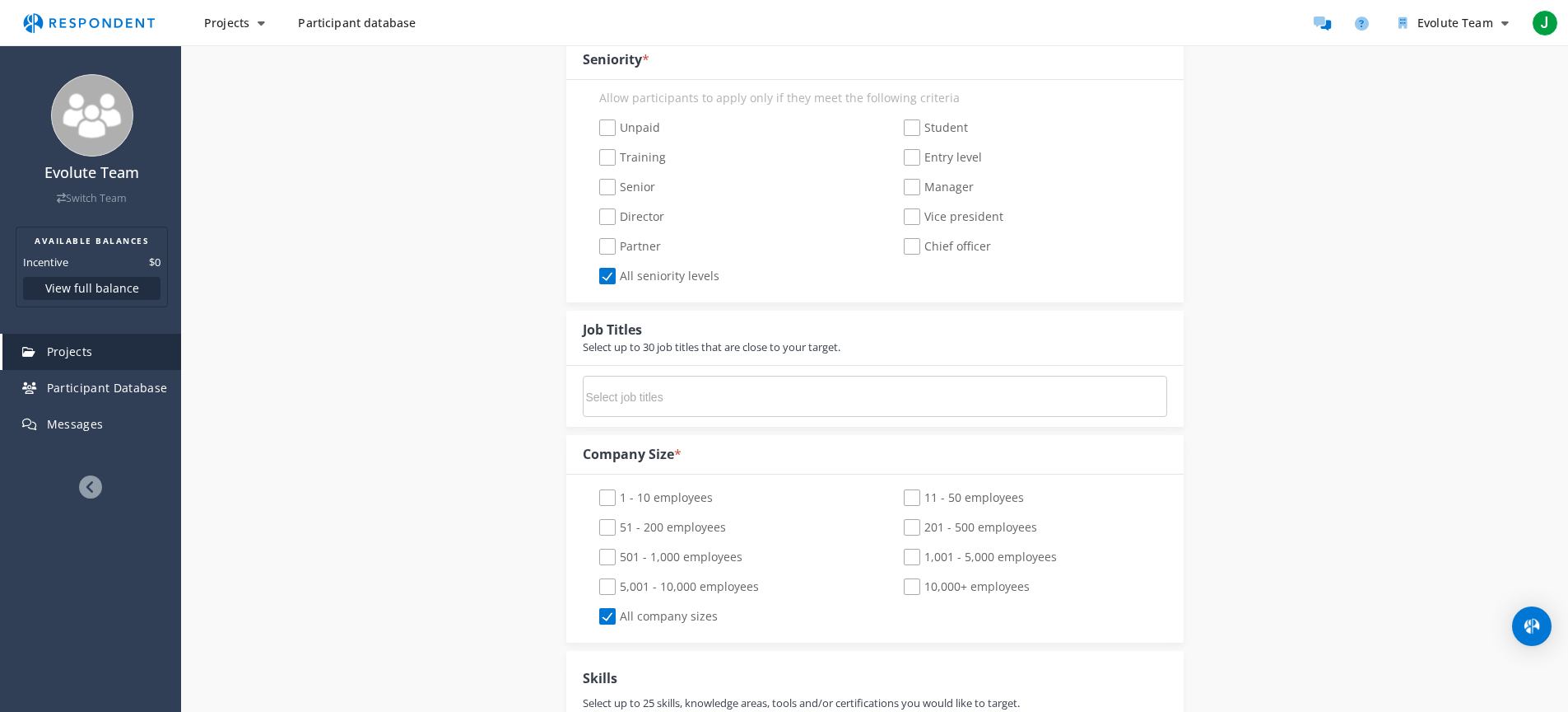
scroll to position [879, 0]
click at [641, 380] on input "Select job titles" at bounding box center [710, 394] width 247 height 28
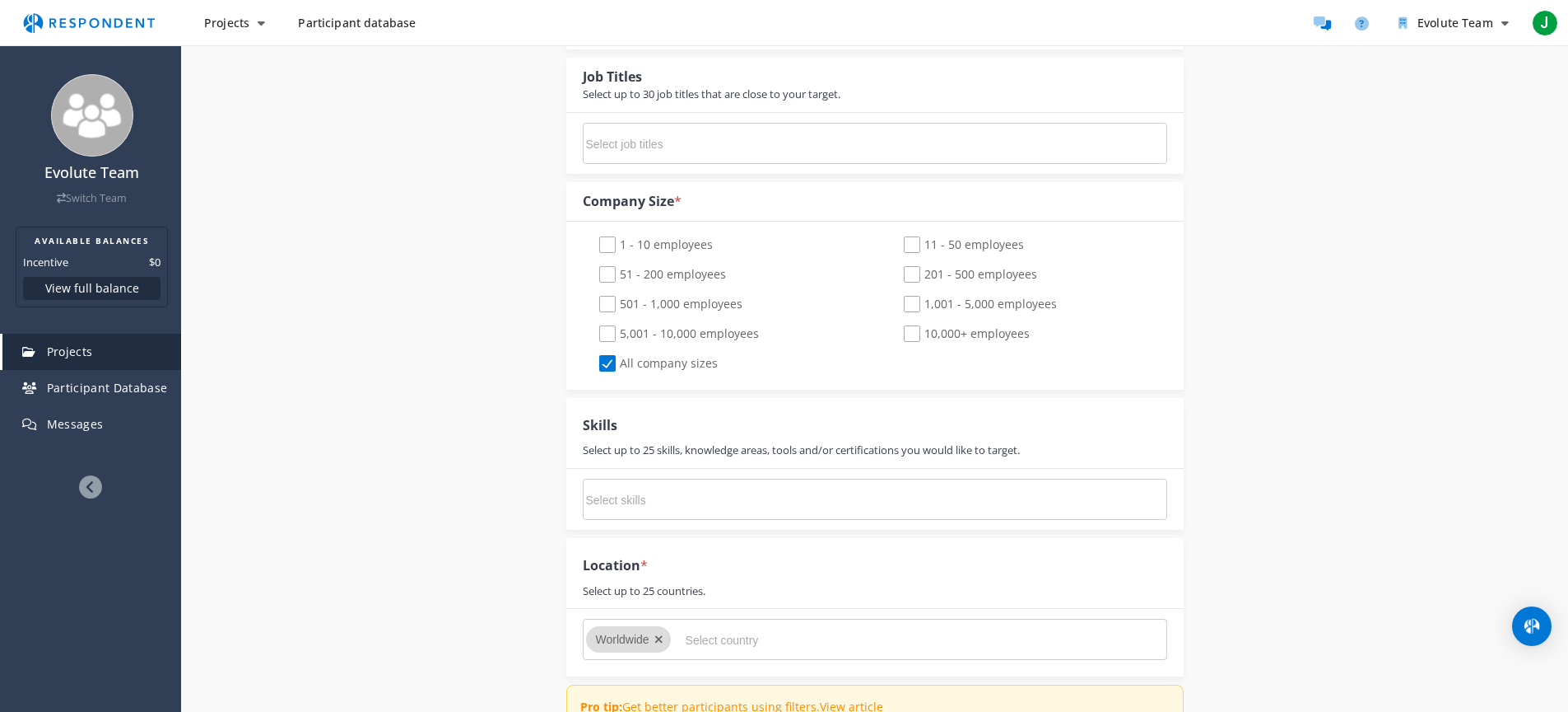
scroll to position [1130, 0]
click at [678, 484] on input "Select skills" at bounding box center [710, 499] width 247 height 28
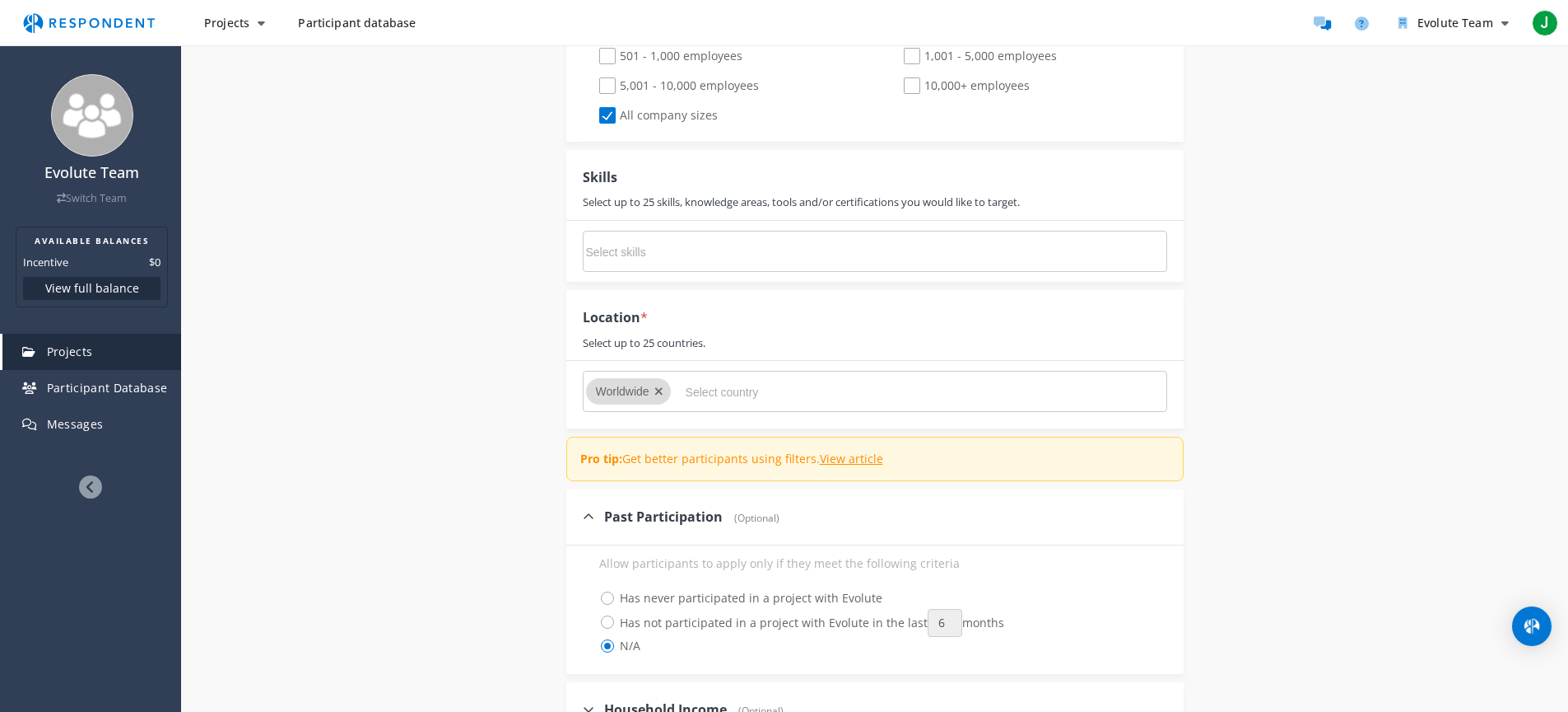
scroll to position [1382, 0]
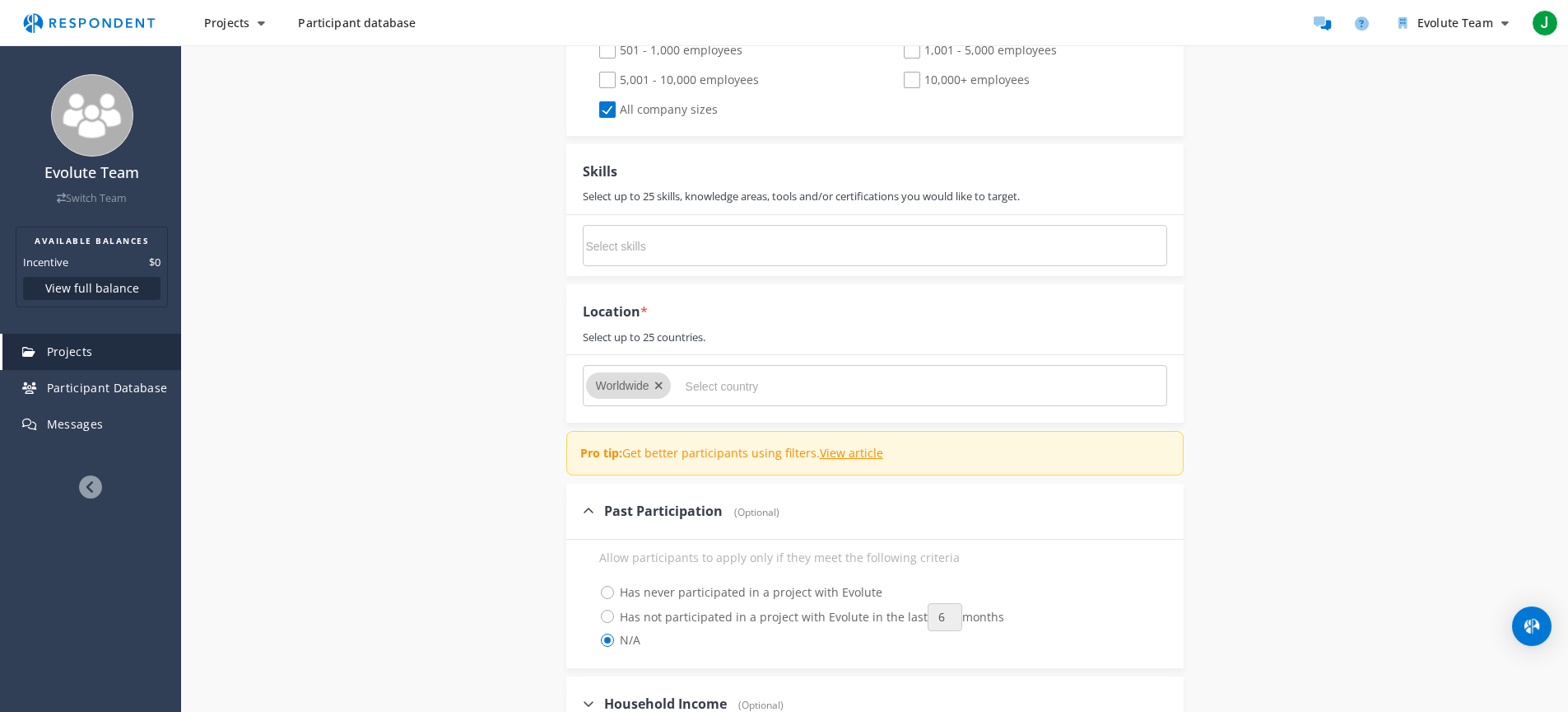
click at [723, 372] on input "Select country" at bounding box center [810, 386] width 247 height 28
drag, startPoint x: 686, startPoint y: 404, endPoint x: 752, endPoint y: 408, distance: 66.1
click at [751, 445] on p "Pro tip: Get better participants using filters. View article" at bounding box center [732, 452] width 303 height 16
click at [752, 445] on p "Pro tip: Get better participants using filters. View article" at bounding box center [732, 452] width 303 height 16
drag, startPoint x: 752, startPoint y: 408, endPoint x: 718, endPoint y: 408, distance: 34.0
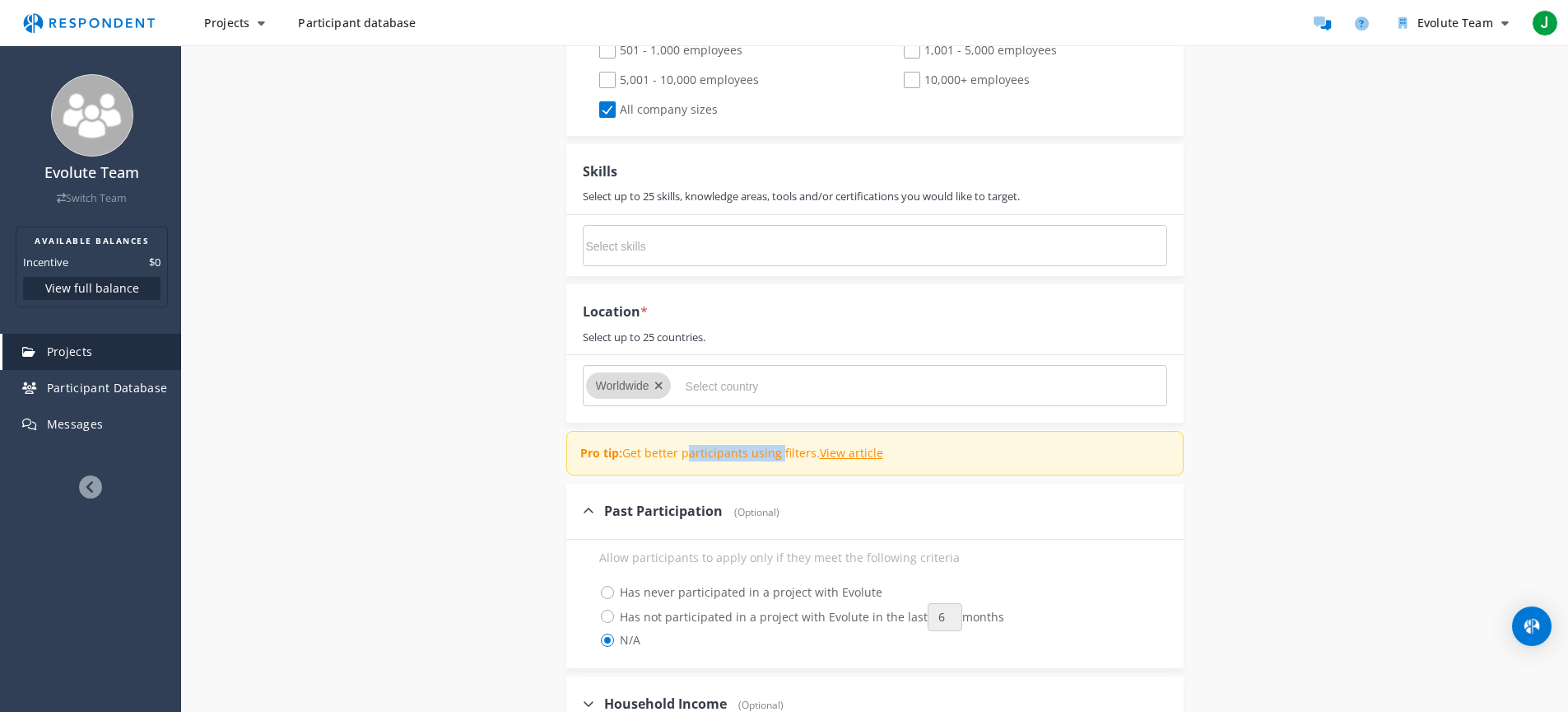
click at [718, 445] on p "Pro tip: Get better participants using filters. View article" at bounding box center [732, 452] width 303 height 16
click at [712, 445] on p "Pro tip: Get better participants using filters. View article" at bounding box center [732, 452] width 303 height 16
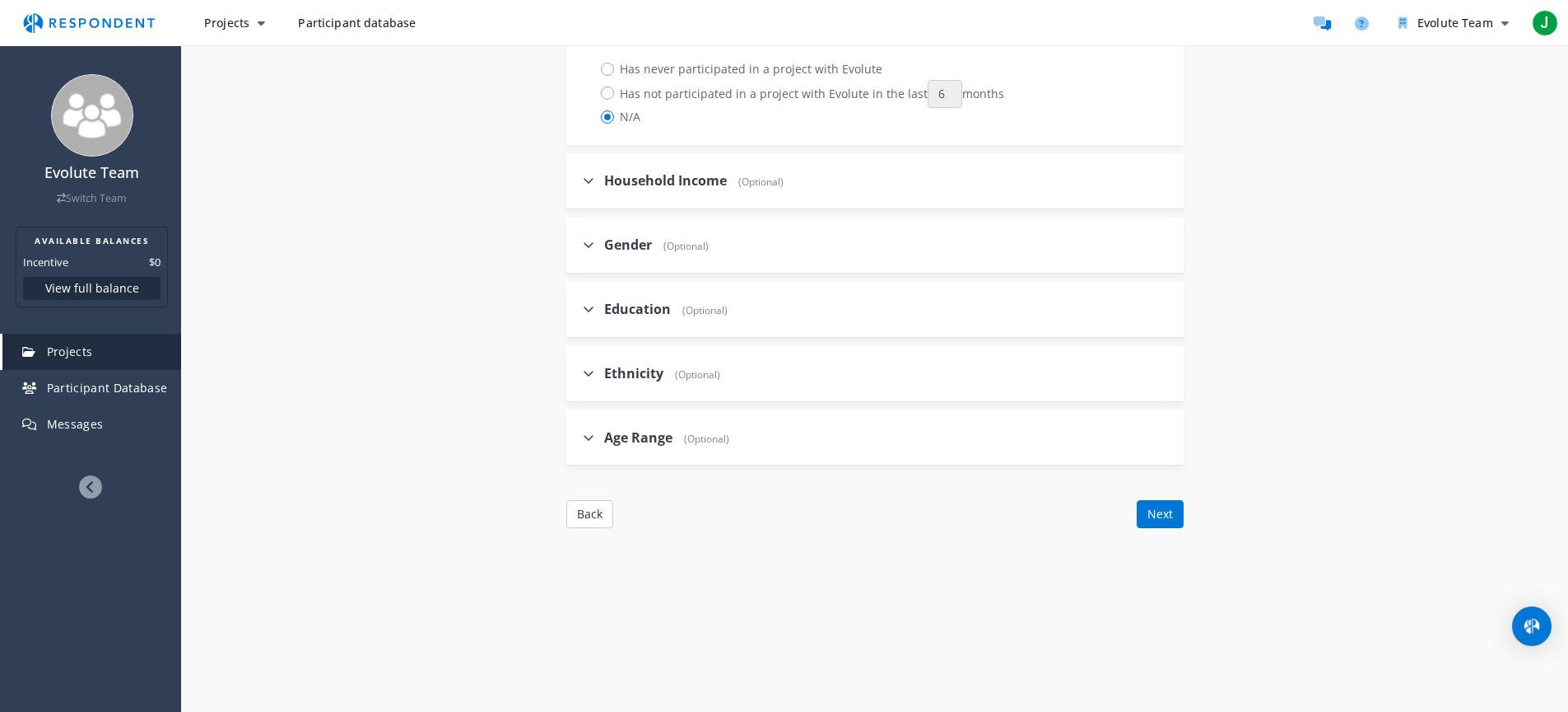
scroll to position [1910, 0]
click at [1155, 495] on button "Next" at bounding box center [1160, 509] width 47 height 28
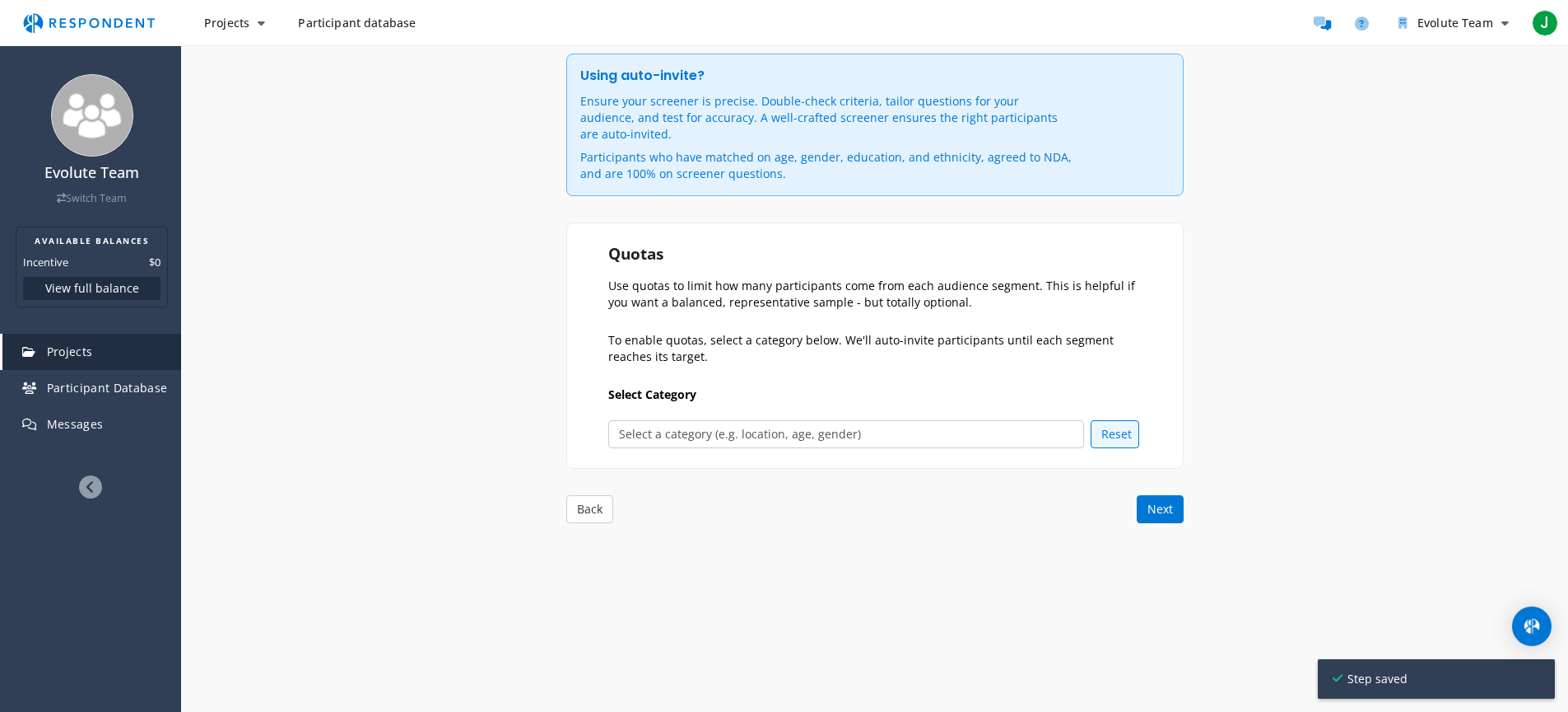
scroll to position [0, 0]
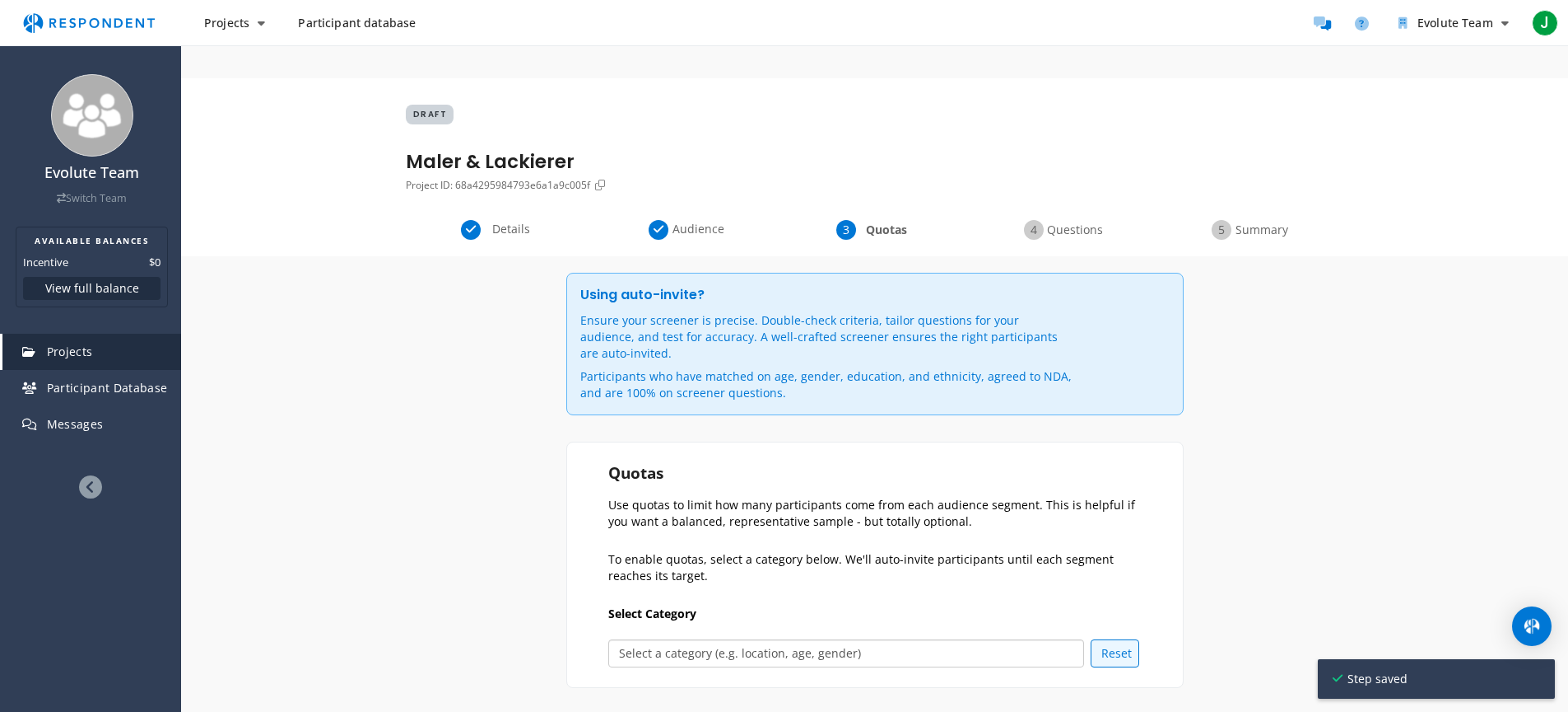
click at [724, 639] on select "Select a category (e.g. location, age, gender) Age Gender Ethnicity Location" at bounding box center [847, 653] width 477 height 28
drag, startPoint x: 714, startPoint y: 531, endPoint x: 657, endPoint y: 483, distance: 74.5
click at [660, 486] on section "Quotas Use quotas to limit how many participants come from each audience segmen…" at bounding box center [875, 564] width 617 height 246
click at [657, 483] on section "Quotas Use quotas to limit how many participants come from each audience segmen…" at bounding box center [875, 564] width 617 height 246
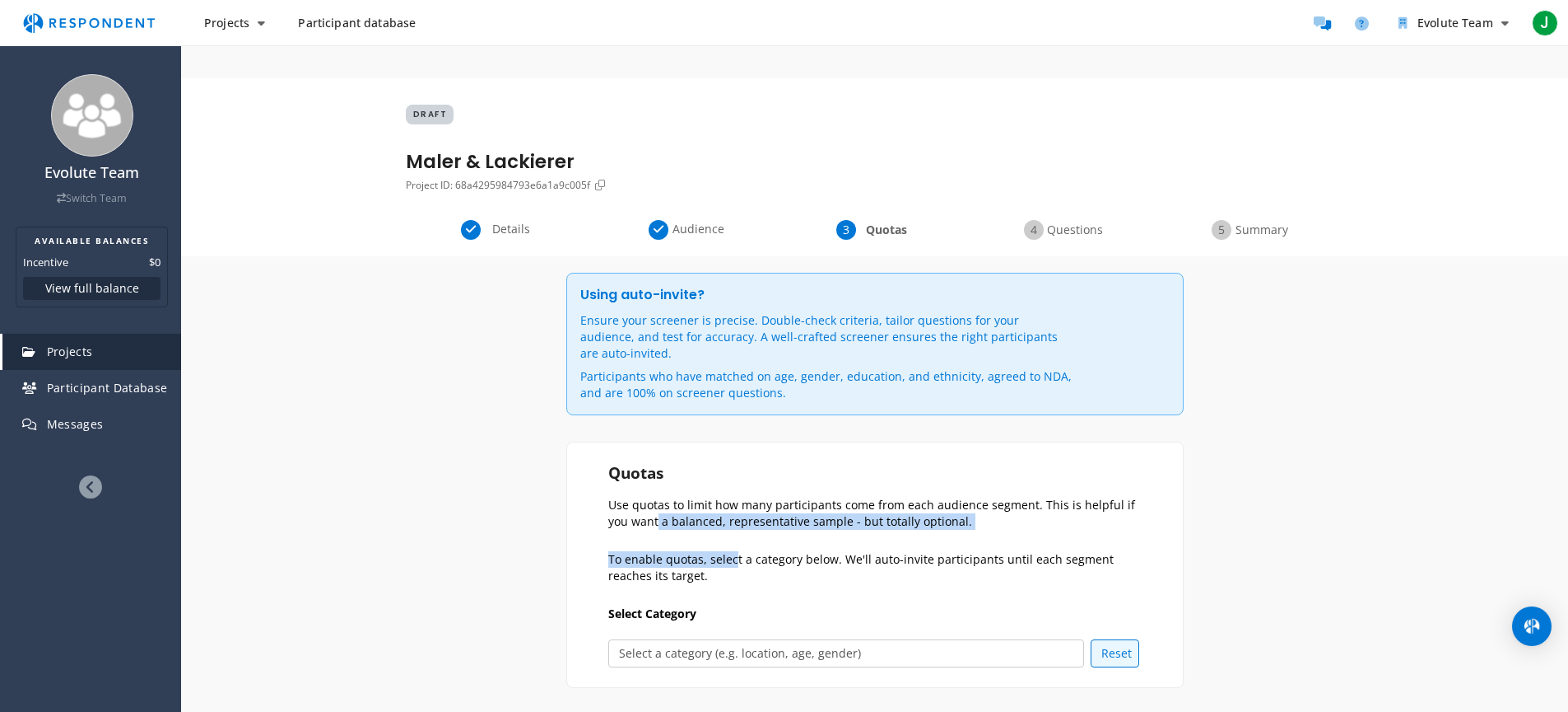
drag, startPoint x: 628, startPoint y: 464, endPoint x: 741, endPoint y: 517, distance: 124.8
click at [733, 512] on section "Quotas Use quotas to limit how many participants come from each audience segmen…" at bounding box center [875, 564] width 617 height 246
click at [741, 551] on p "To enable quotas, select a category below. We'll auto-invite participants until…" at bounding box center [878, 567] width 539 height 33
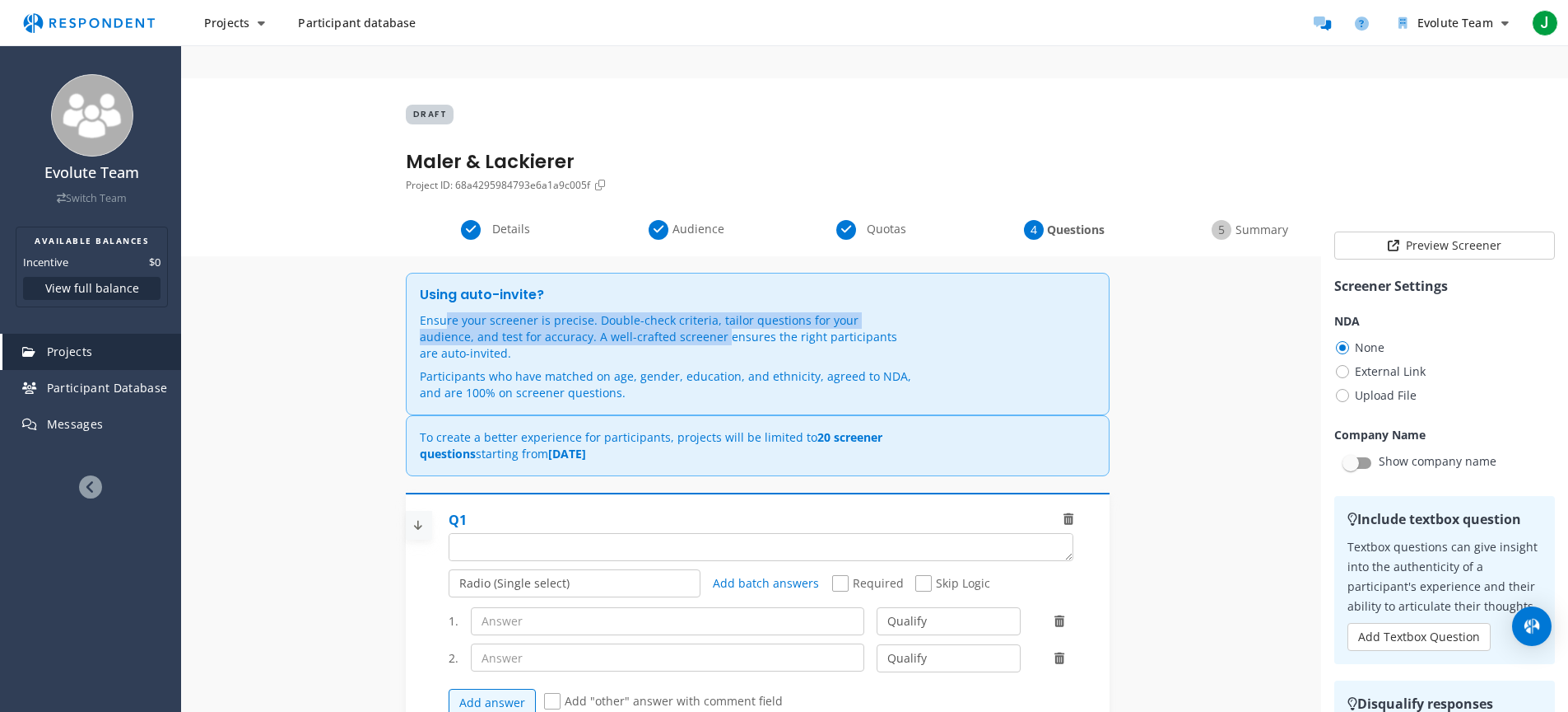
drag, startPoint x: 434, startPoint y: 290, endPoint x: 673, endPoint y: 308, distance: 239.7
click at [668, 313] on p "Ensure your screener is precise. Double-check criteria, tailor questions for yo…" at bounding box center [666, 337] width 494 height 49
click at [673, 313] on p "Ensure your screener is precise. Double-check criteria, tailor questions for yo…" at bounding box center [666, 337] width 494 height 49
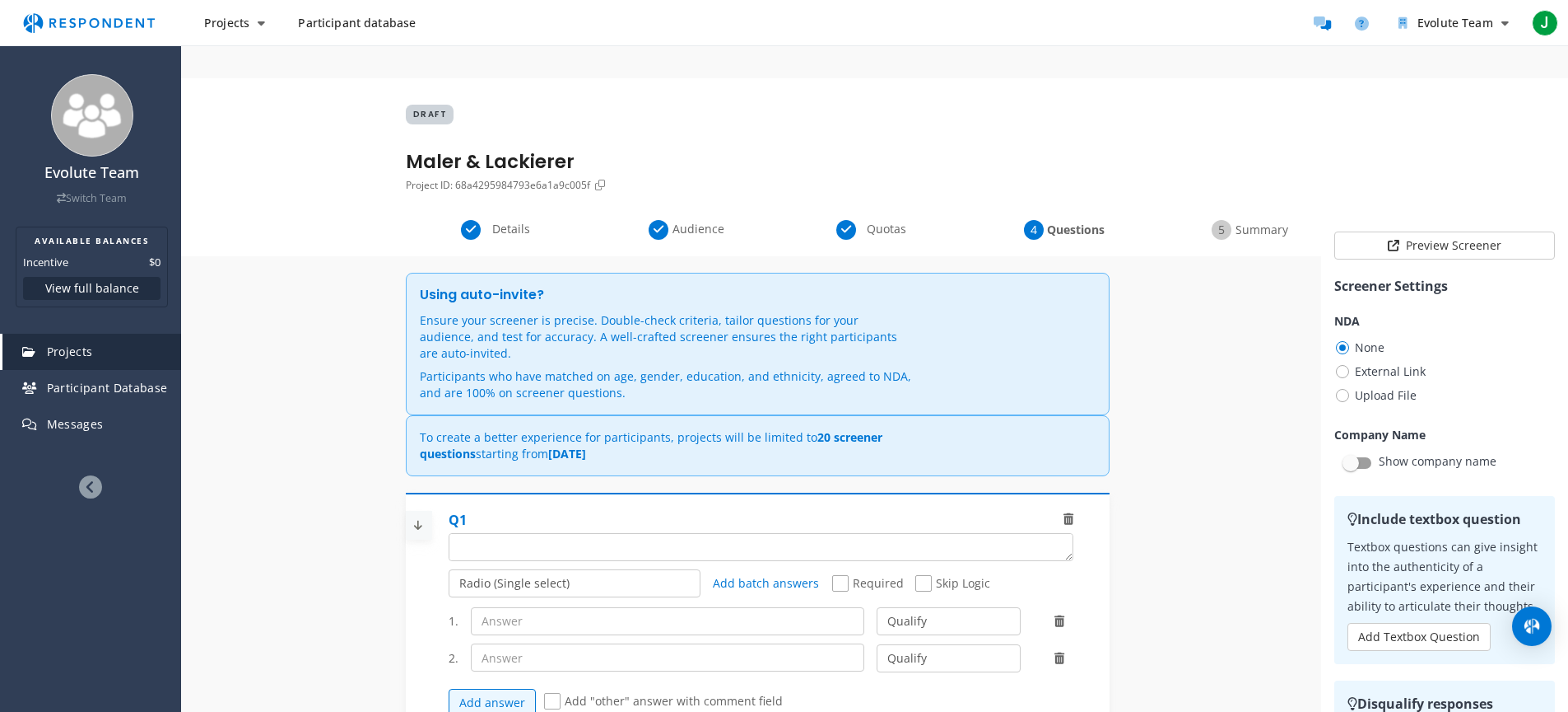
drag, startPoint x: 683, startPoint y: 350, endPoint x: 570, endPoint y: 288, distance: 128.9
click at [596, 313] on div "Ensure your screener is precise. Double-check criteria, tailor questions for yo…" at bounding box center [666, 357] width 494 height 89
click at [570, 313] on p "Ensure your screener is precise. Double-check criteria, tailor questions for yo…" at bounding box center [666, 337] width 494 height 49
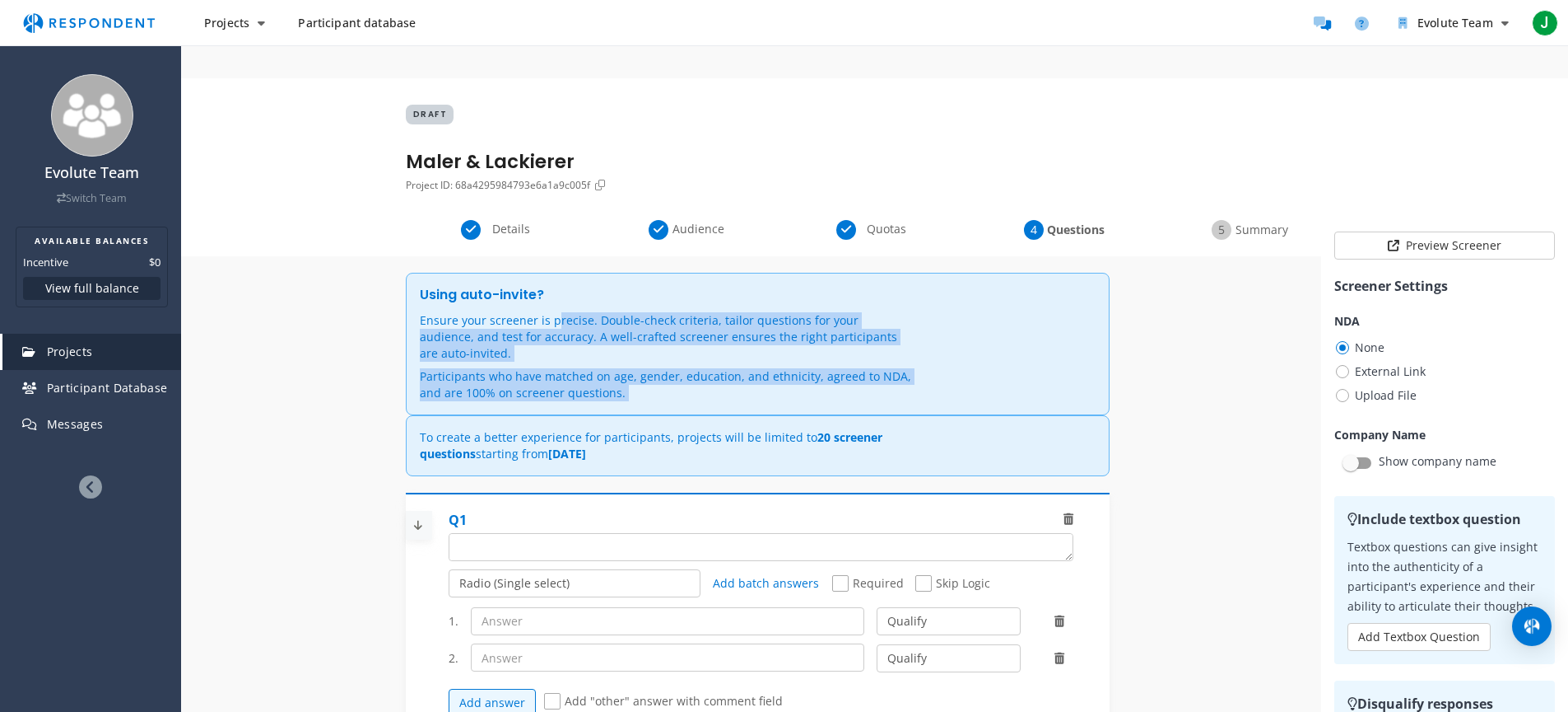
drag, startPoint x: 570, startPoint y: 287, endPoint x: 679, endPoint y: 343, distance: 122.5
click at [674, 340] on div "Ensure your screener is precise. Double-check criteria, tailor questions for yo…" at bounding box center [666, 357] width 494 height 89
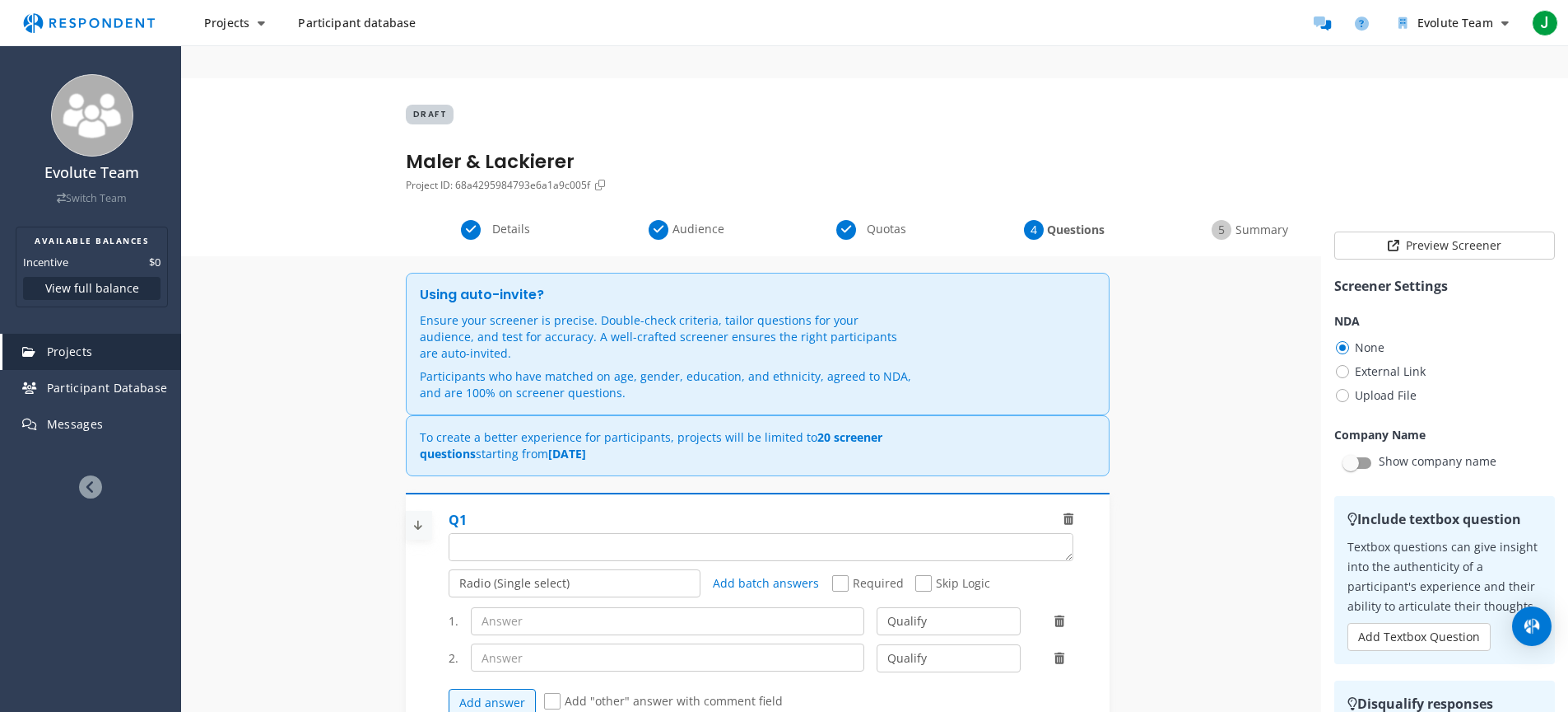
click at [679, 368] on p "Participants who have matched on age, gender, education, and ethnicity, agreed …" at bounding box center [666, 384] width 494 height 33
drag, startPoint x: 684, startPoint y: 344, endPoint x: 640, endPoint y: 297, distance: 64.4
click at [660, 313] on div "Ensure your screener is precise. Double-check criteria, tailor questions for yo…" at bounding box center [666, 357] width 494 height 89
click at [639, 313] on p "Ensure your screener is precise. Double-check criteria, tailor questions for yo…" at bounding box center [666, 337] width 494 height 49
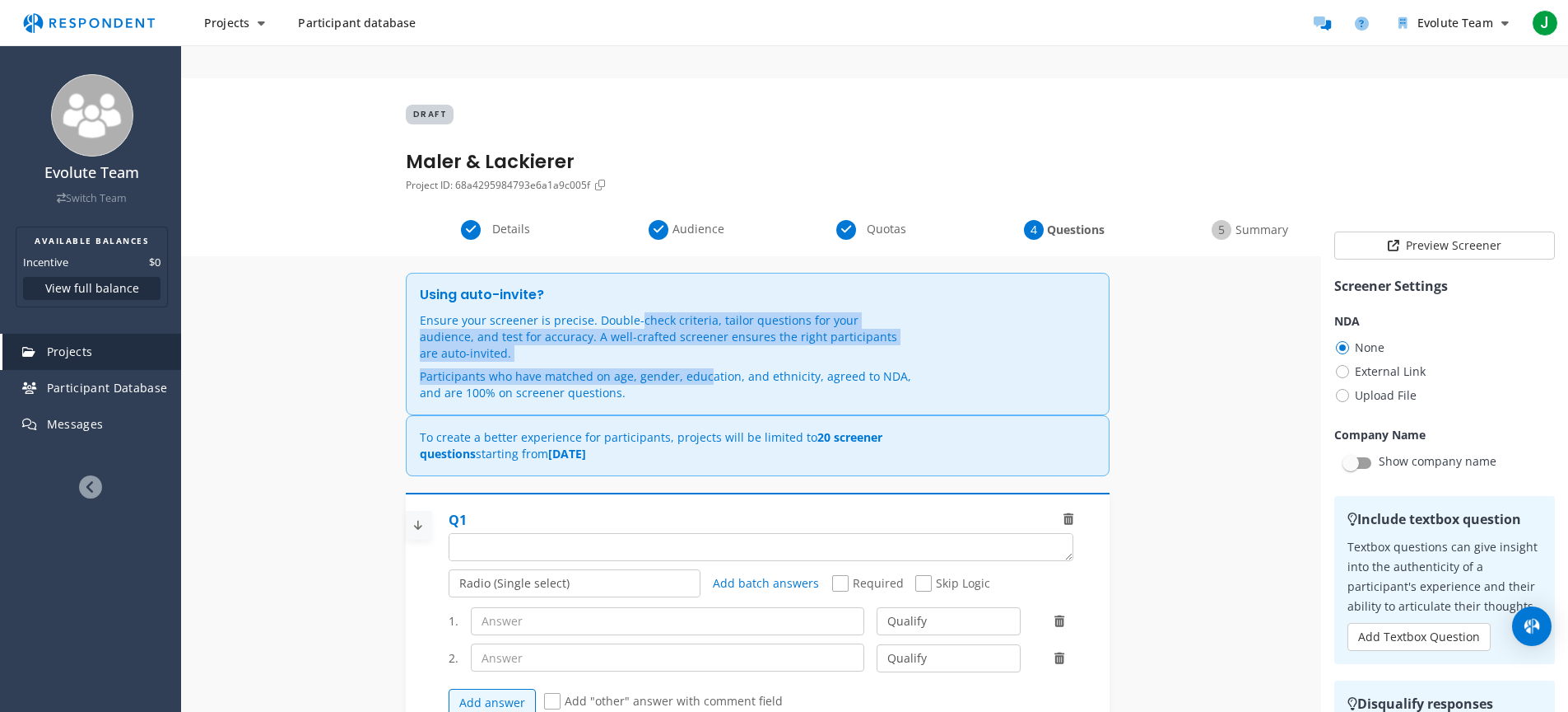
drag, startPoint x: 626, startPoint y: 288, endPoint x: 703, endPoint y: 356, distance: 102.7
click at [701, 351] on span "Ensure your screener is precise. Double-check criteria, tailor questions for yo…" at bounding box center [757, 356] width 696 height 109
click at [703, 356] on span "Ensure your screener is precise. Double-check criteria, tailor questions for yo…" at bounding box center [757, 356] width 696 height 109
drag, startPoint x: 705, startPoint y: 357, endPoint x: 579, endPoint y: 299, distance: 138.7
click at [588, 302] on span "Ensure your screener is precise. Double-check criteria, tailor questions for yo…" at bounding box center [757, 356] width 696 height 109
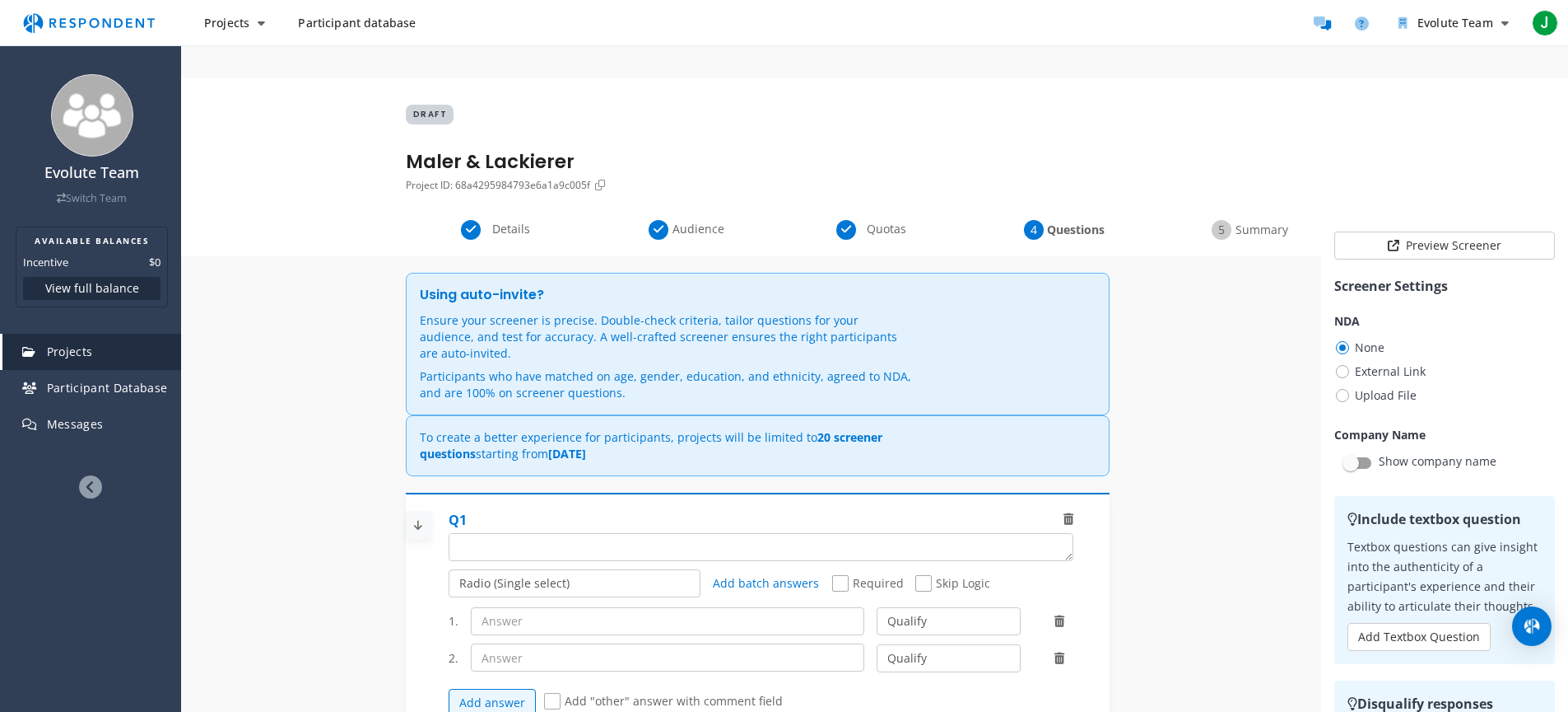
click at [568, 313] on p "Ensure your screener is precise. Double-check criteria, tailor questions for yo…" at bounding box center [666, 337] width 494 height 49
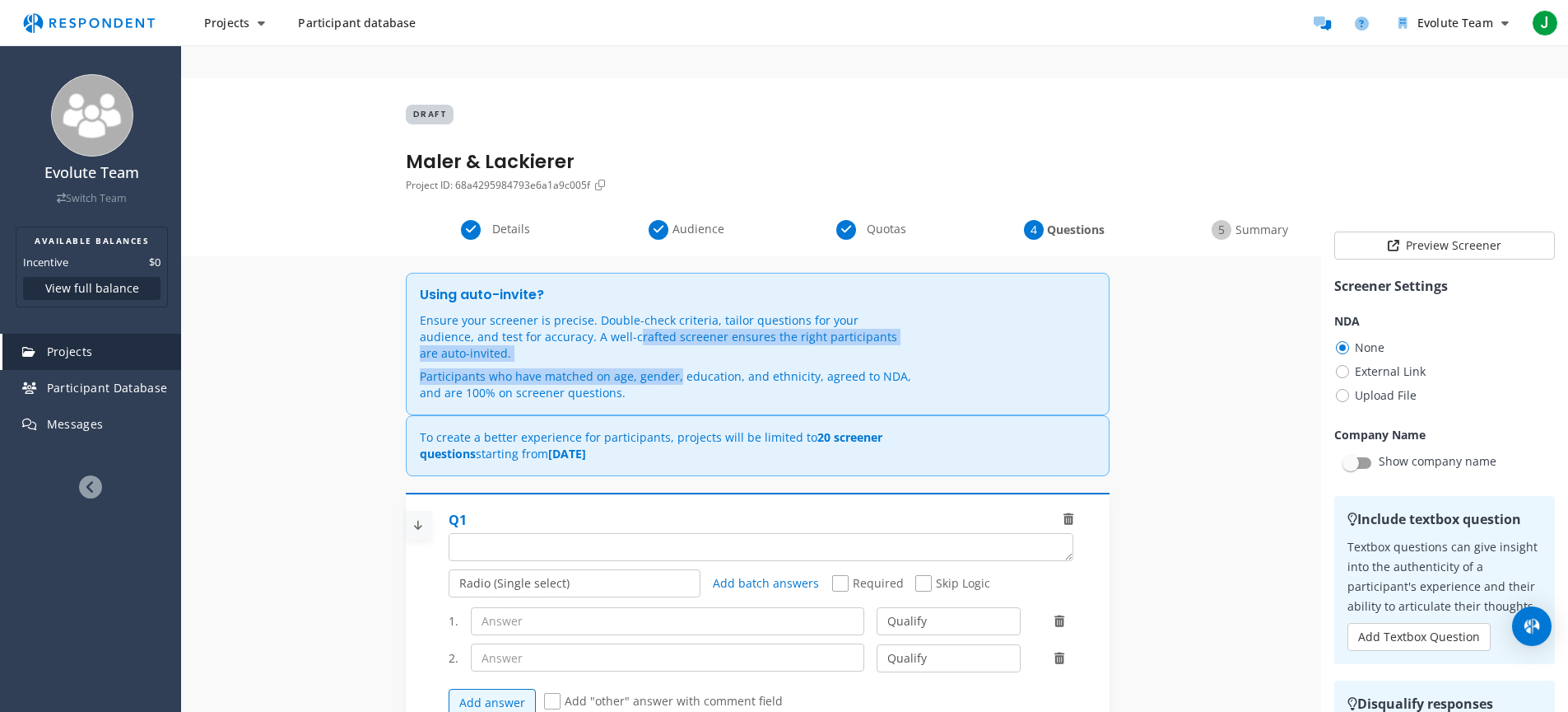
drag, startPoint x: 569, startPoint y: 297, endPoint x: 662, endPoint y: 344, distance: 104.2
click at [660, 343] on div "Ensure your screener is precise. Double-check criteria, tailor questions for yo…" at bounding box center [666, 357] width 494 height 89
click at [662, 368] on p "Participants who have matched on age, gender, education, and ethnicity, agreed …" at bounding box center [666, 384] width 494 height 33
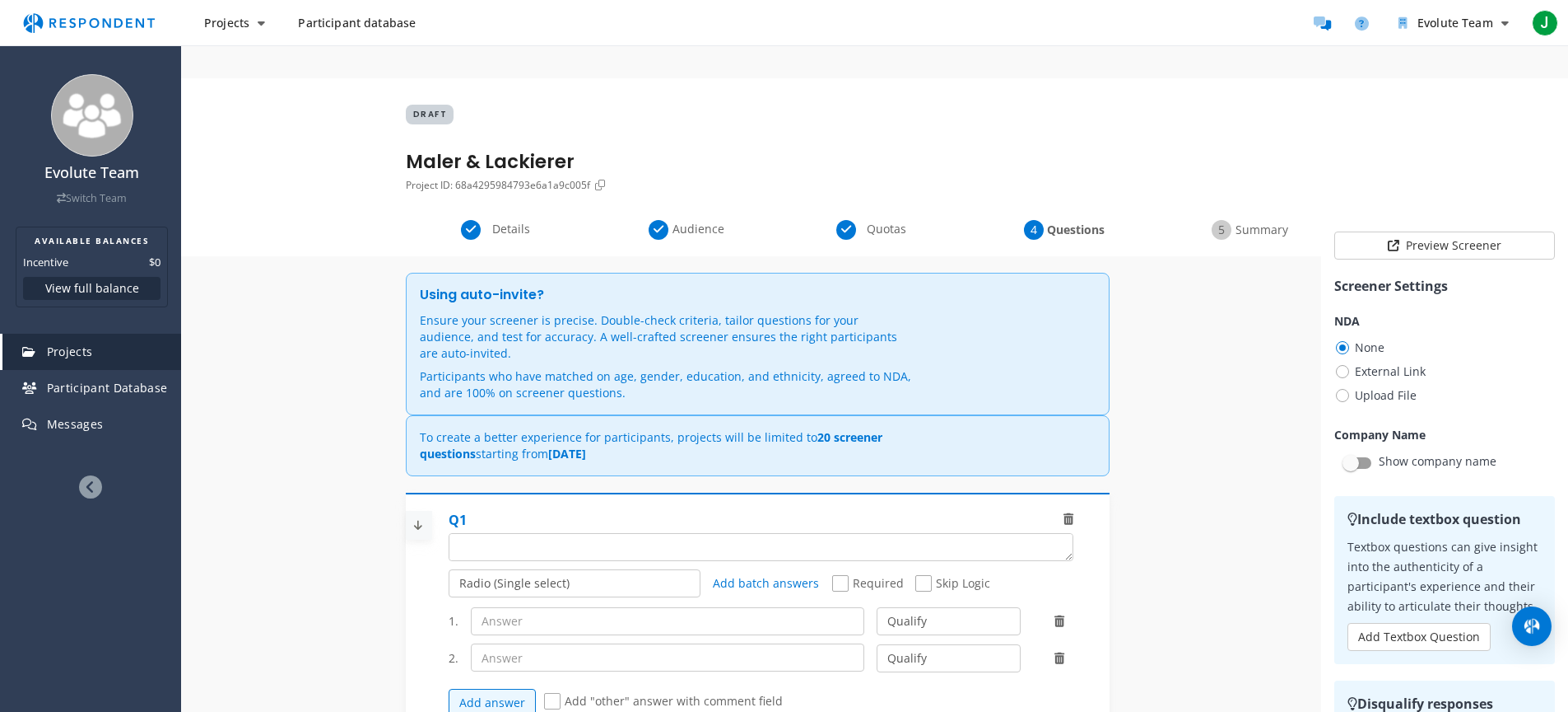
drag, startPoint x: 662, startPoint y: 348, endPoint x: 589, endPoint y: 306, distance: 84.2
click at [621, 368] on p "Participants who have matched on age, gender, education, and ethnicity, agreed …" at bounding box center [666, 384] width 494 height 33
click at [589, 313] on p "Ensure your screener is precise. Double-check criteria, tailor questions for yo…" at bounding box center [666, 337] width 494 height 49
drag, startPoint x: 576, startPoint y: 299, endPoint x: 677, endPoint y: 354, distance: 115.0
click at [674, 351] on span "Ensure your screener is precise. Double-check criteria, tailor questions for yo…" at bounding box center [757, 356] width 696 height 109
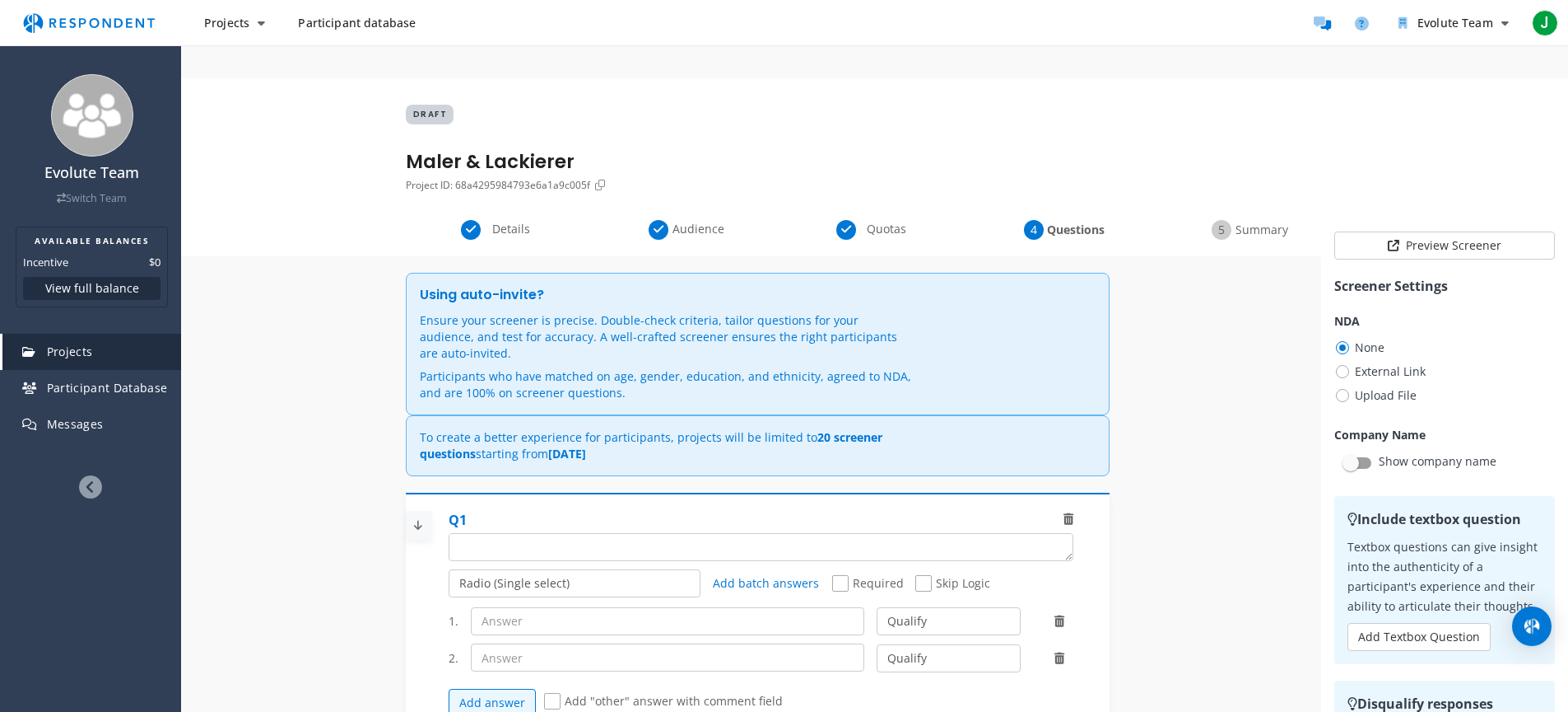
click at [677, 354] on span "Ensure your screener is precise. Double-check criteria, tailor questions for yo…" at bounding box center [757, 356] width 696 height 109
drag, startPoint x: 673, startPoint y: 353, endPoint x: 535, endPoint y: 280, distance: 156.1
click at [564, 302] on span "Ensure your screener is precise. Double-check criteria, tailor questions for yo…" at bounding box center [757, 356] width 696 height 109
click at [535, 313] on p "Ensure your screener is precise. Double-check criteria, tailor questions for yo…" at bounding box center [666, 337] width 494 height 49
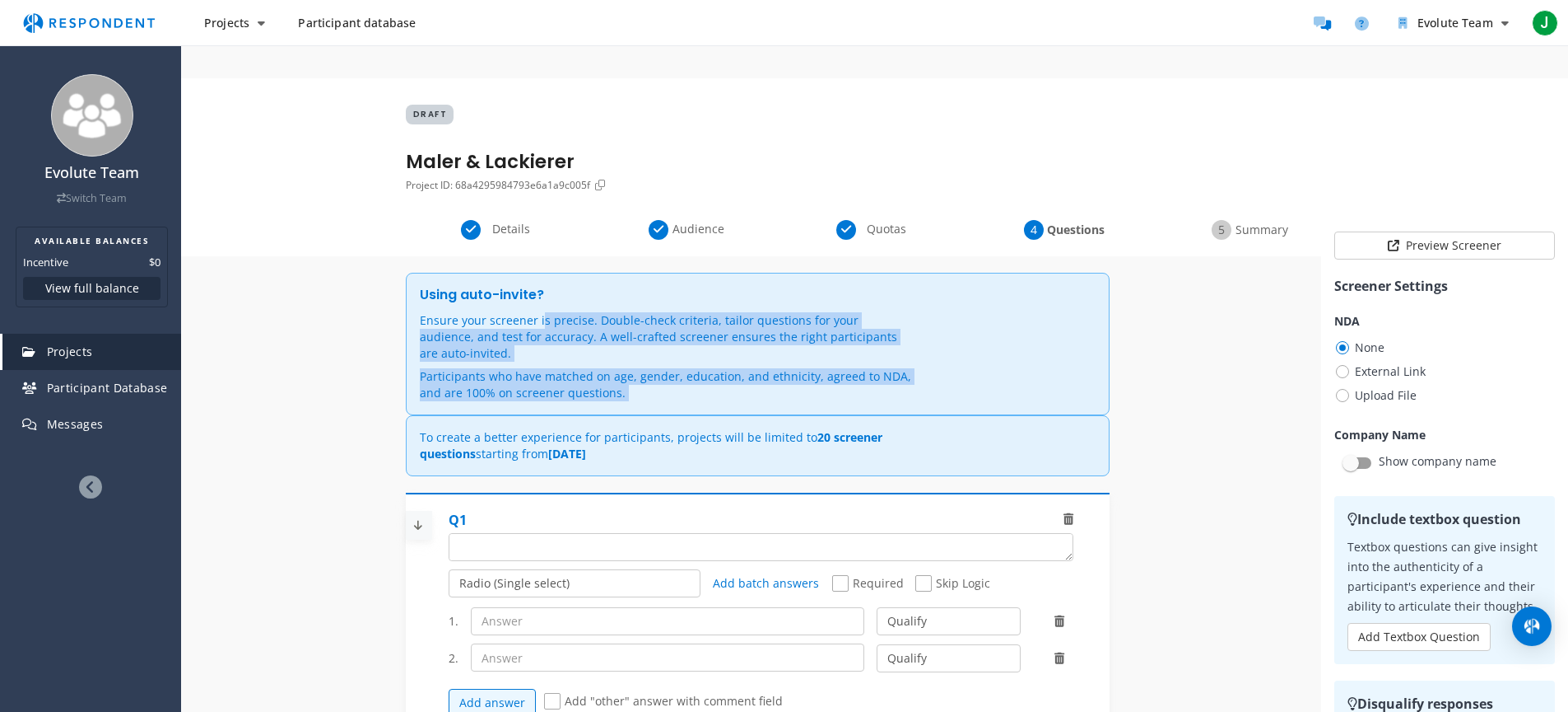
drag, startPoint x: 535, startPoint y: 280, endPoint x: 649, endPoint y: 345, distance: 131.2
click at [647, 342] on div "Ensure your screener is precise. Double-check criteria, tailor questions for yo…" at bounding box center [666, 357] width 494 height 89
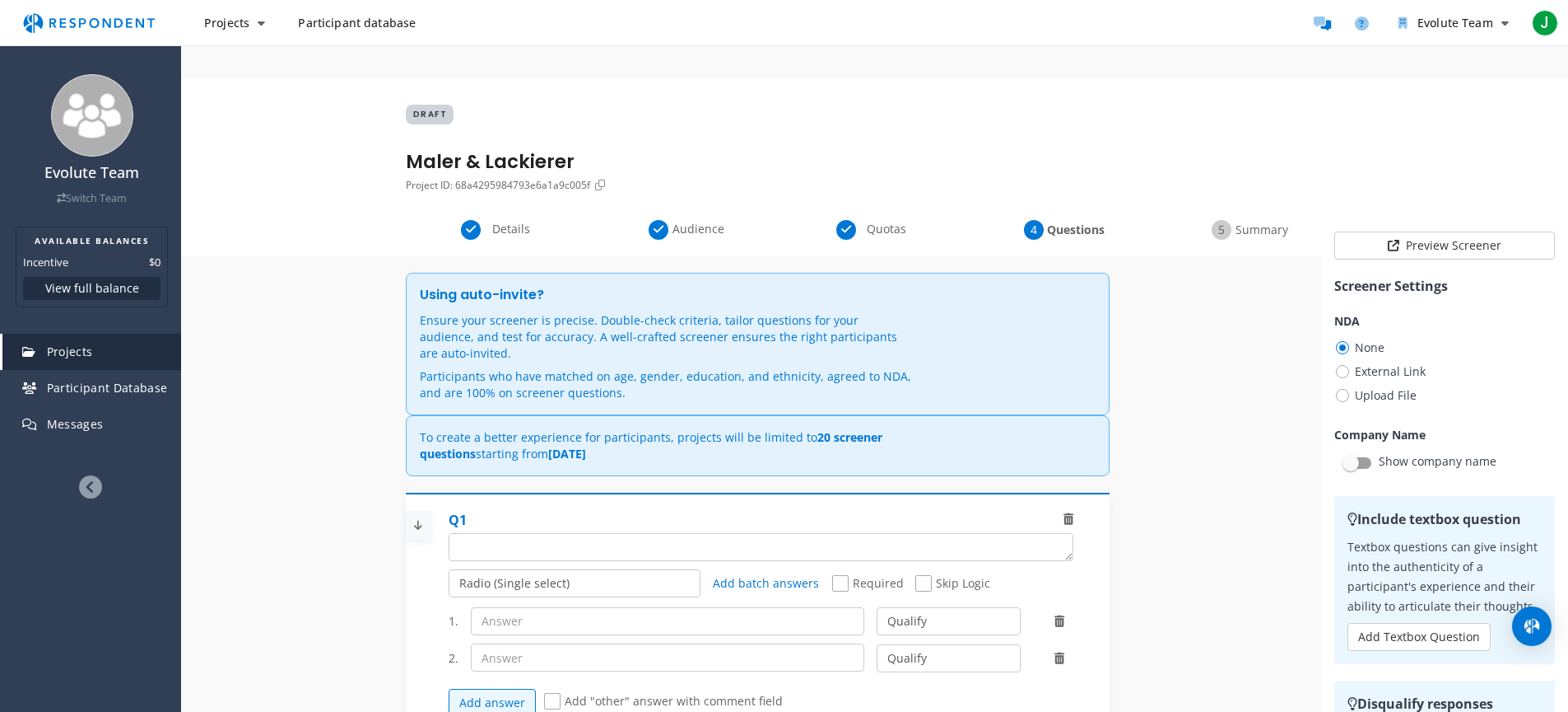
click at [649, 368] on p "Participants who have matched on age, gender, education, and ethnicity, agreed …" at bounding box center [666, 384] width 494 height 33
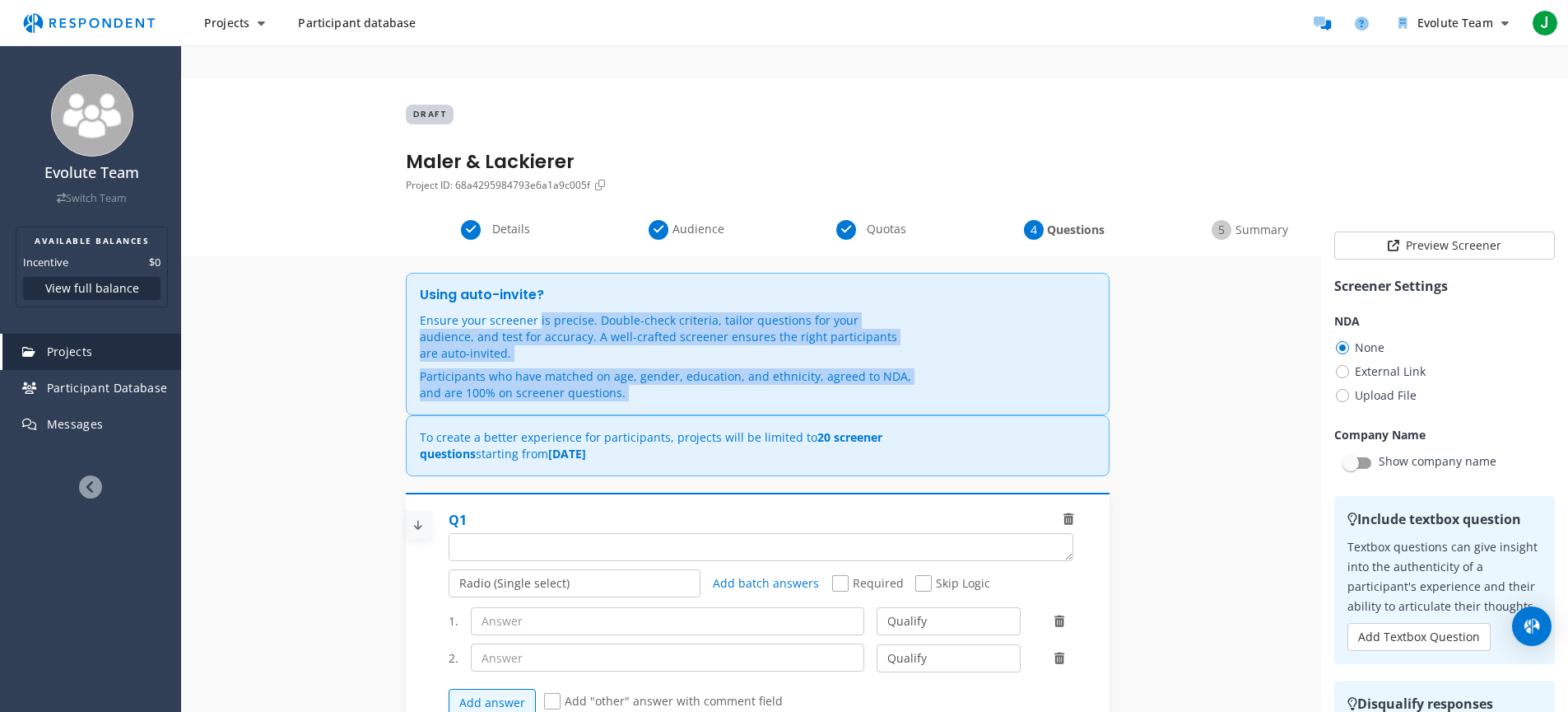
drag, startPoint x: 649, startPoint y: 346, endPoint x: 520, endPoint y: 281, distance: 144.5
click at [520, 313] on div "Ensure your screener is precise. Double-check criteria, tailor questions for yo…" at bounding box center [666, 357] width 494 height 89
click at [512, 313] on p "Ensure your screener is precise. Double-check criteria, tailor questions for yo…" at bounding box center [666, 337] width 494 height 49
drag, startPoint x: 511, startPoint y: 282, endPoint x: 760, endPoint y: 355, distance: 259.5
click at [756, 353] on span "Ensure your screener is precise. Double-check criteria, tailor questions for yo…" at bounding box center [757, 356] width 696 height 109
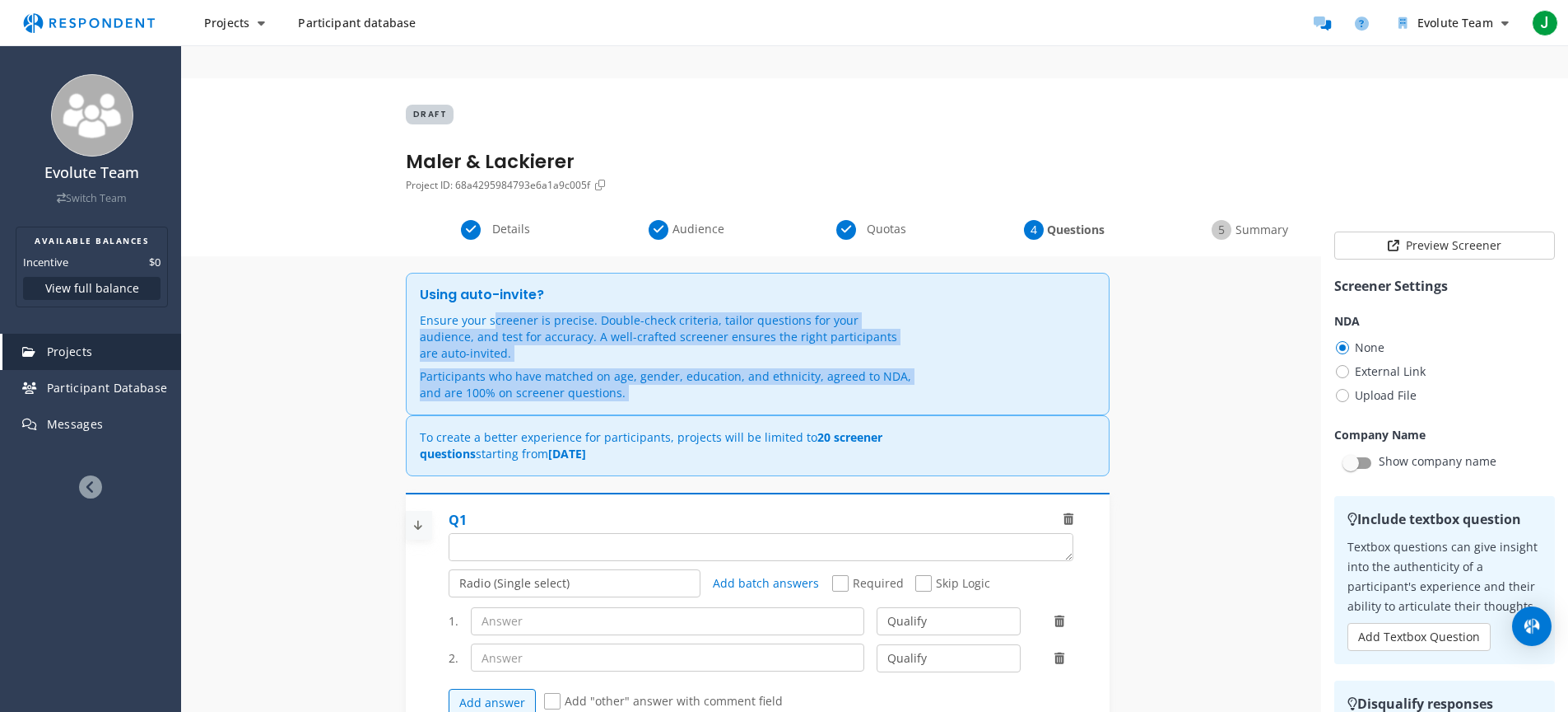
click at [763, 358] on span "Ensure your screener is precise. Double-check criteria, tailor questions for yo…" at bounding box center [757, 356] width 696 height 109
